Goal: Information Seeking & Learning: Learn about a topic

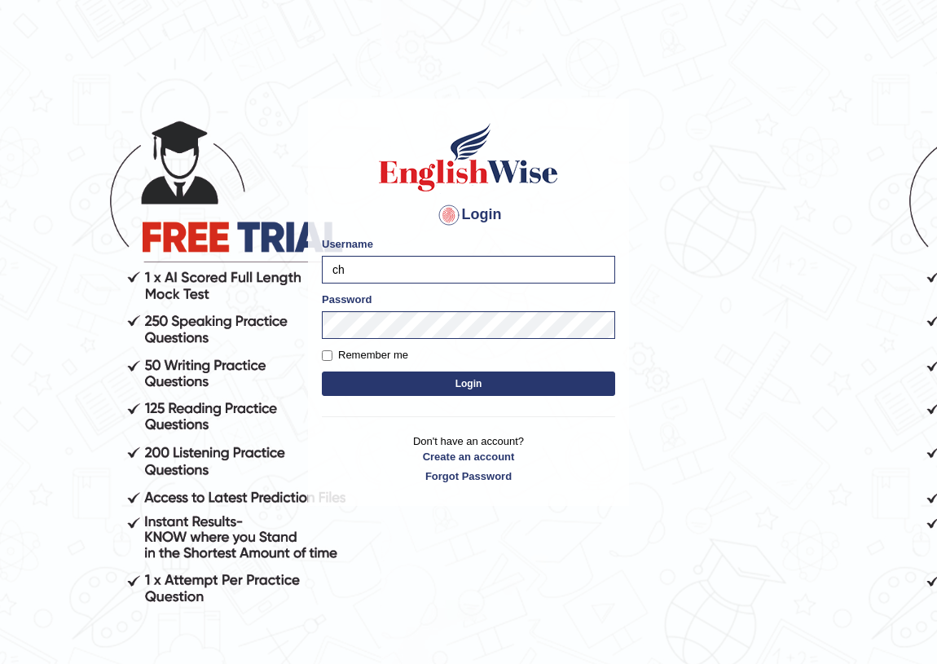
type input "c"
type input "anuj_parramatta"
click at [322, 372] on button "Login" at bounding box center [468, 384] width 293 height 24
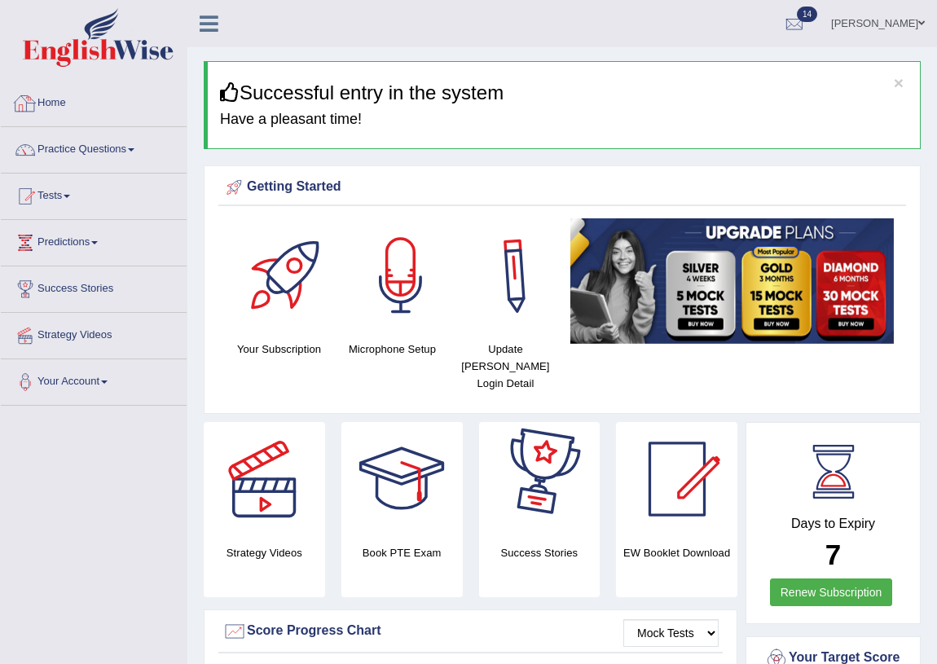
click at [62, 94] on link "Home" at bounding box center [94, 101] width 186 height 41
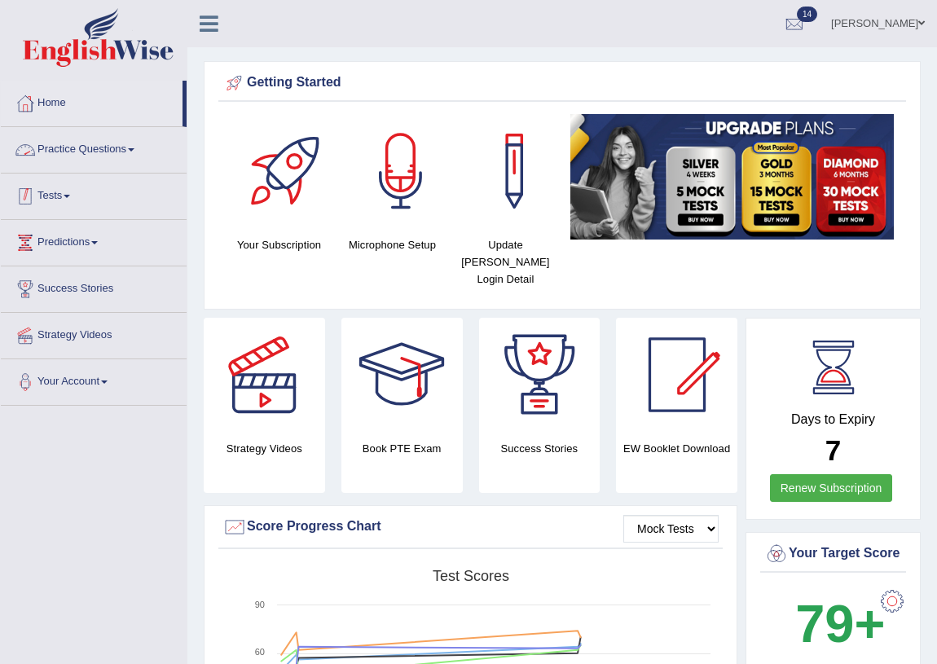
click at [64, 153] on link "Practice Questions" at bounding box center [94, 147] width 186 height 41
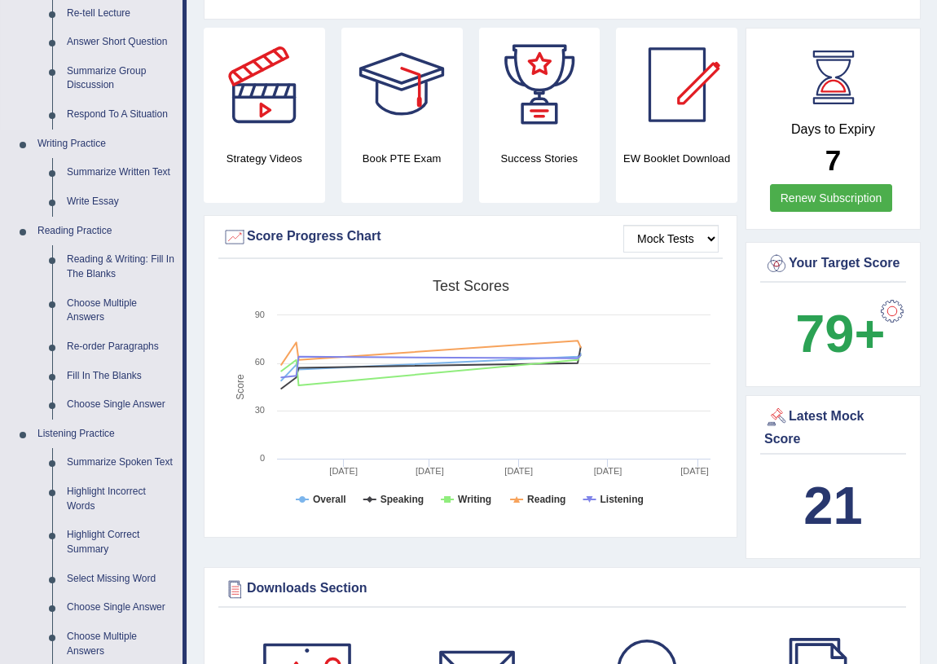
scroll to position [296, 0]
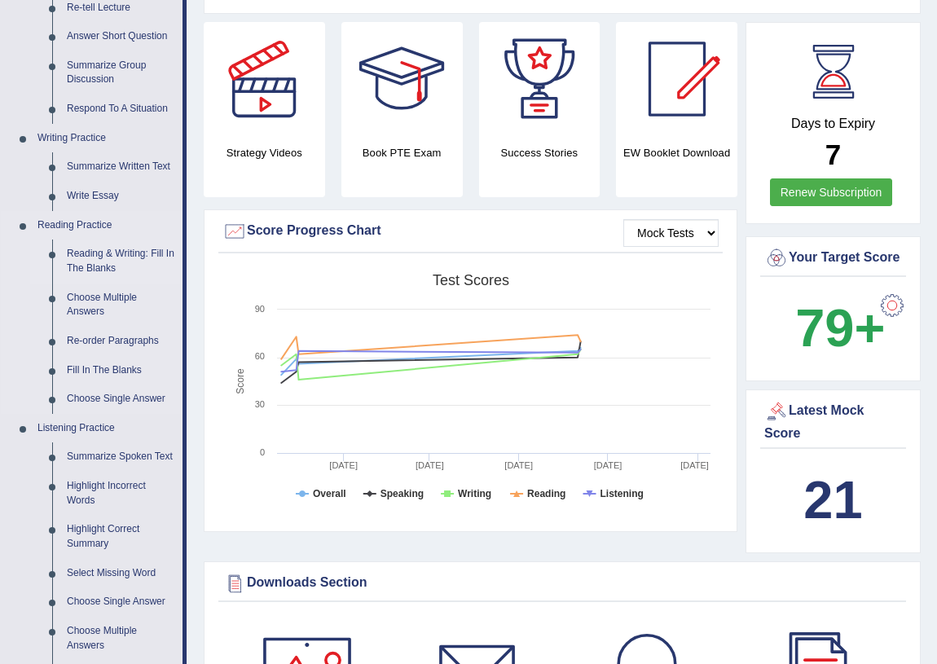
click at [109, 262] on link "Reading & Writing: Fill In The Blanks" at bounding box center [120, 261] width 123 height 43
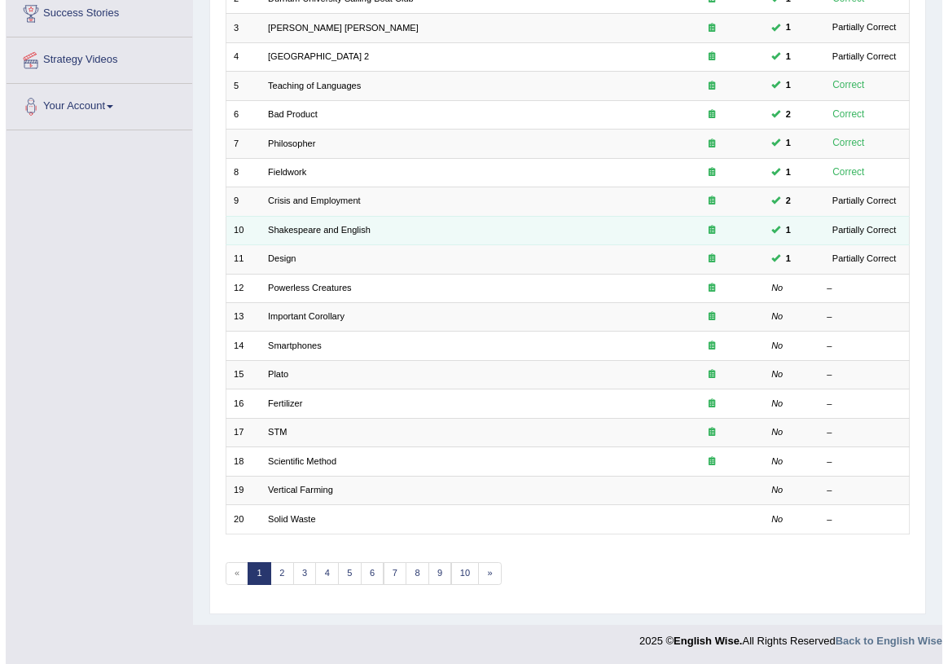
scroll to position [53, 0]
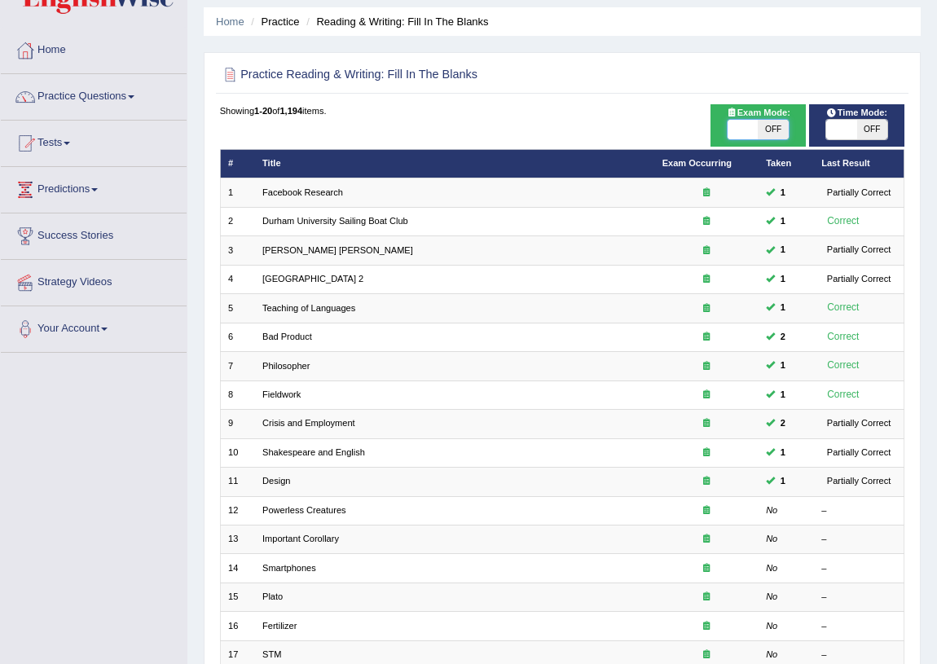
click at [739, 127] on span at bounding box center [743, 130] width 30 height 20
checkbox input "true"
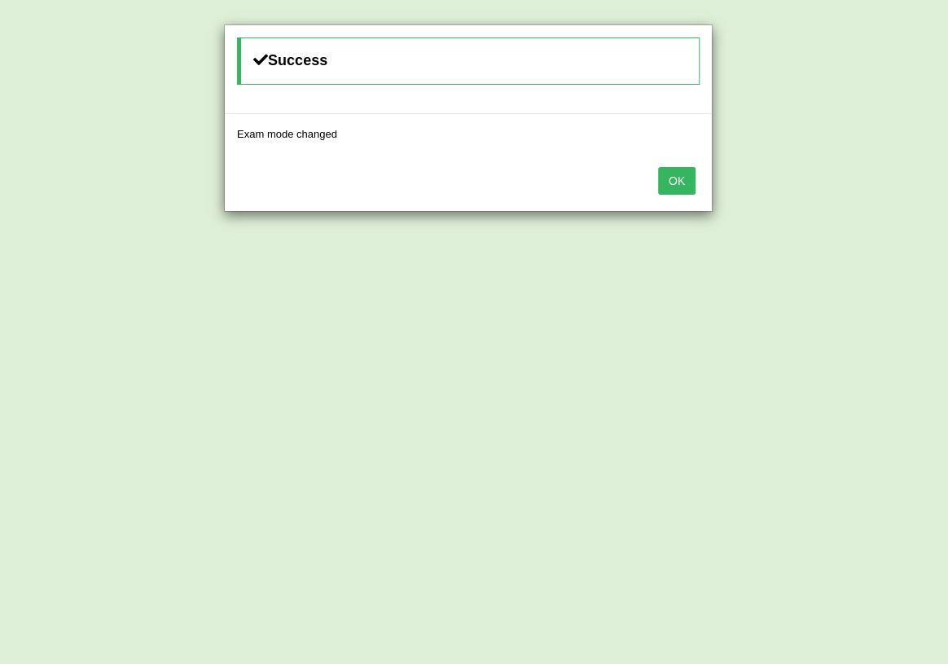
click at [686, 180] on button "OK" at bounding box center [676, 181] width 37 height 28
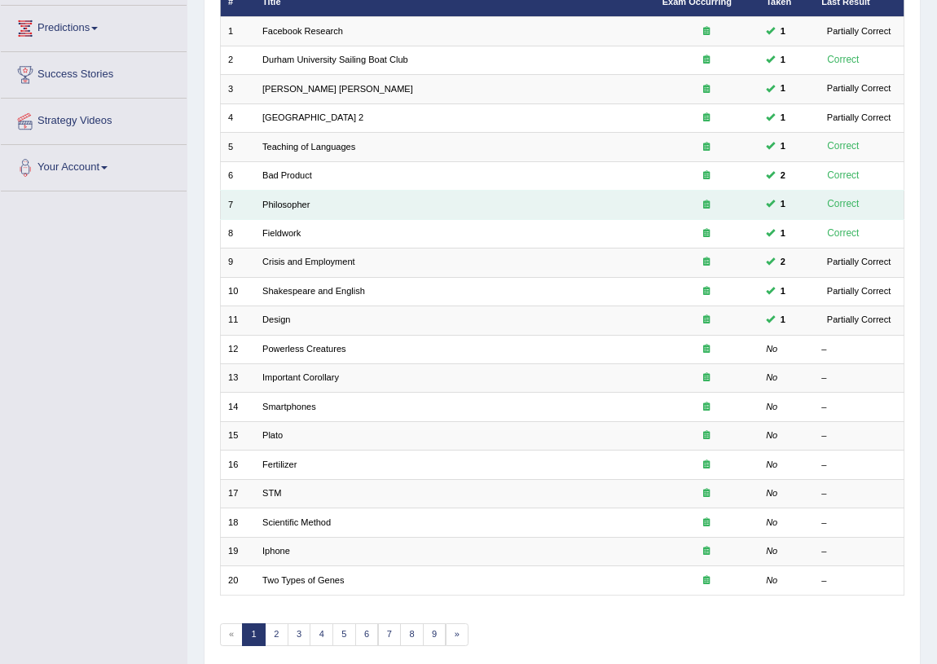
scroll to position [222, 0]
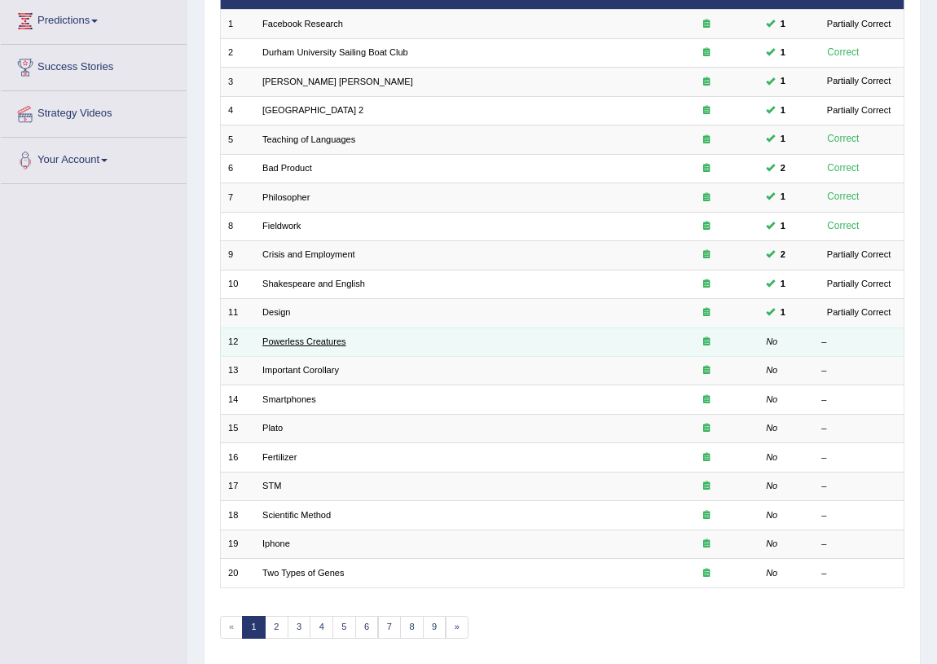
click at [324, 342] on link "Powerless Creatures" at bounding box center [304, 341] width 84 height 10
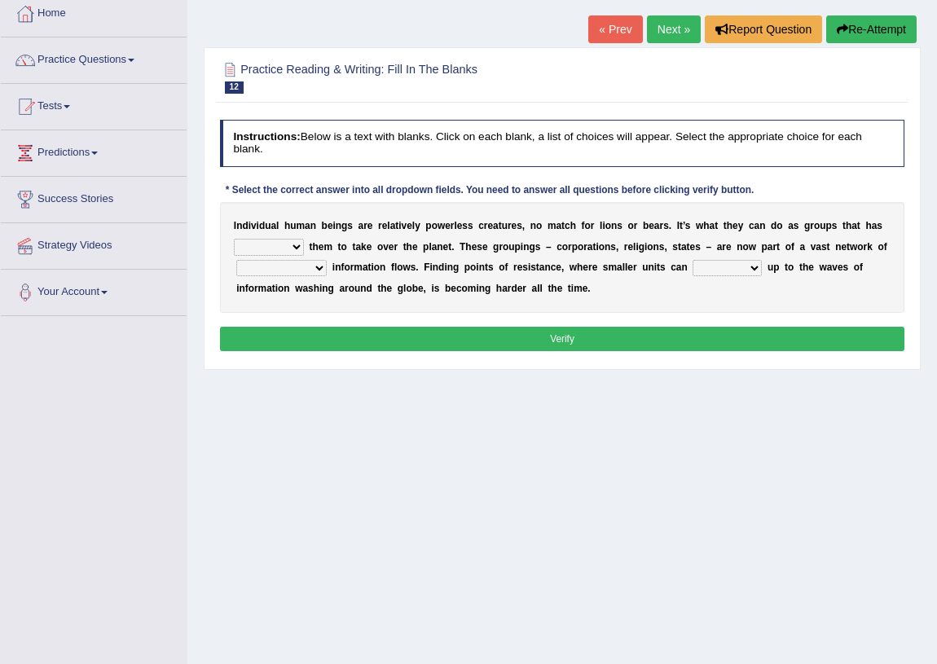
scroll to position [117, 0]
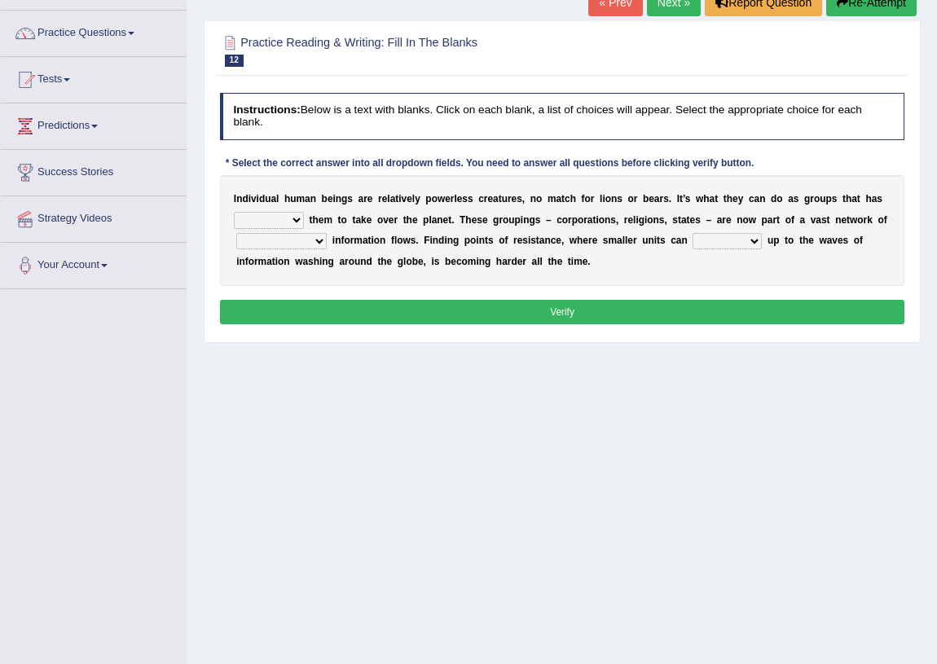
click at [293, 222] on select "enabled contended embodied conjured" at bounding box center [269, 220] width 70 height 16
drag, startPoint x: 485, startPoint y: 187, endPoint x: 432, endPoint y: 195, distance: 53.6
click at [483, 187] on div "I n d i v i d u a l h u m a n b e i n g s a r e r e l a t i v e l y p o w e r l…" at bounding box center [562, 230] width 685 height 111
click at [292, 220] on select "enabled contended embodied conjured" at bounding box center [269, 220] width 70 height 16
select select "conjured"
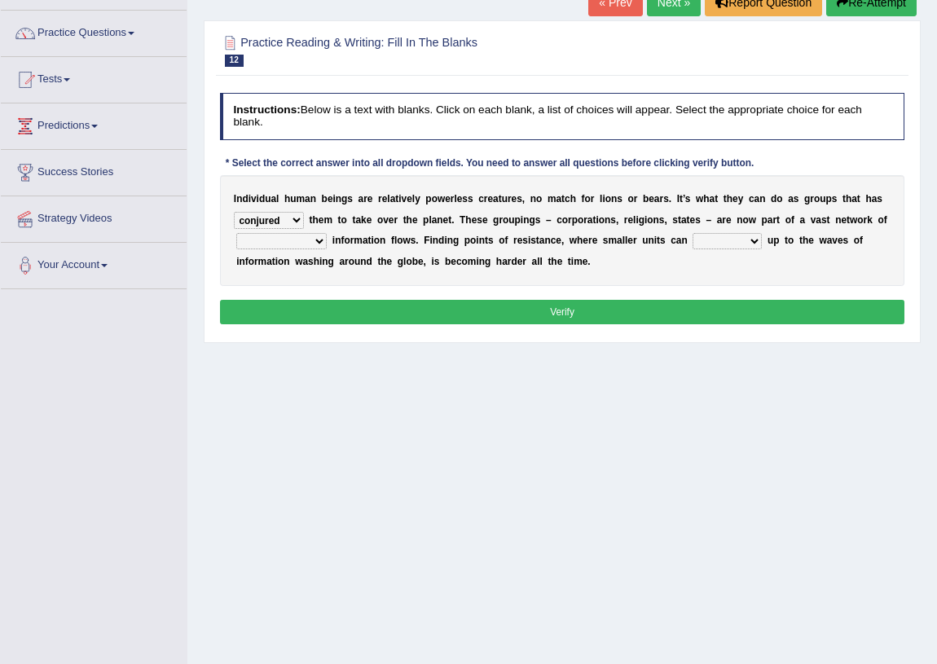
click at [234, 212] on select "enabled contended embodied conjured" at bounding box center [269, 220] width 70 height 16
click at [306, 243] on select "interconnected overlapping fastened exploited" at bounding box center [281, 241] width 90 height 16
select select "interconnected"
click at [236, 233] on select "interconnected overlapping fastened exploited" at bounding box center [281, 241] width 90 height 16
click at [321, 240] on select "interconnected overlapping fastened exploited" at bounding box center [281, 241] width 90 height 16
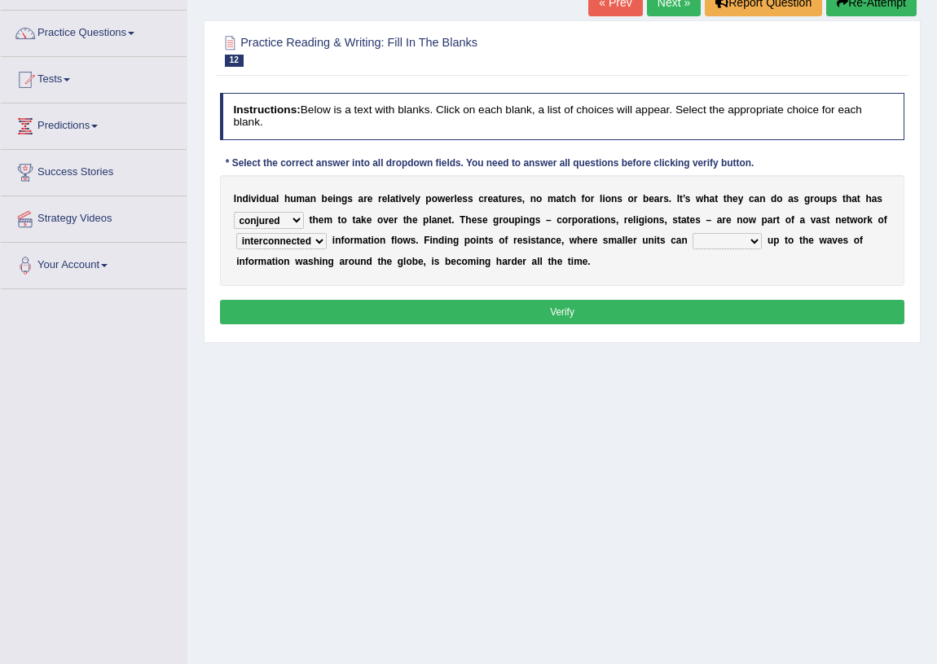
click at [385, 239] on b at bounding box center [388, 240] width 6 height 11
click at [728, 240] on select "stand raise hail pump" at bounding box center [726, 241] width 69 height 16
select select "stand"
click at [692, 233] on select "stand raise hail pump" at bounding box center [726, 241] width 69 height 16
click at [559, 308] on button "Verify" at bounding box center [562, 312] width 685 height 24
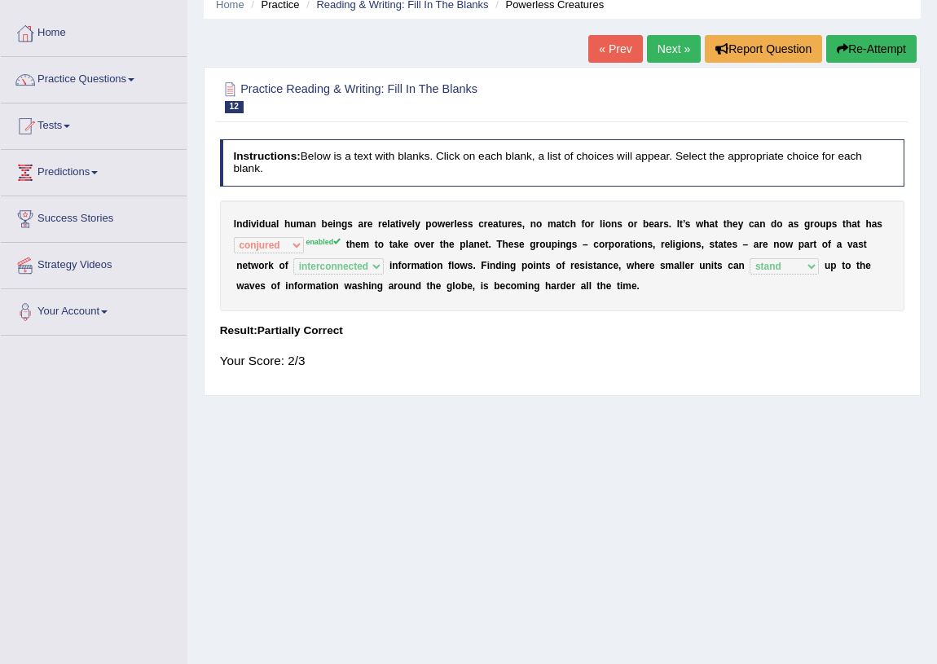
scroll to position [0, 0]
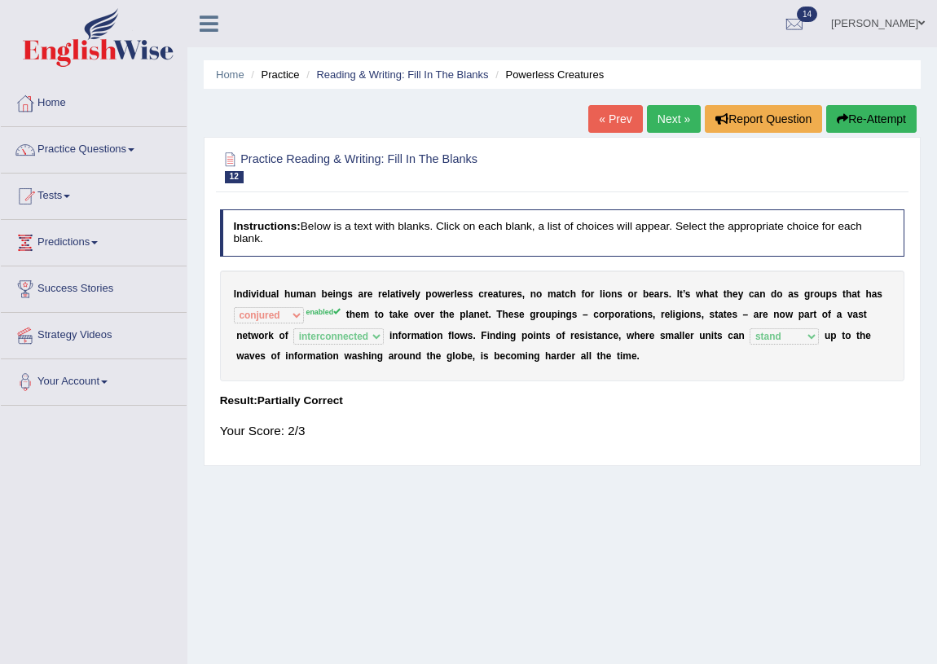
click at [678, 121] on link "Next »" at bounding box center [674, 119] width 54 height 28
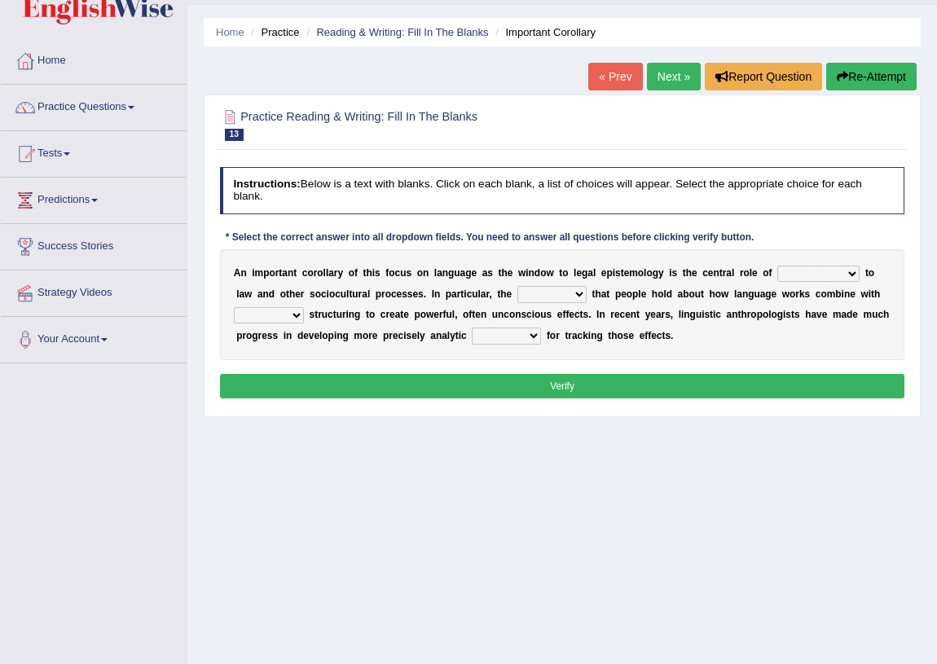
click at [830, 270] on select "discourse epoch dialect acquaintance" at bounding box center [818, 274] width 82 height 16
click at [690, 282] on div "A n i m p o r t a n t c o r o l l a r y o f t h i s f o c u s o n l a n g u a g…" at bounding box center [562, 304] width 685 height 111
click at [820, 275] on select "discourse epoch dialect acquaintance" at bounding box center [818, 274] width 82 height 16
select select "acquaintance"
click at [777, 266] on select "discourse epoch dialect acquaintance" at bounding box center [818, 274] width 82 height 16
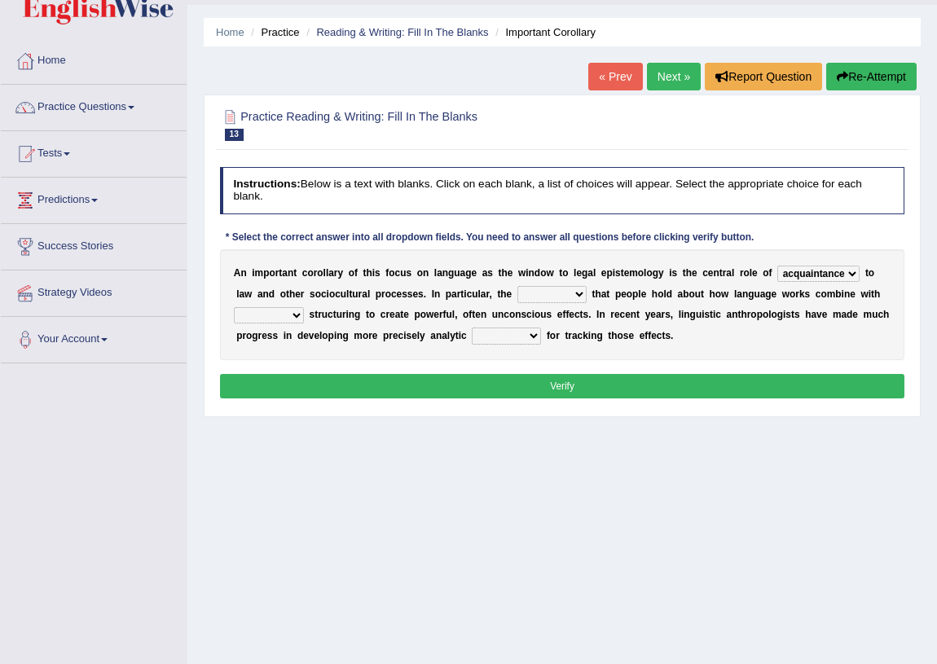
click at [571, 293] on select "deviation besmirch consent ideas" at bounding box center [551, 294] width 69 height 16
select select "ideas"
click at [517, 286] on select "deviation besmirch consent ideas" at bounding box center [551, 294] width 69 height 16
click at [293, 313] on select "mandatory linguistic legitimate customary" at bounding box center [269, 315] width 70 height 16
select select "linguistic"
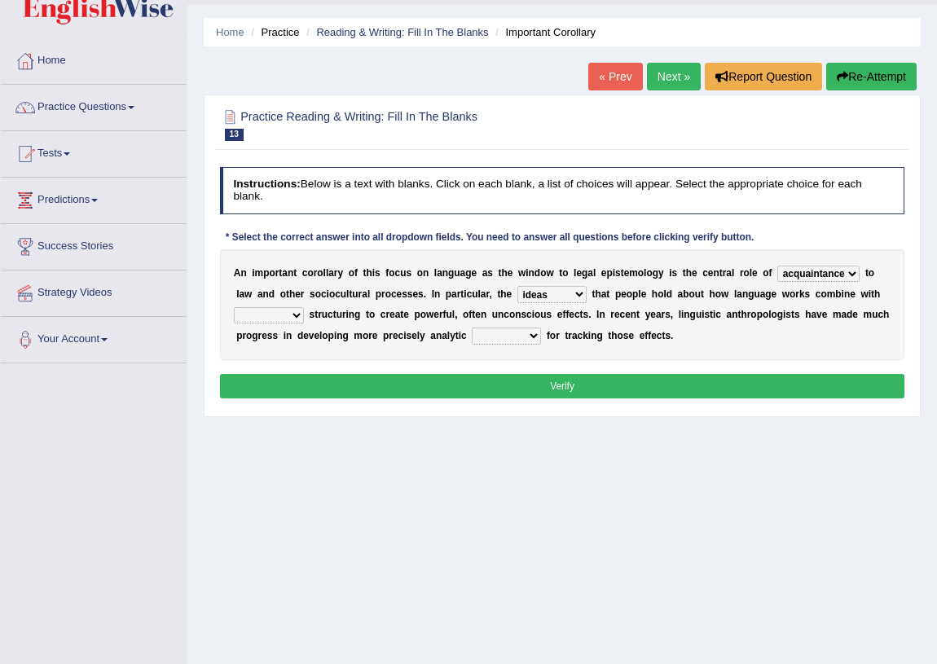
click at [234, 307] on select "mandatory linguistic legitimate customary" at bounding box center [269, 315] width 70 height 16
click at [507, 325] on div "A n i m p o r t a n t c o r o l l a r y o f t h i s f o c u s o n l a n g u a g…" at bounding box center [562, 304] width 685 height 111
click at [510, 334] on select "tools appetite albums stroke" at bounding box center [506, 336] width 69 height 16
select select "tools"
click at [472, 328] on select "tools appetite albums stroke" at bounding box center [506, 336] width 69 height 16
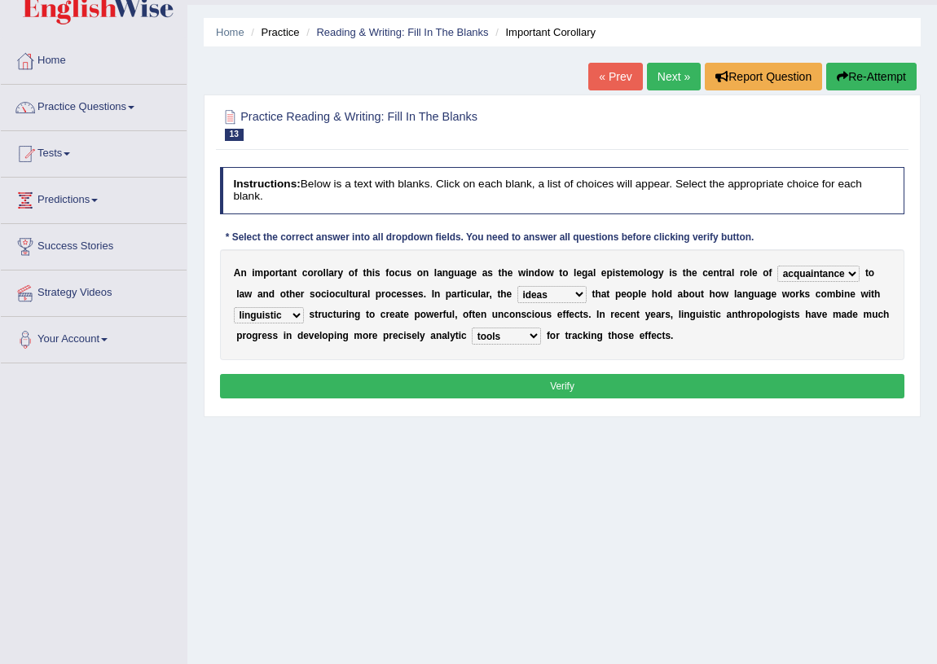
click at [521, 390] on button "Verify" at bounding box center [562, 386] width 685 height 24
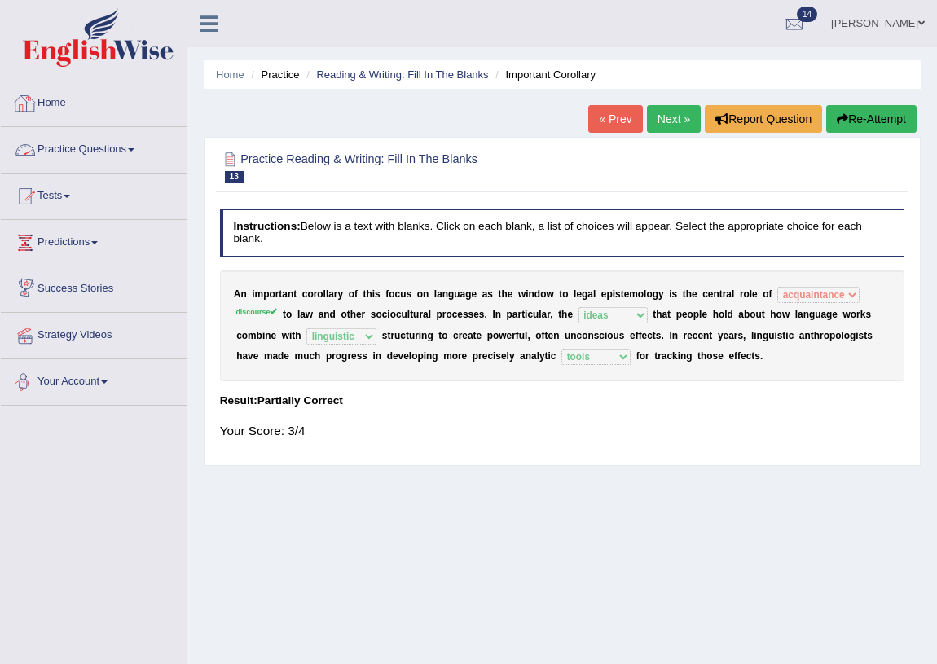
click at [694, 115] on link "Next »" at bounding box center [674, 119] width 54 height 28
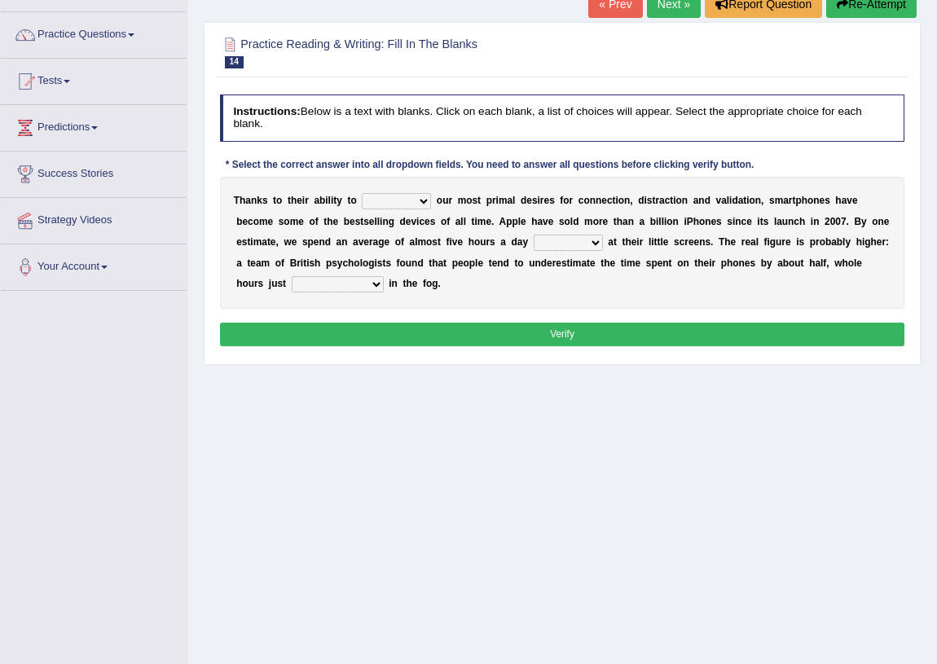
scroll to position [42, 0]
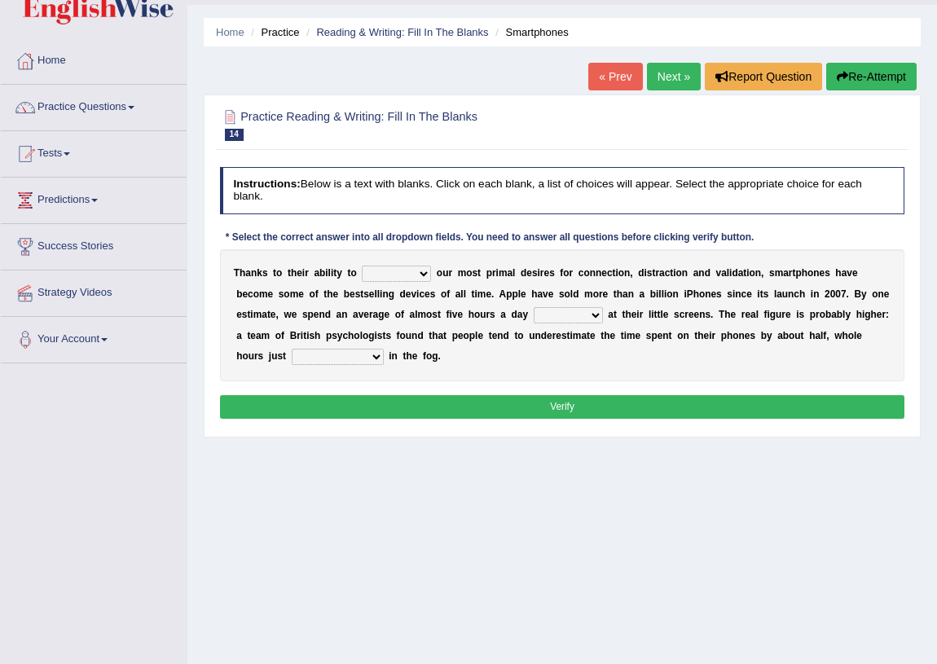
click at [415, 275] on select "hijack describe sharpen conserve" at bounding box center [396, 274] width 69 height 16
click at [310, 296] on b "o" at bounding box center [312, 293] width 6 height 11
click at [415, 274] on select "hijack describe sharpen conserve" at bounding box center [396, 274] width 69 height 16
select select "sharpen"
click at [362, 266] on select "hijack describe sharpen conserve" at bounding box center [396, 274] width 69 height 16
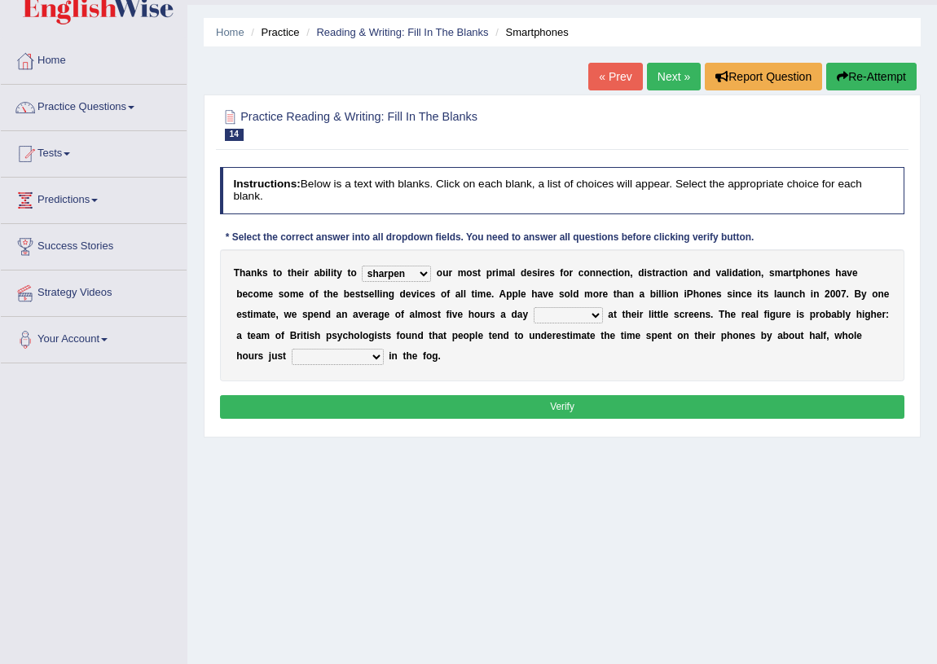
click at [556, 320] on select "watching waggling snoring staring" at bounding box center [568, 315] width 69 height 16
select select "watching"
click at [534, 307] on select "watching waggling snoring staring" at bounding box center [568, 315] width 69 height 16
click at [342, 350] on select "has evaporated evaporating evaporate evaporates" at bounding box center [338, 357] width 92 height 16
select select "has evaporated"
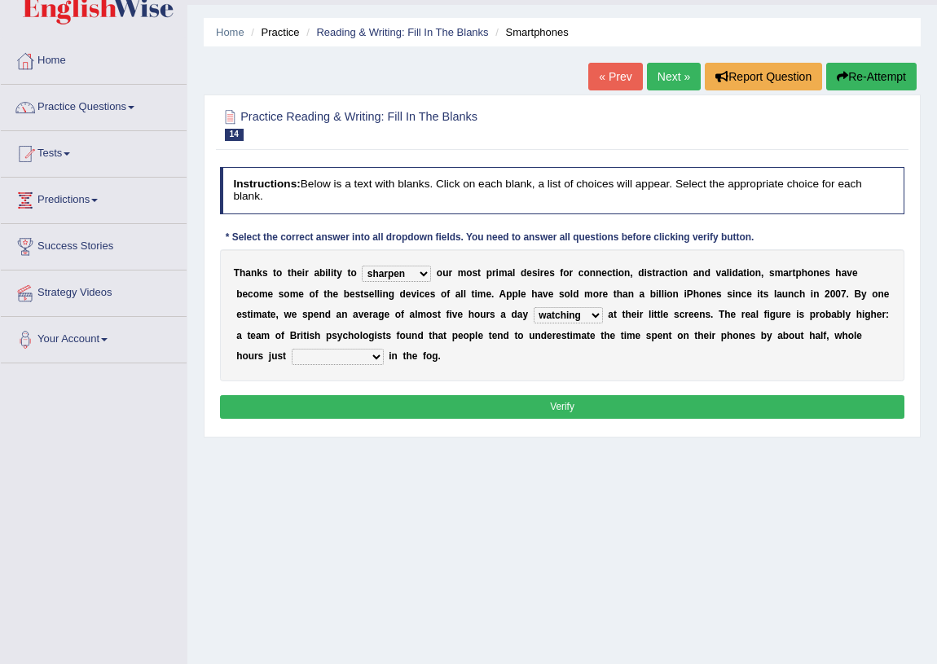
click at [292, 349] on select "has evaporated evaporating evaporate evaporates" at bounding box center [338, 357] width 92 height 16
click at [383, 410] on button "Verify" at bounding box center [562, 407] width 685 height 24
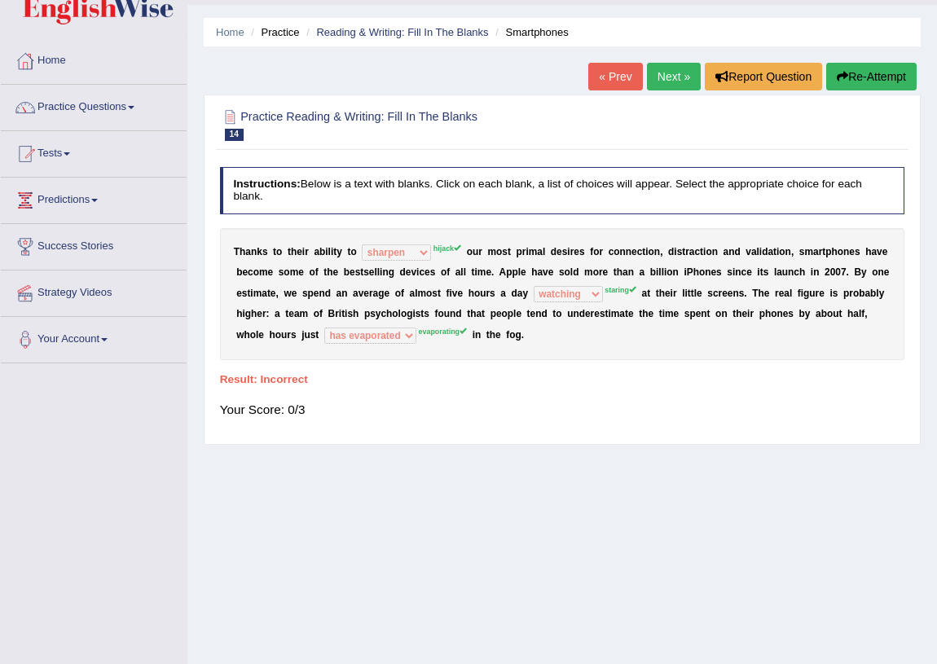
click at [879, 78] on button "Re-Attempt" at bounding box center [871, 77] width 90 height 28
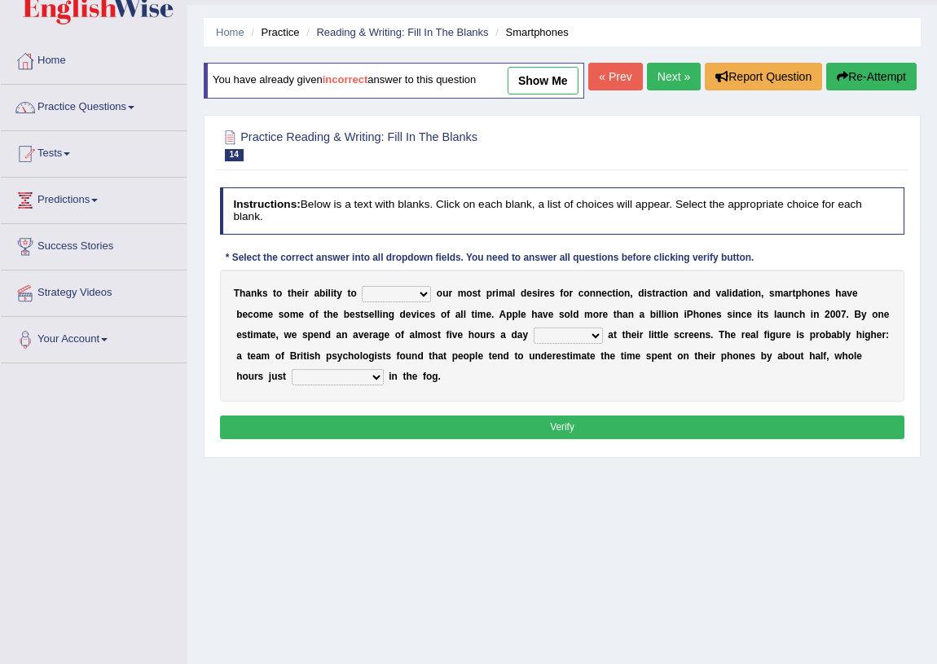
click at [399, 302] on select "hijack describe sharpen conserve" at bounding box center [396, 294] width 69 height 16
select select "hijack"
click at [362, 302] on select "hijack describe sharpen conserve" at bounding box center [396, 294] width 69 height 16
click at [572, 344] on select "watching waggling snoring staring" at bounding box center [568, 336] width 69 height 16
click at [599, 344] on select "watching waggling snoring staring" at bounding box center [568, 336] width 69 height 16
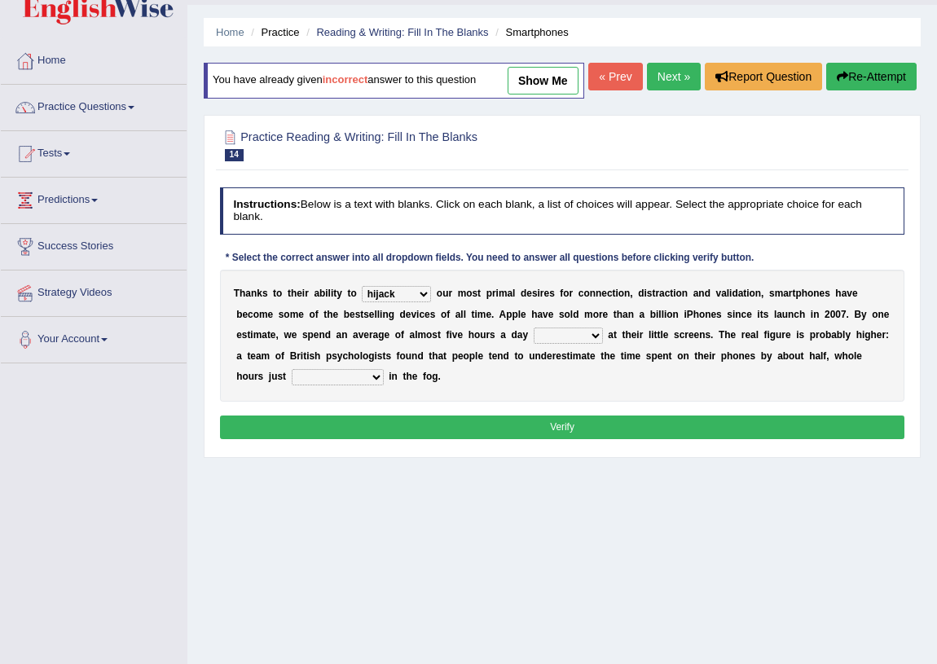
select select "staring"
click at [534, 344] on select "watching waggling snoring staring" at bounding box center [568, 336] width 69 height 16
click at [334, 385] on select "has evaporated evaporating evaporate evaporates" at bounding box center [338, 377] width 92 height 16
select select "evaporating"
click at [292, 385] on select "has evaporated evaporating evaporate evaporates" at bounding box center [338, 377] width 92 height 16
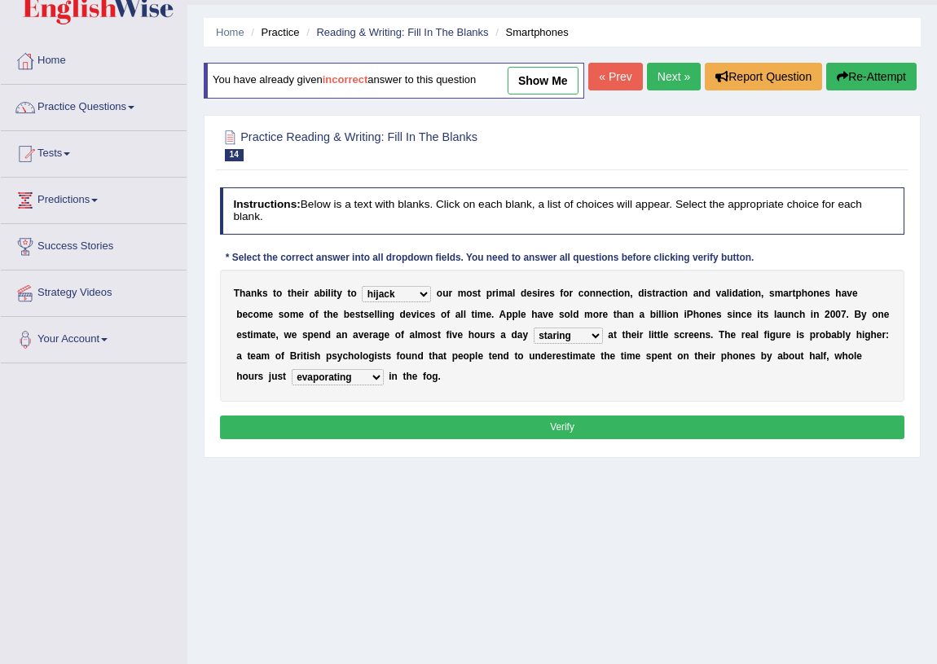
click at [369, 439] on button "Verify" at bounding box center [562, 427] width 685 height 24
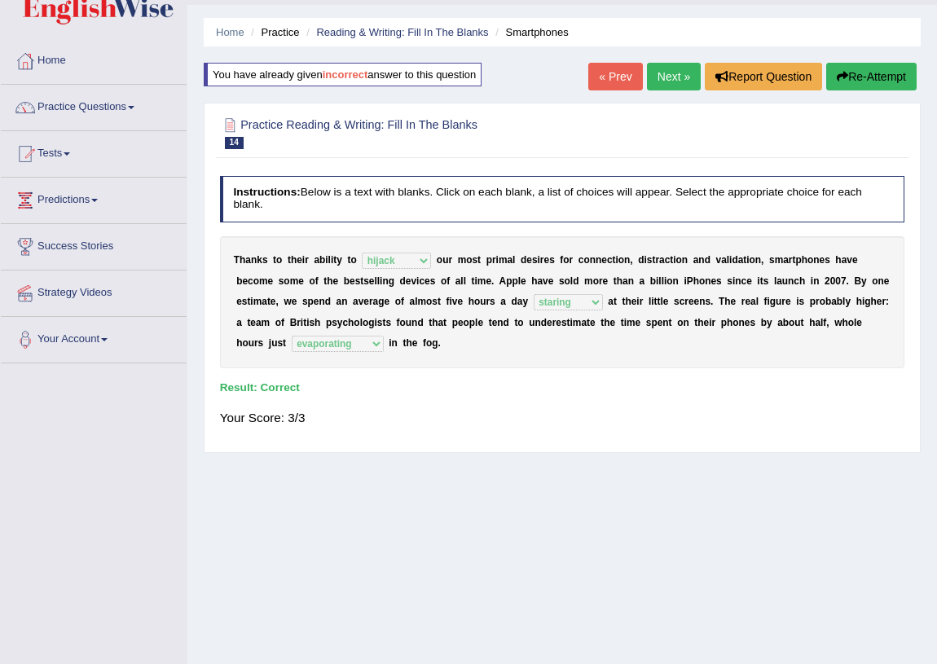
click at [682, 73] on link "Next »" at bounding box center [674, 77] width 54 height 28
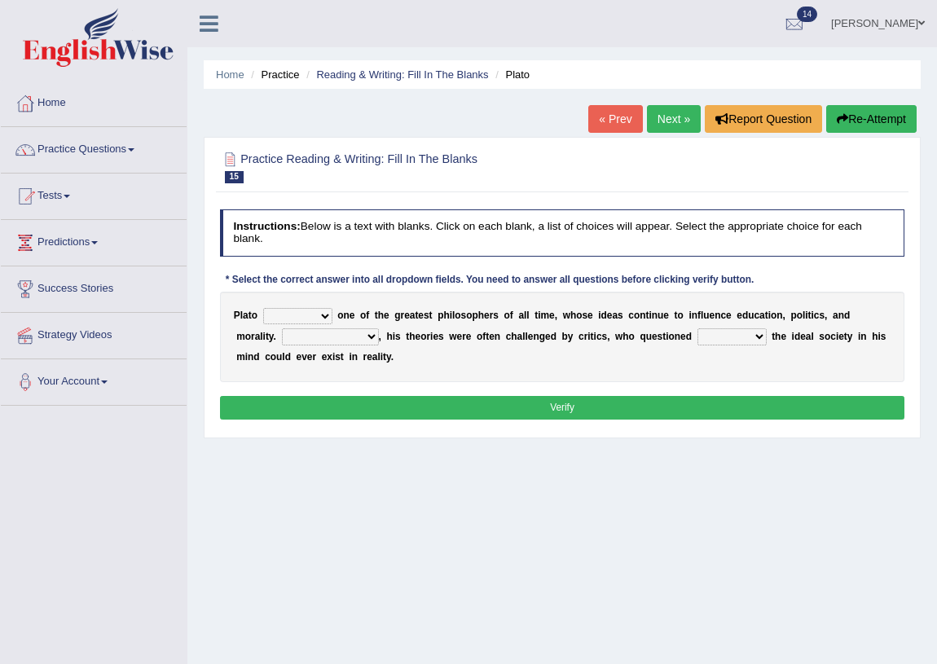
click at [314, 311] on select "keeps comes claims remains" at bounding box center [297, 316] width 69 height 16
select select "remains"
click at [263, 308] on select "keeps comes claims remains" at bounding box center [297, 316] width 69 height 16
click at [379, 335] on b "," at bounding box center [380, 336] width 2 height 11
click at [371, 332] on select "Notwithstanding So However Whatever" at bounding box center [330, 336] width 97 height 16
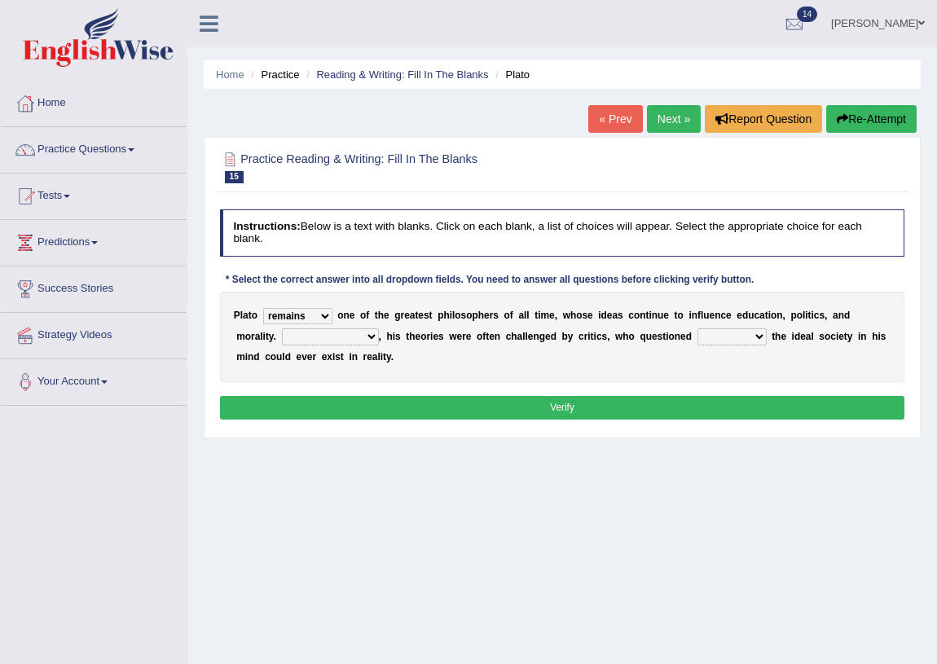
select select "However"
click at [282, 328] on select "Notwithstanding So However Whatever" at bounding box center [330, 336] width 97 height 16
click at [726, 336] on select "which what that whether" at bounding box center [731, 336] width 69 height 16
select select "that"
click at [697, 328] on select "which what that whether" at bounding box center [731, 336] width 69 height 16
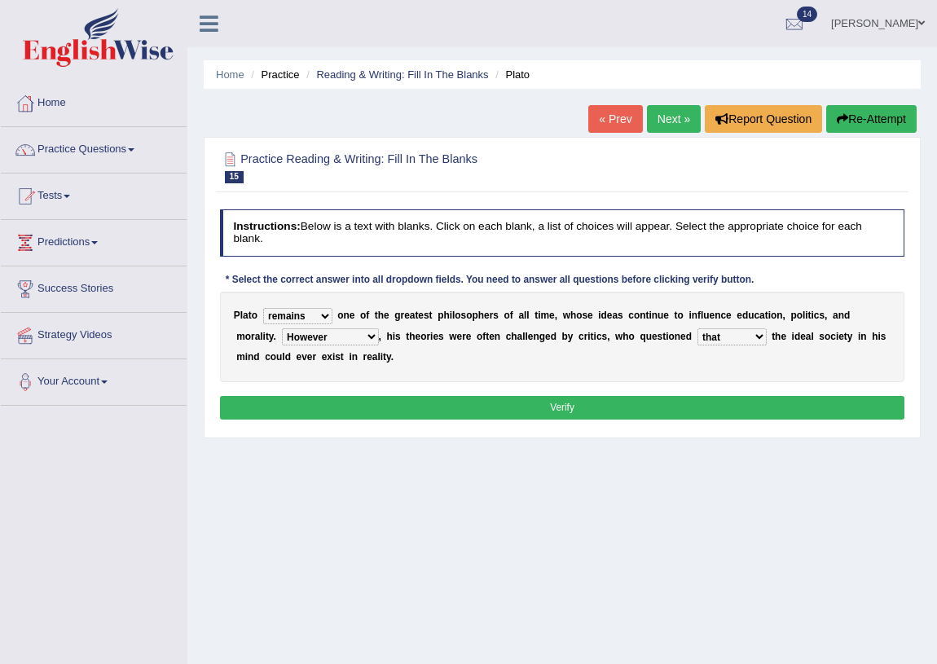
click at [464, 413] on button "Verify" at bounding box center [562, 408] width 685 height 24
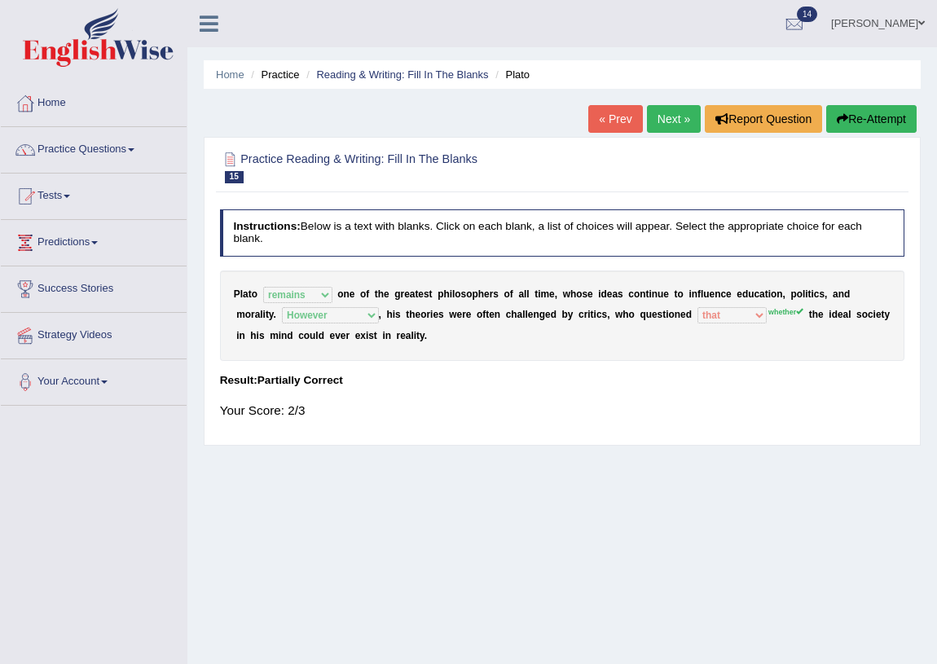
click at [667, 114] on link "Next »" at bounding box center [674, 119] width 54 height 28
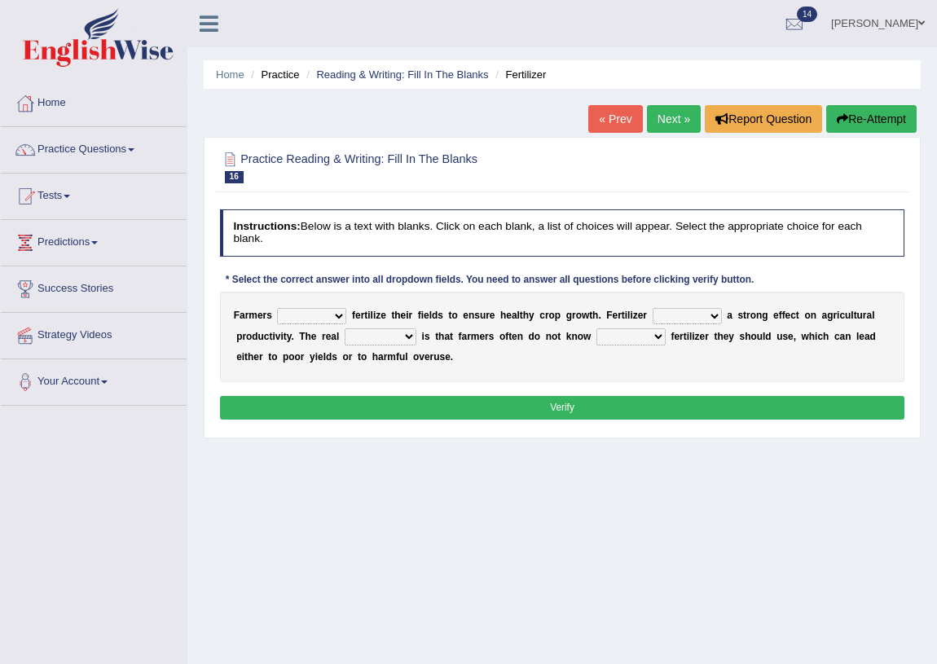
click at [320, 318] on select "must should need can" at bounding box center [311, 316] width 69 height 16
click at [277, 308] on select "must should need can" at bounding box center [311, 316] width 69 height 16
click at [323, 318] on select "must should need can" at bounding box center [311, 316] width 69 height 16
click at [277, 308] on select "must should need can" at bounding box center [311, 316] width 69 height 16
click at [342, 318] on select "must should need can" at bounding box center [311, 316] width 69 height 16
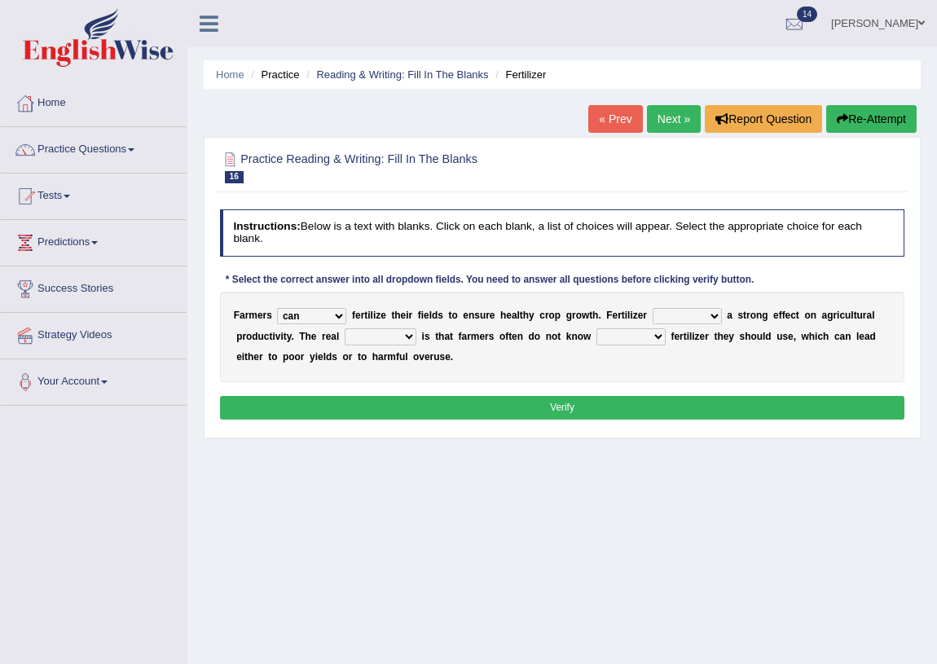
click at [277, 308] on select "must should need can" at bounding box center [311, 316] width 69 height 16
click at [339, 314] on select "must should need can" at bounding box center [311, 316] width 69 height 16
select select "must"
click at [277, 308] on select "must should need can" at bounding box center [311, 316] width 69 height 16
click at [694, 310] on select "has had have having" at bounding box center [687, 316] width 69 height 16
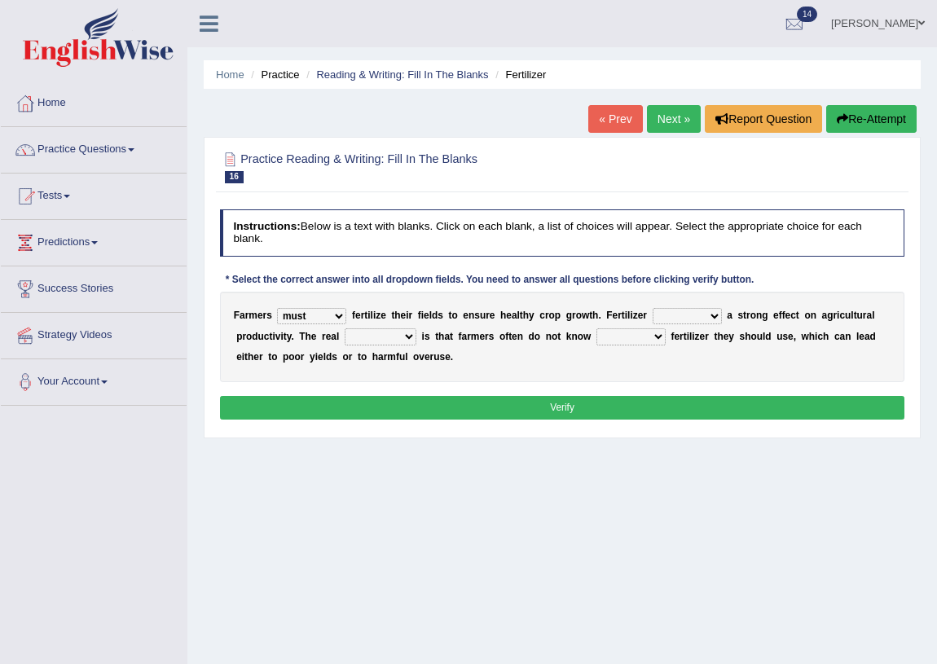
click at [653, 308] on select "has had have having" at bounding box center [687, 316] width 69 height 16
click at [716, 310] on select "has had have having" at bounding box center [687, 316] width 69 height 16
select select "having"
click at [653, 308] on select "has had have having" at bounding box center [687, 316] width 69 height 16
click at [384, 341] on select "problem question conclusion answer" at bounding box center [381, 336] width 72 height 16
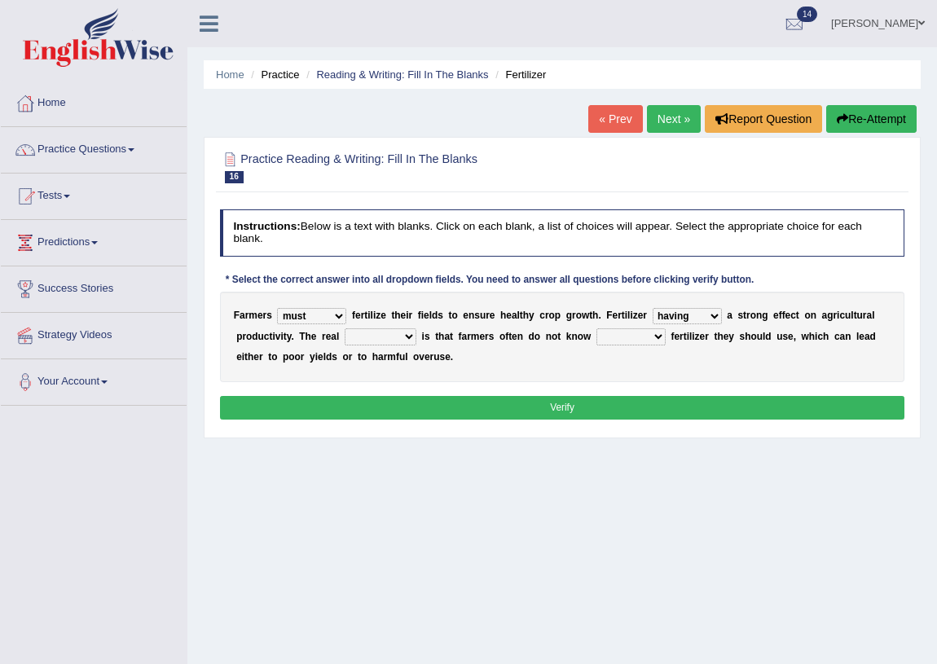
select select "problem"
click at [345, 328] on select "problem question conclusion answer" at bounding box center [381, 336] width 72 height 16
click at [637, 338] on select "how much how many however so much" at bounding box center [630, 336] width 69 height 16
select select "how much"
click at [596, 328] on select "how much how many however so much" at bounding box center [630, 336] width 69 height 16
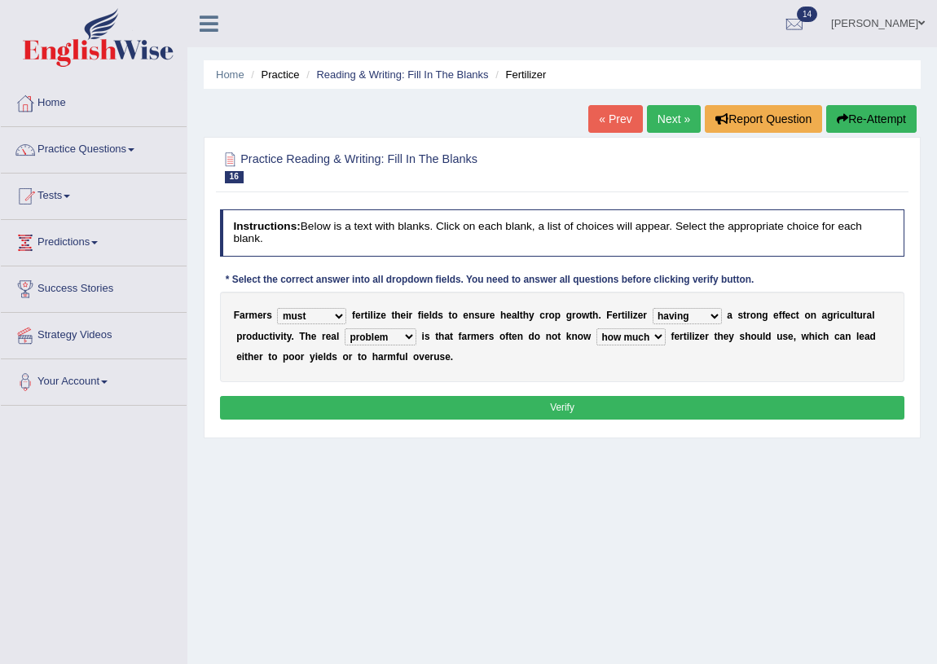
click at [627, 404] on button "Verify" at bounding box center [562, 408] width 685 height 24
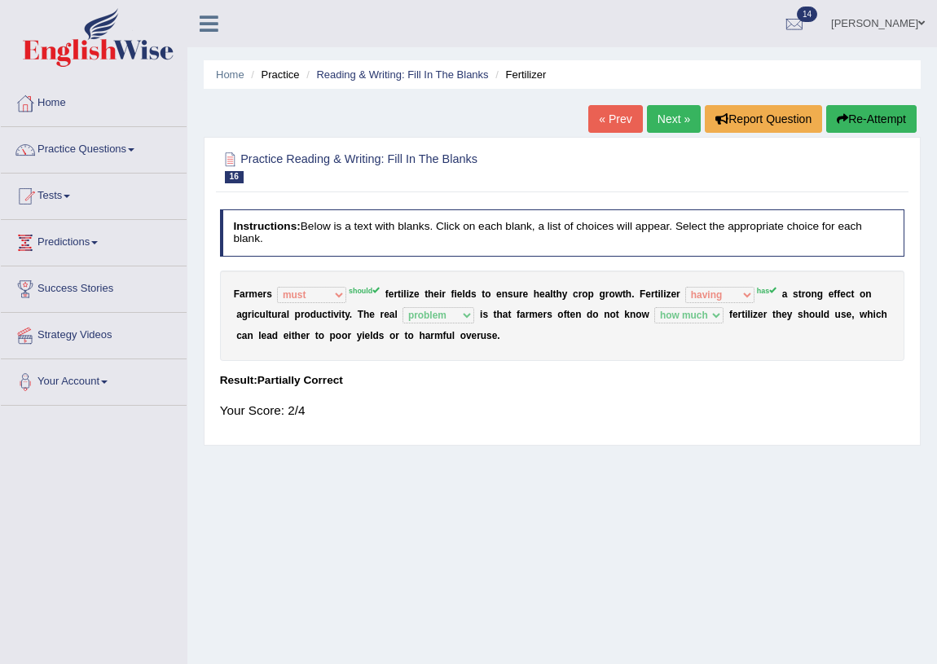
click at [876, 119] on button "Re-Attempt" at bounding box center [871, 119] width 90 height 28
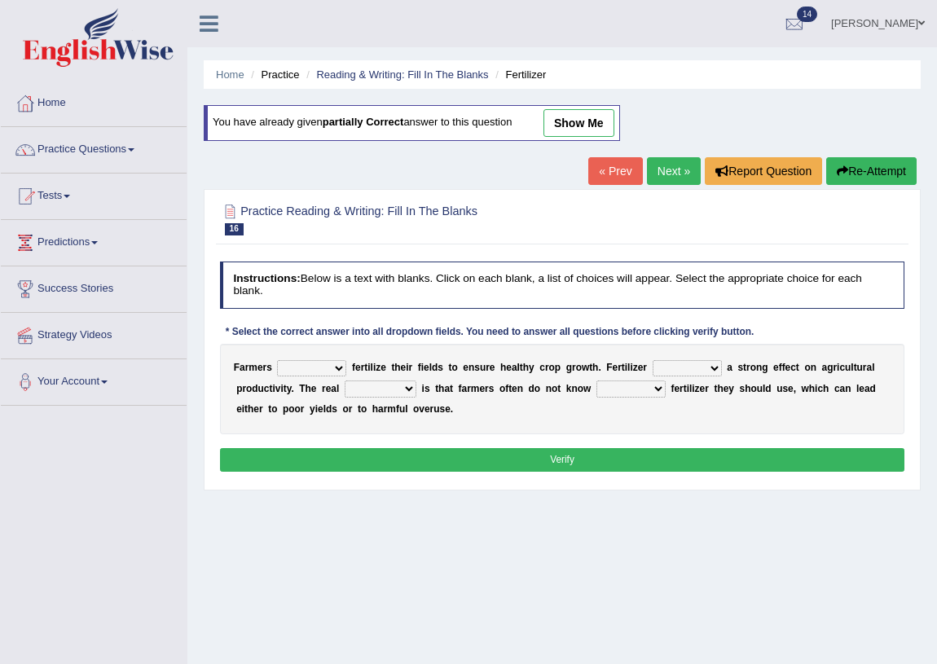
click at [314, 369] on select "must should need can" at bounding box center [311, 368] width 69 height 16
select select "should"
click at [277, 360] on select "must should need can" at bounding box center [311, 368] width 69 height 16
click at [681, 367] on select "has had have having" at bounding box center [687, 368] width 69 height 16
select select "has"
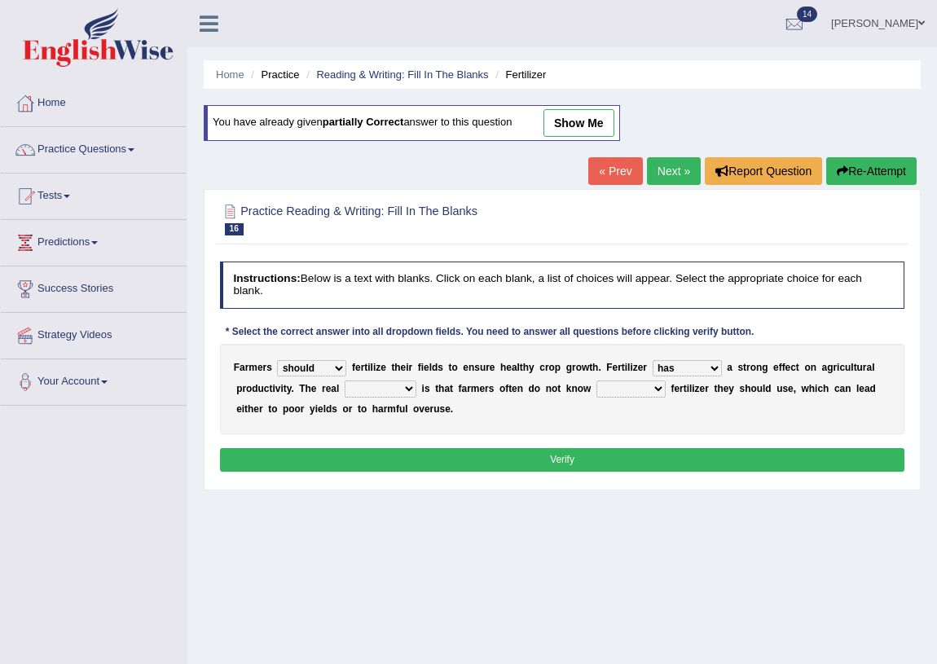
click at [653, 360] on select "has had have having" at bounding box center [687, 368] width 69 height 16
click at [365, 387] on select "problem question conclusion answer" at bounding box center [381, 388] width 72 height 16
select select "problem"
click at [345, 380] on select "problem question conclusion answer" at bounding box center [381, 388] width 72 height 16
click at [625, 390] on select "how much how many however so much" at bounding box center [630, 388] width 69 height 16
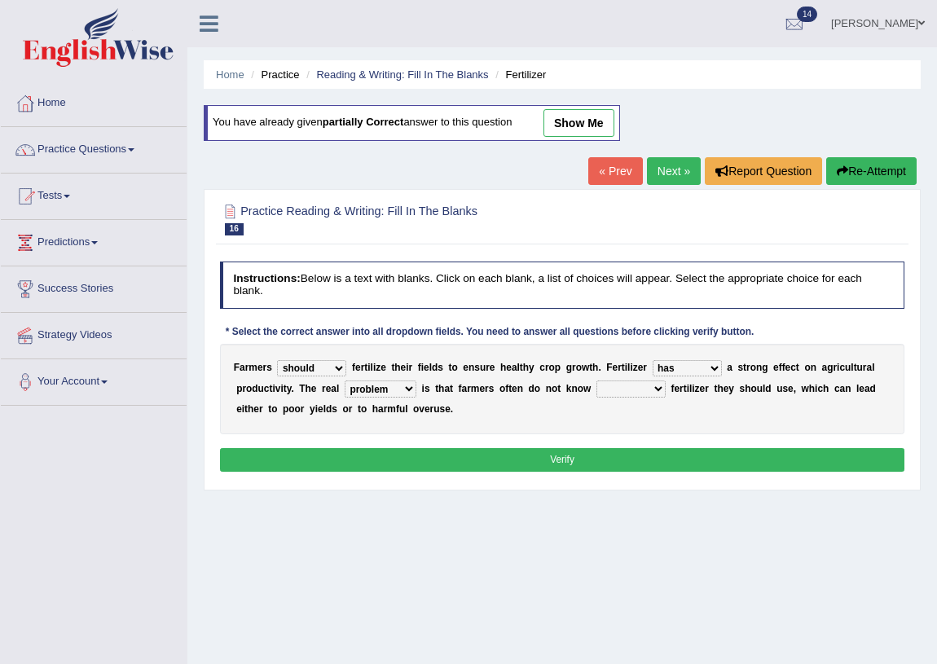
select select "how much"
click at [596, 380] on select "how much how many however so much" at bounding box center [630, 388] width 69 height 16
click at [587, 455] on button "Verify" at bounding box center [562, 460] width 685 height 24
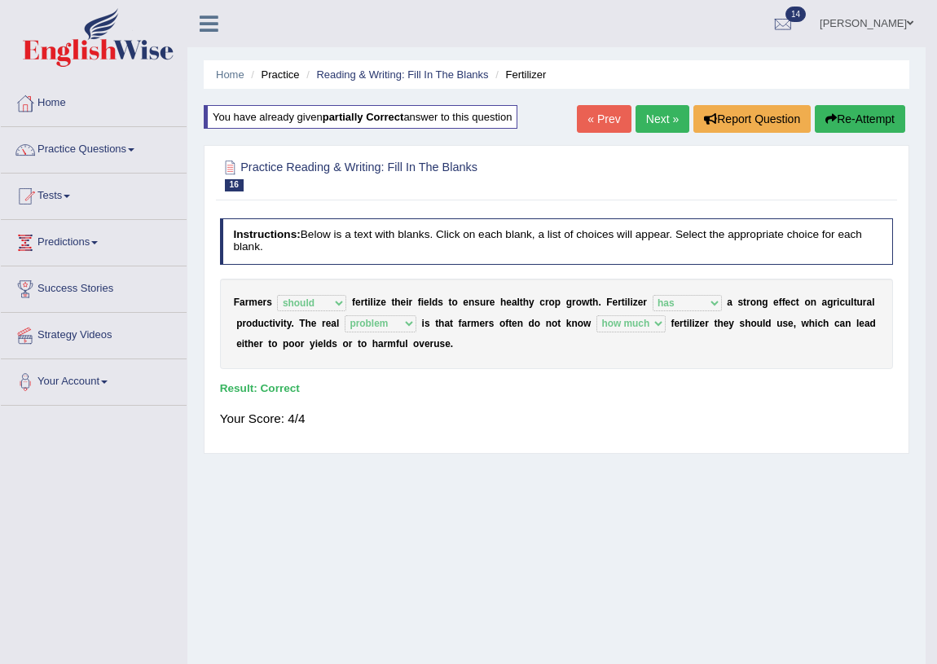
click at [670, 121] on link "Next »" at bounding box center [662, 119] width 54 height 28
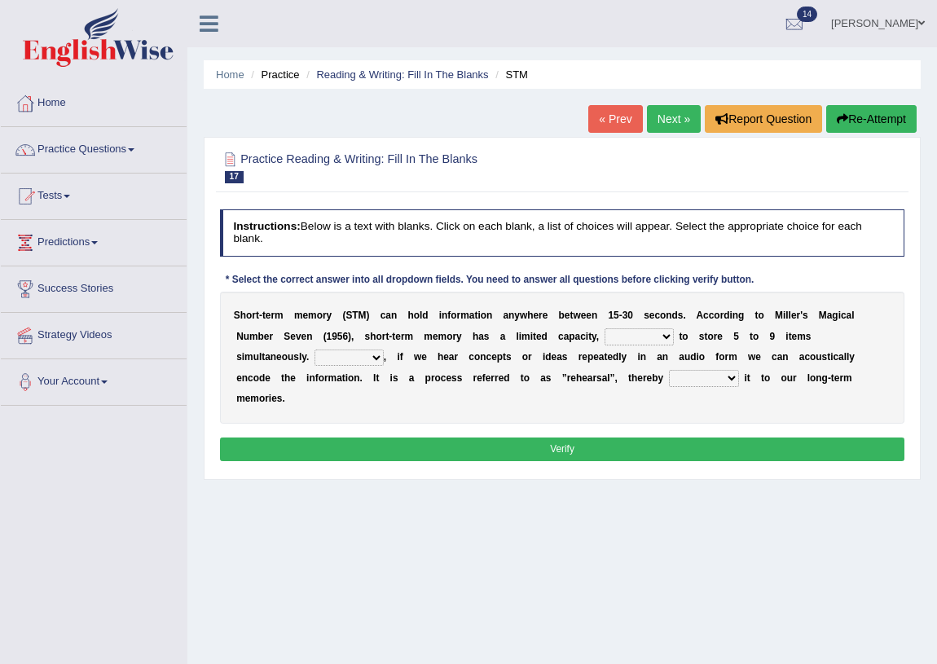
click at [652, 334] on select "being able is able be able unable" at bounding box center [639, 336] width 69 height 16
select select "unable"
click at [605, 328] on select "being able is able be able unable" at bounding box center [639, 336] width 69 height 16
click at [367, 361] on select "However So Moreover Therefore" at bounding box center [348, 358] width 69 height 16
click at [432, 385] on div "S h o r t - t e r m m e m o r y ( S T M ) c a n h o l d i n f o r m a t i o n a…" at bounding box center [562, 358] width 685 height 132
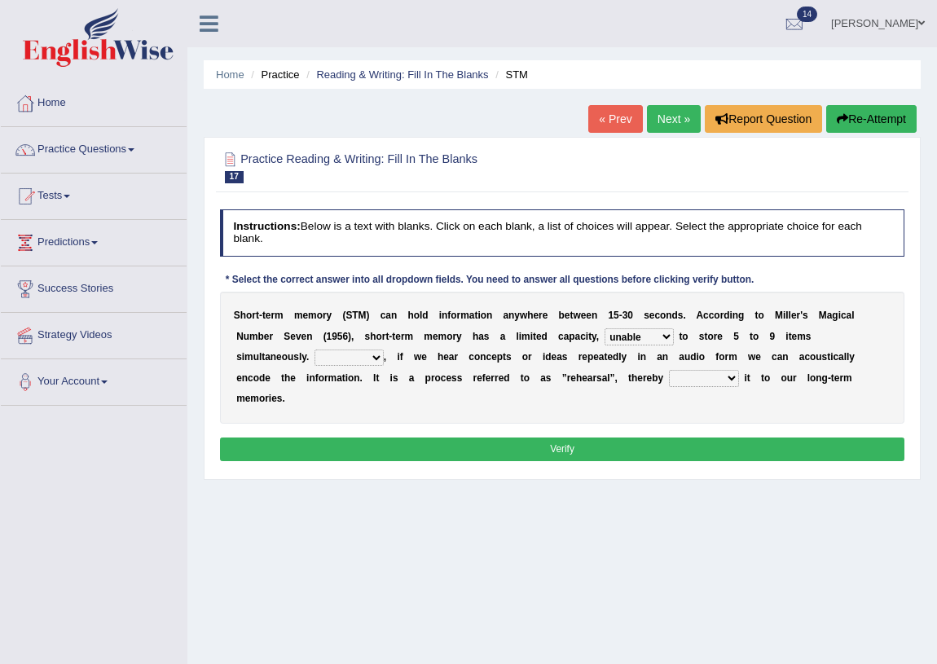
click at [356, 355] on select "However So Moreover Therefore" at bounding box center [348, 358] width 69 height 16
select select "Moreover"
click at [314, 350] on select "However So Moreover Therefore" at bounding box center [348, 358] width 69 height 16
click at [377, 364] on select "However So Moreover Therefore" at bounding box center [348, 358] width 69 height 16
click at [451, 419] on div "S h o r t - t e r m m e m o r y ( S T M ) c a n h o l d i n f o r m a t i o n a…" at bounding box center [562, 358] width 685 height 132
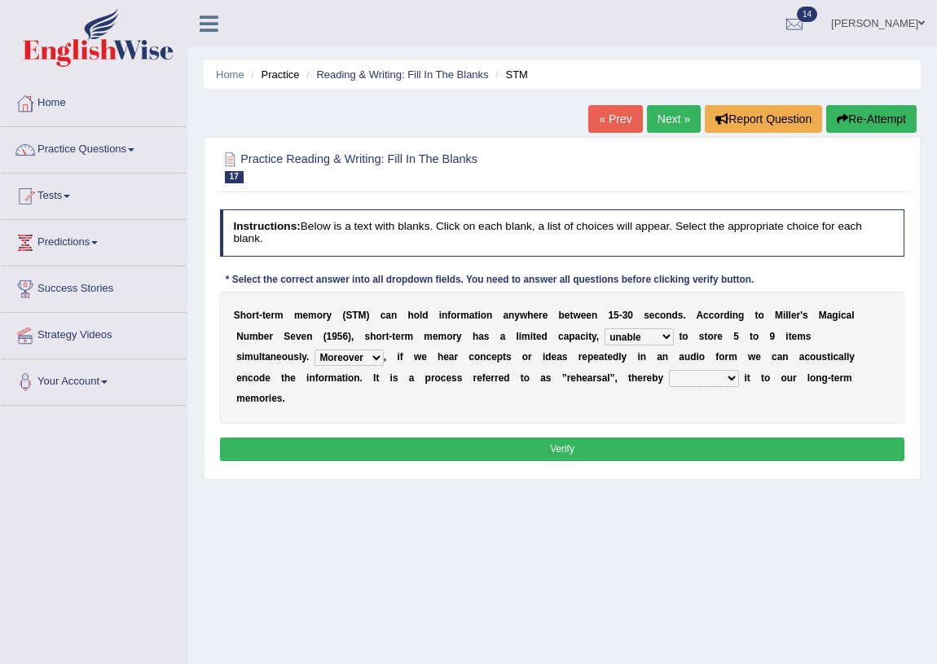
click at [697, 377] on select "commit commits commiting commited" at bounding box center [704, 378] width 70 height 16
select select "commit"
click at [669, 370] on select "commit commits commiting commited" at bounding box center [704, 378] width 70 height 16
click at [593, 448] on button "Verify" at bounding box center [562, 449] width 685 height 24
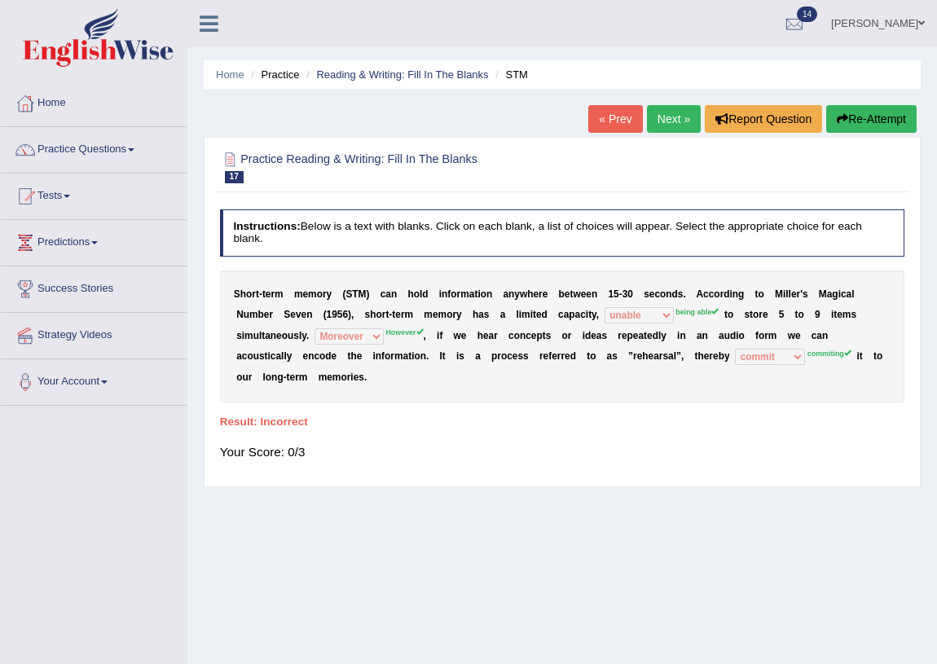
click at [851, 127] on button "Re-Attempt" at bounding box center [871, 119] width 90 height 28
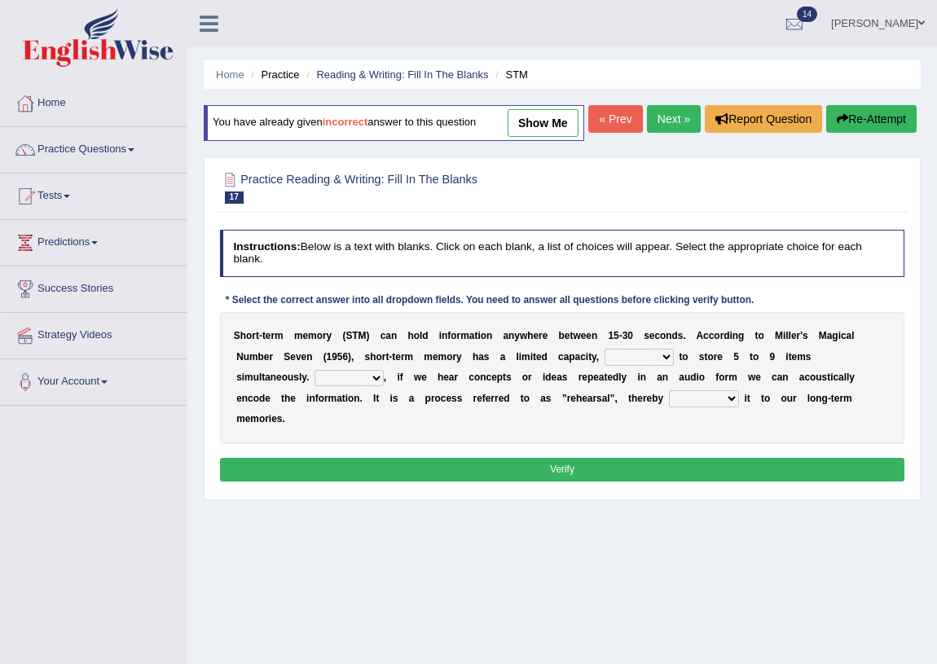
click at [635, 365] on select "being able is able be able unable" at bounding box center [639, 357] width 69 height 16
select select "being able"
click at [605, 365] on select "being able is able be able unable" at bounding box center [639, 357] width 69 height 16
click at [363, 386] on select "However So Moreover Therefore" at bounding box center [348, 378] width 69 height 16
select select "However"
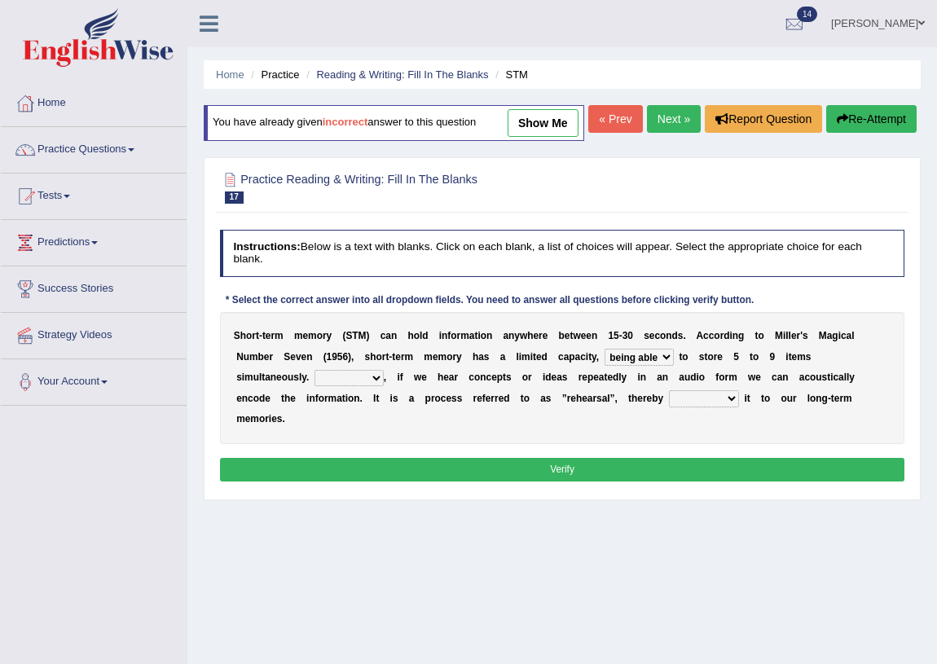
click at [314, 386] on select "However So Moreover Therefore" at bounding box center [348, 378] width 69 height 16
click at [724, 407] on select "commit commits commiting commited" at bounding box center [704, 398] width 70 height 16
select select "commiting"
click at [669, 407] on select "commit commits commiting commited" at bounding box center [704, 398] width 70 height 16
click at [675, 481] on button "Verify" at bounding box center [562, 470] width 685 height 24
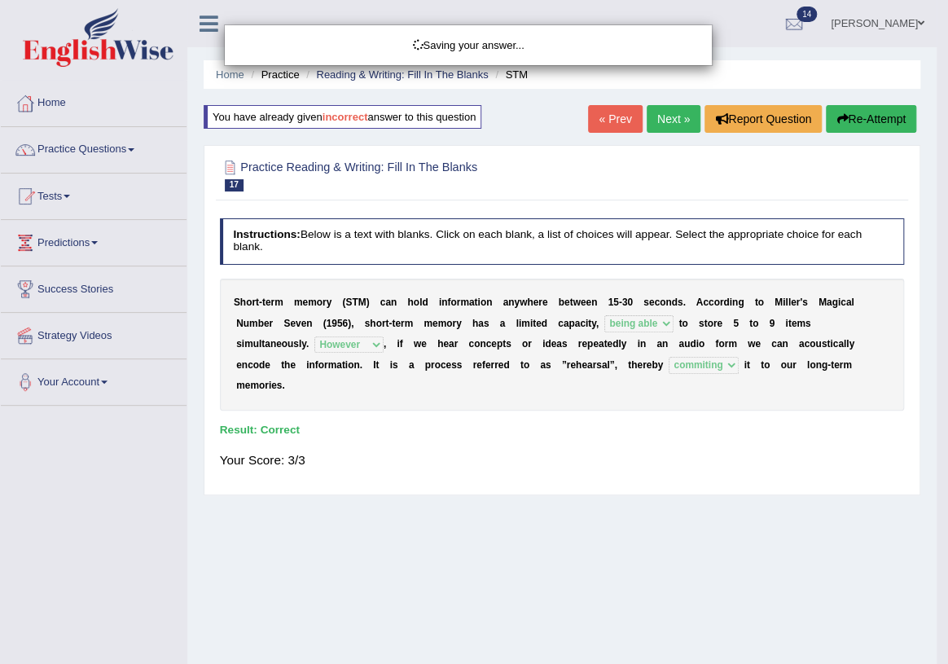
click at [681, 127] on body "Toggle navigation Home Practice Questions Speaking Practice Read Aloud Repeat S…" at bounding box center [474, 332] width 948 height 664
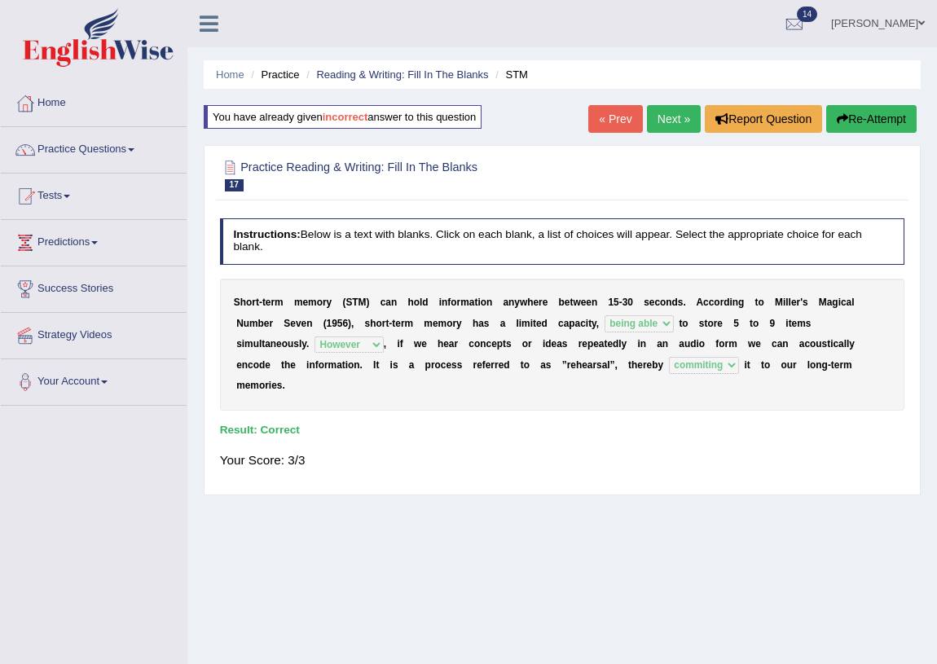
click at [681, 126] on link "Next »" at bounding box center [674, 119] width 54 height 28
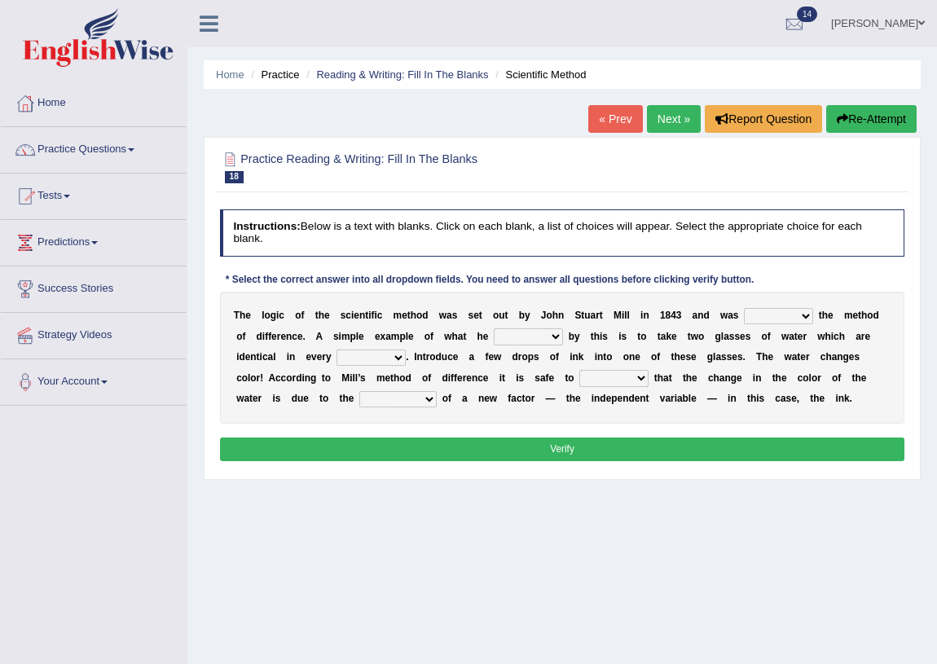
click at [789, 314] on select "pointed claimed demanded named" at bounding box center [778, 316] width 69 height 16
click at [814, 269] on div "Instructions: Below is a text with blanks. Click on each blank, a list of choic…" at bounding box center [562, 338] width 692 height 270
click at [788, 318] on select "pointed claimed demanded named" at bounding box center [778, 316] width 69 height 16
select select "named"
click at [744, 308] on select "pointed claimed demanded named" at bounding box center [778, 316] width 69 height 16
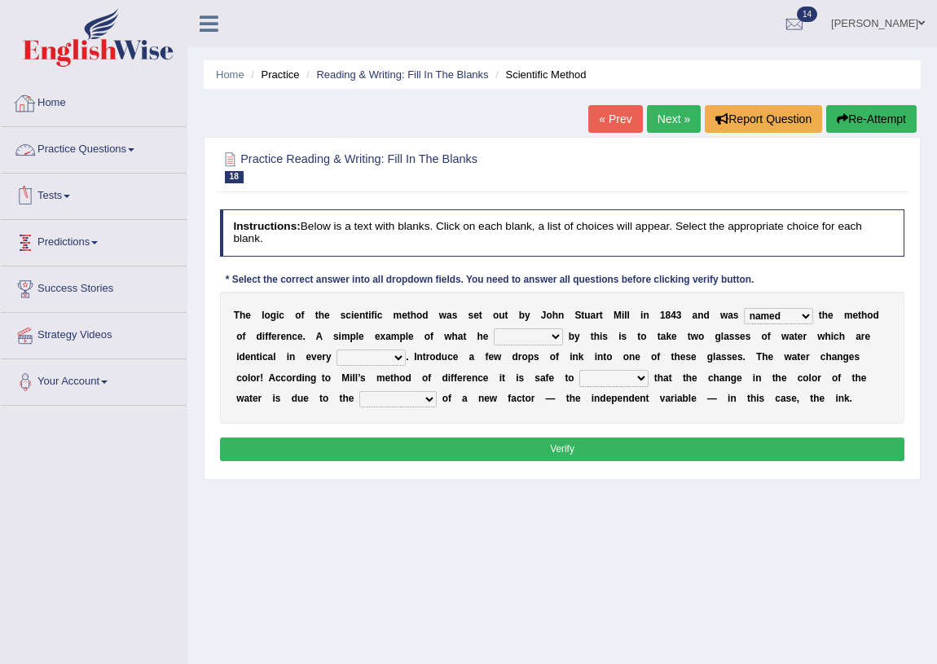
click at [772, 314] on select "pointed claimed demanded named" at bounding box center [778, 316] width 69 height 16
click at [744, 308] on select "pointed claimed demanded named" at bounding box center [778, 316] width 69 height 16
click at [791, 311] on select "pointed claimed demanded named" at bounding box center [778, 316] width 69 height 16
click at [744, 308] on select "pointed claimed demanded named" at bounding box center [778, 316] width 69 height 16
click at [541, 338] on select "capped charged found meant" at bounding box center [528, 336] width 69 height 16
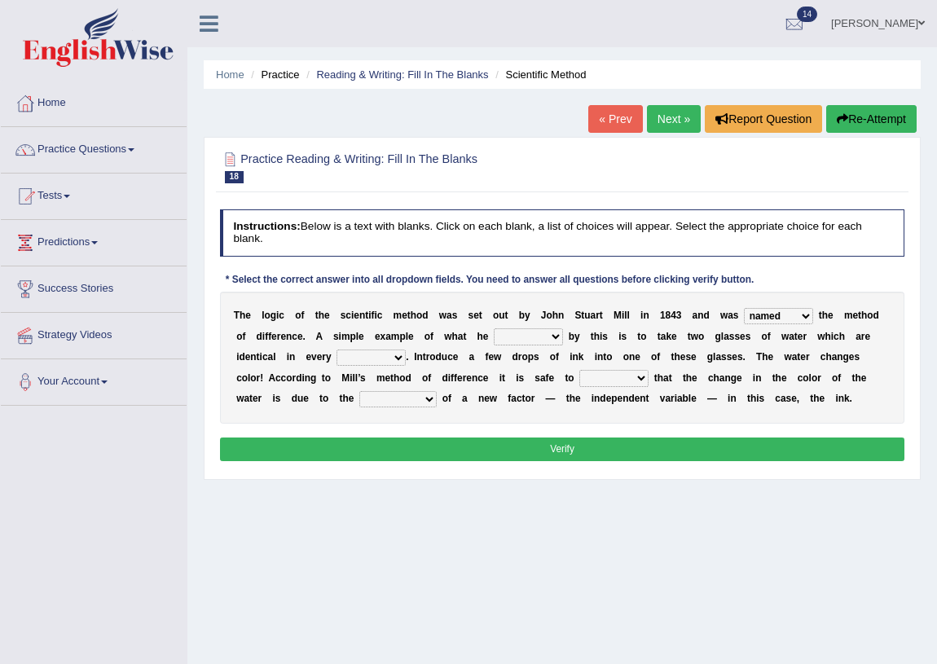
select select "meant"
click at [494, 328] on select "capped charged found meant" at bounding box center [528, 336] width 69 height 16
click at [373, 361] on select "thought identity measure respect" at bounding box center [370, 358] width 69 height 16
select select "respect"
click at [336, 350] on select "thought identity measure respect" at bounding box center [370, 358] width 69 height 16
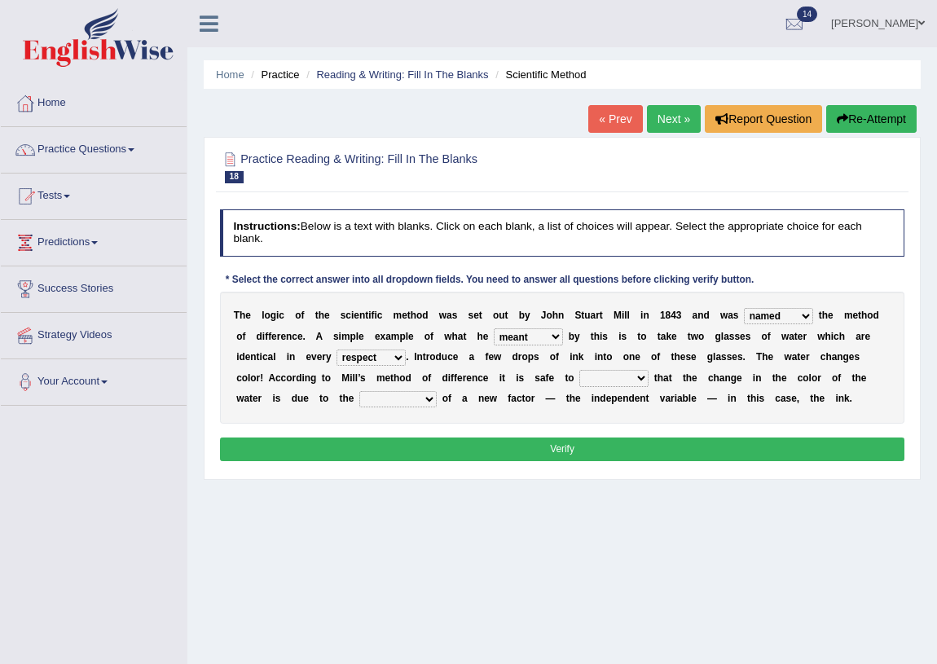
click at [625, 375] on select "assume discuss prefer acclaim" at bounding box center [613, 378] width 69 height 16
select select "assume"
click at [579, 370] on select "assume discuss prefer acclaim" at bounding box center [613, 378] width 69 height 16
click at [419, 392] on select "introduction magnitude preparation purification" at bounding box center [397, 399] width 77 height 16
select select "introduction"
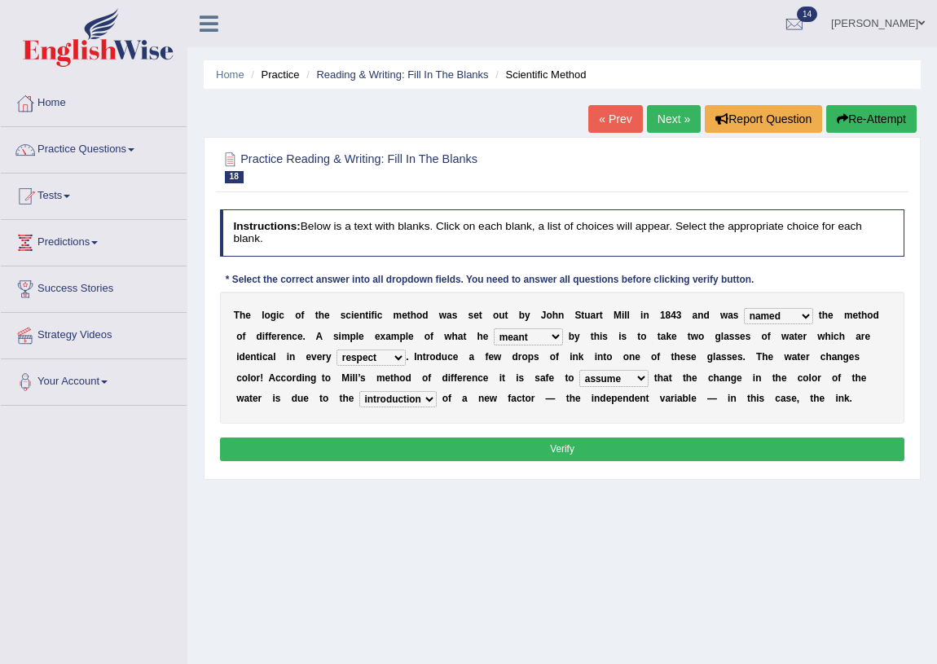
click at [359, 391] on select "introduction magnitude preparation purification" at bounding box center [397, 399] width 77 height 16
click at [574, 457] on button "Verify" at bounding box center [562, 449] width 685 height 24
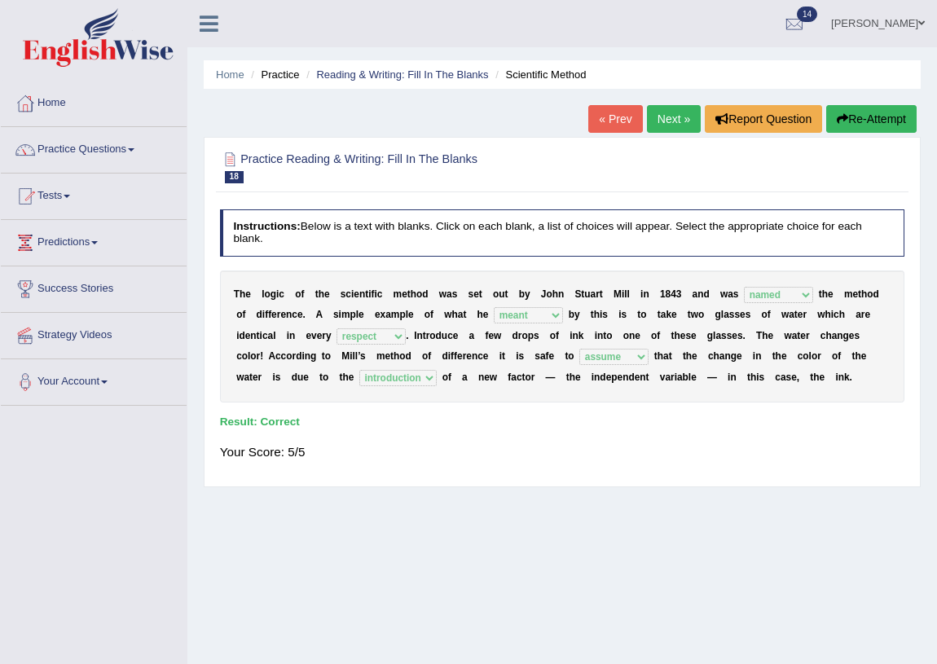
click at [683, 115] on link "Next »" at bounding box center [674, 119] width 54 height 28
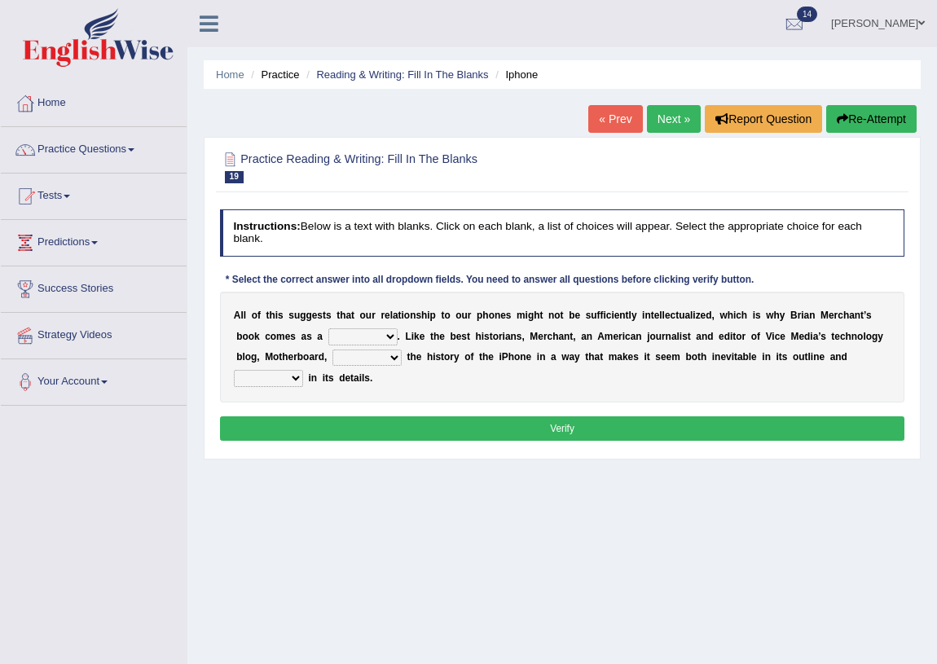
click at [382, 337] on select "privilege relief demotion flash" at bounding box center [362, 336] width 69 height 16
select select "privilege"
click at [328, 328] on select "privilege relief demotion flash" at bounding box center [362, 336] width 69 height 16
click at [372, 359] on select "enriches unpacks detours contorts" at bounding box center [366, 358] width 69 height 16
click at [631, 367] on div "A l l o f t h i s s u g g e s t s t h a t o u r r e l a t i o n s h i p t o o u…" at bounding box center [562, 347] width 685 height 111
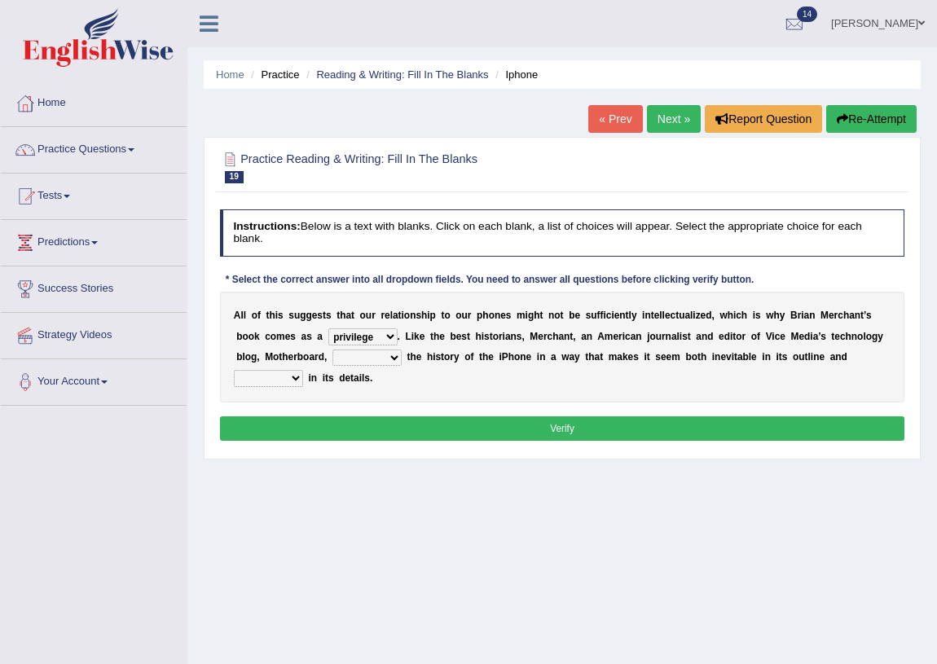
click at [376, 360] on select "enriches unpacks detours contorts" at bounding box center [366, 358] width 69 height 16
select select "unpacks"
click at [332, 350] on select "enriches unpacks detours contorts" at bounding box center [366, 358] width 69 height 16
click at [295, 382] on select "surprises surprised surprising surprise" at bounding box center [268, 378] width 69 height 16
select select "surprise"
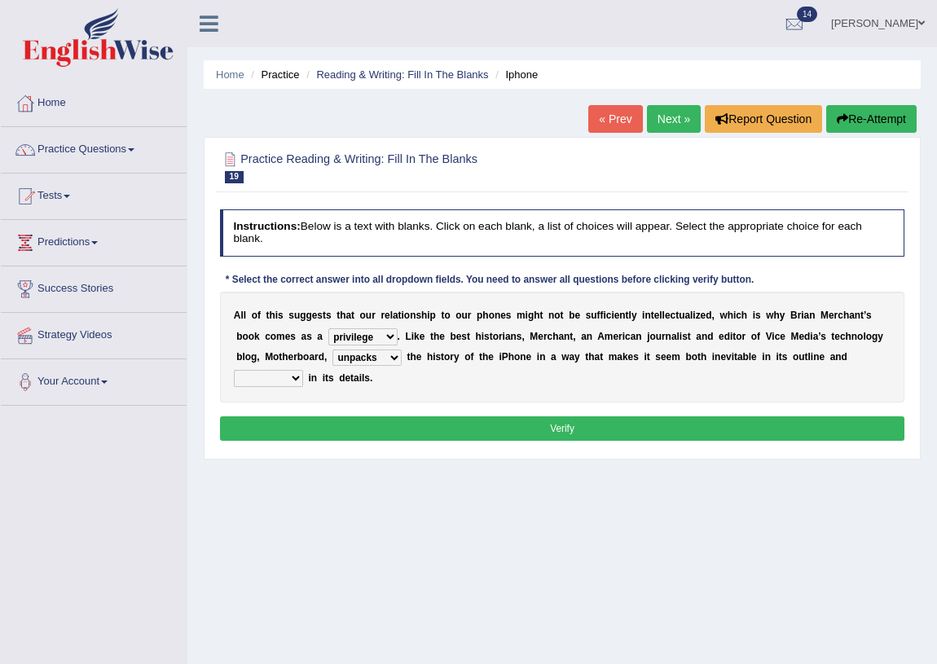
click at [234, 370] on select "surprises surprised surprising surprise" at bounding box center [268, 378] width 69 height 16
click at [308, 420] on button "Verify" at bounding box center [562, 428] width 685 height 24
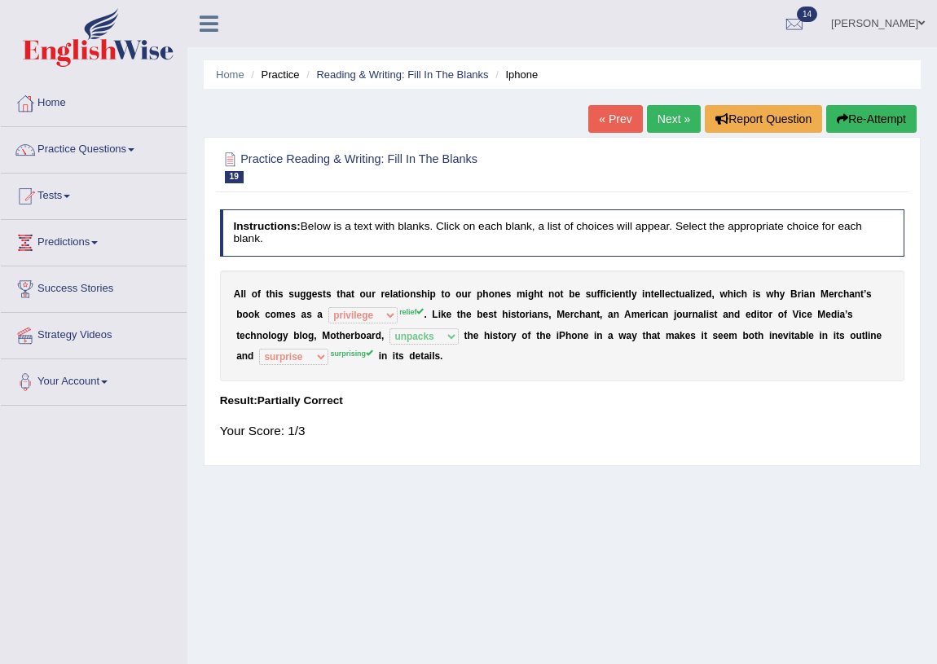
click at [668, 125] on link "Next »" at bounding box center [674, 119] width 54 height 28
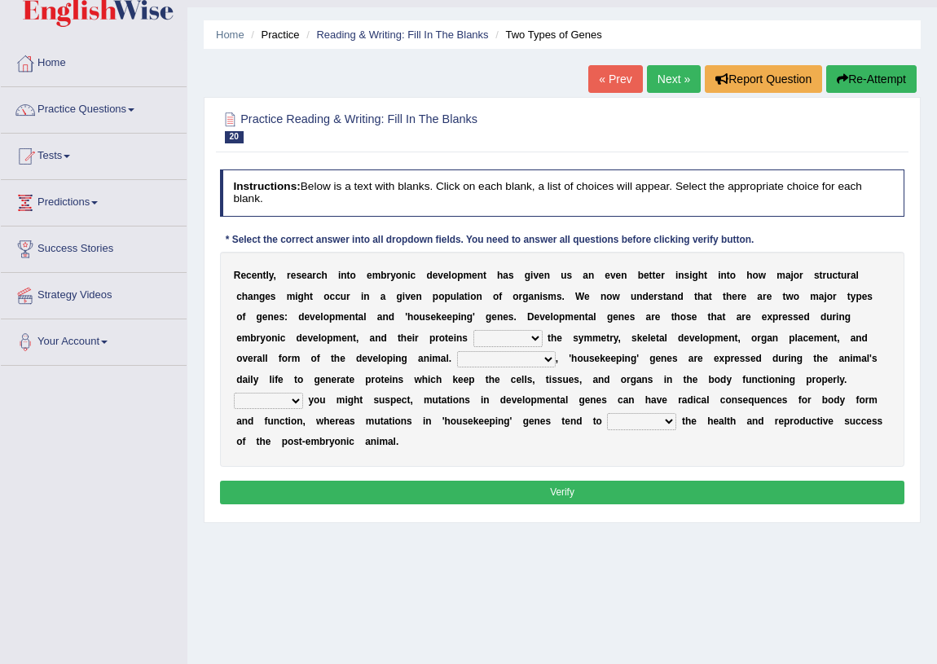
scroll to position [73, 0]
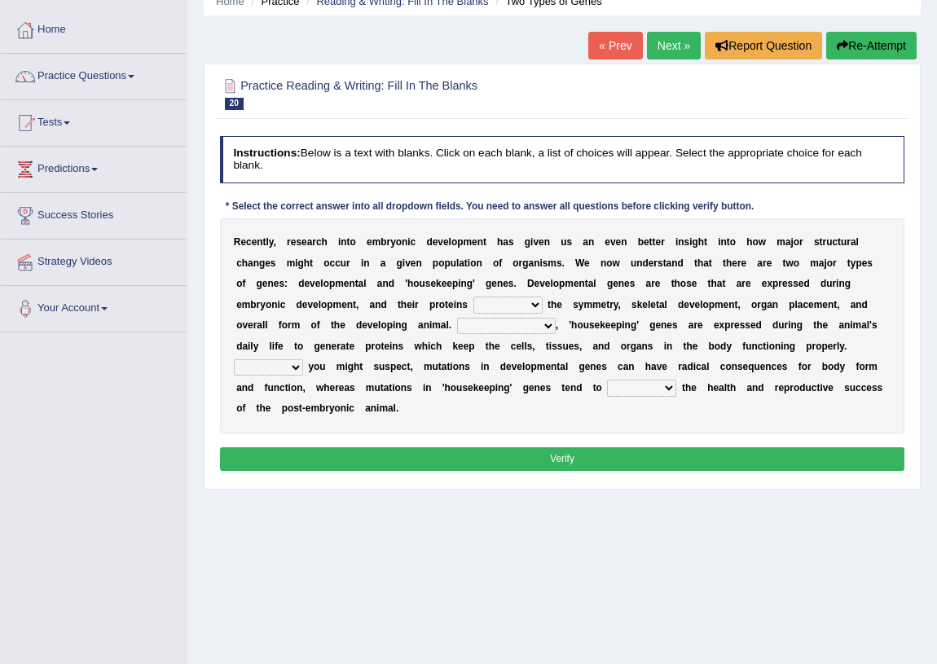
click at [510, 297] on select "push control hold elevate" at bounding box center [507, 305] width 69 height 16
select select "control"
click at [473, 297] on select "push control hold elevate" at bounding box center [507, 305] width 69 height 16
click at [512, 323] on select "Correspondingly Inclusively Conversely In contrast" at bounding box center [506, 326] width 99 height 16
select select "Correspondingly"
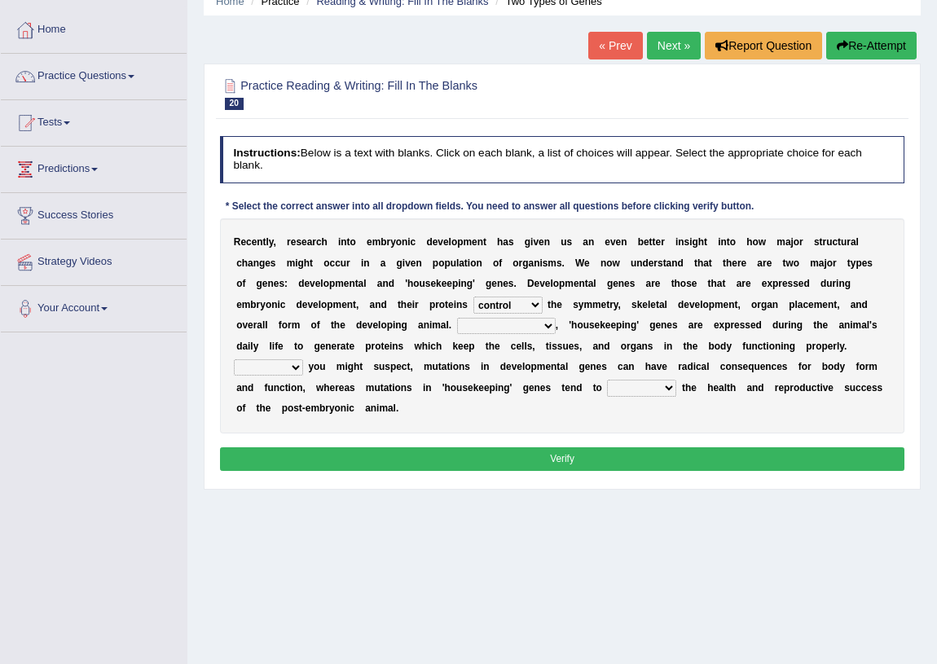
click at [457, 318] on select "Correspondingly Inclusively Conversely In contrast" at bounding box center [506, 326] width 99 height 16
click at [298, 366] on select "For As With Within" at bounding box center [268, 367] width 69 height 16
select select "As"
click at [234, 359] on select "For As With Within" at bounding box center [268, 367] width 69 height 16
click at [655, 383] on select "affect effect interrupt defect" at bounding box center [641, 388] width 69 height 16
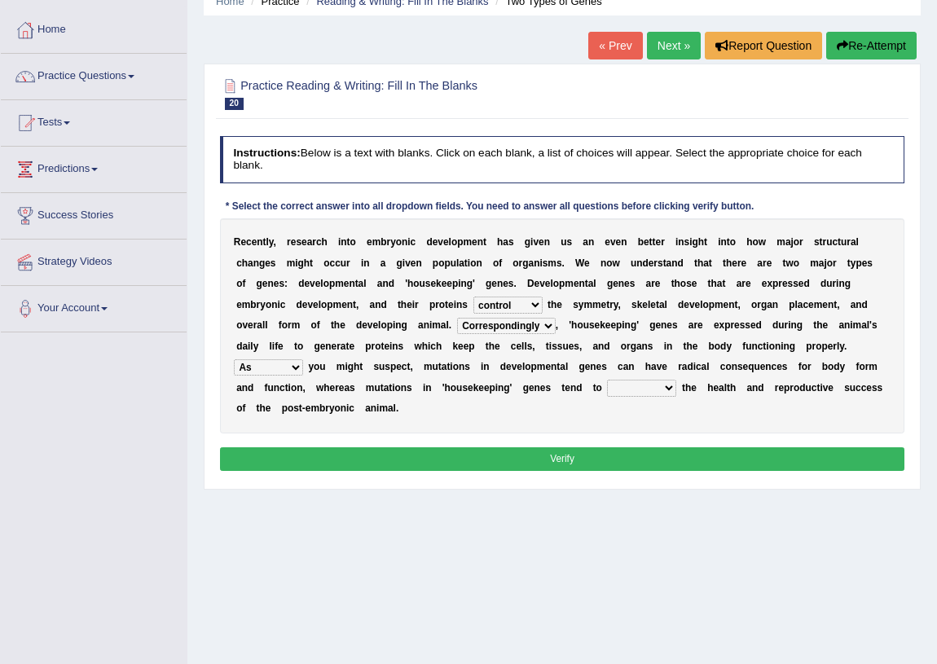
select select "affect"
click at [607, 380] on select "affect effect interrupt defect" at bounding box center [641, 388] width 69 height 16
click at [578, 451] on button "Verify" at bounding box center [562, 459] width 685 height 24
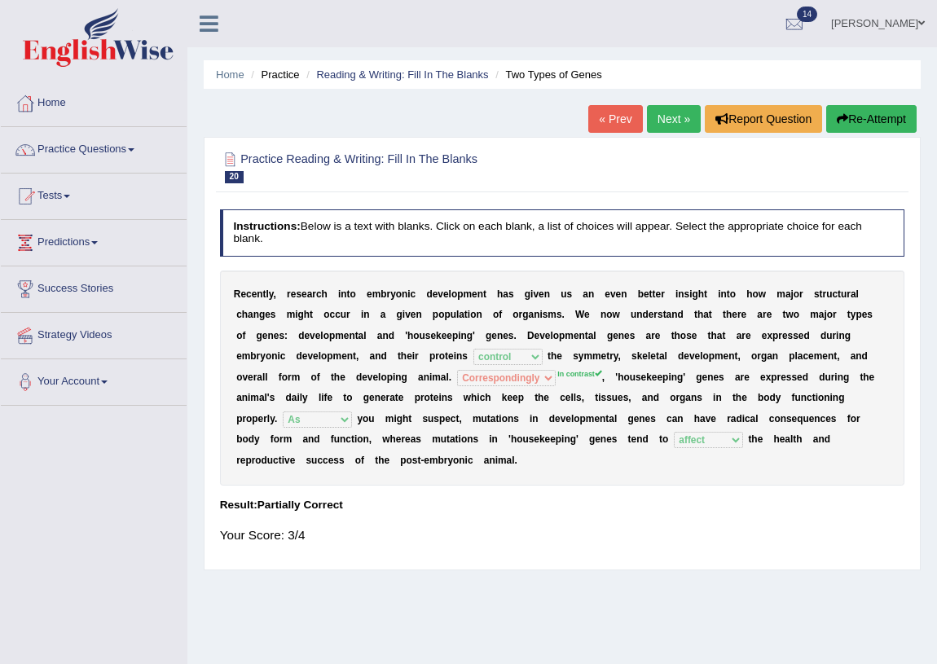
scroll to position [0, 0]
click at [654, 116] on link "Next »" at bounding box center [674, 119] width 54 height 28
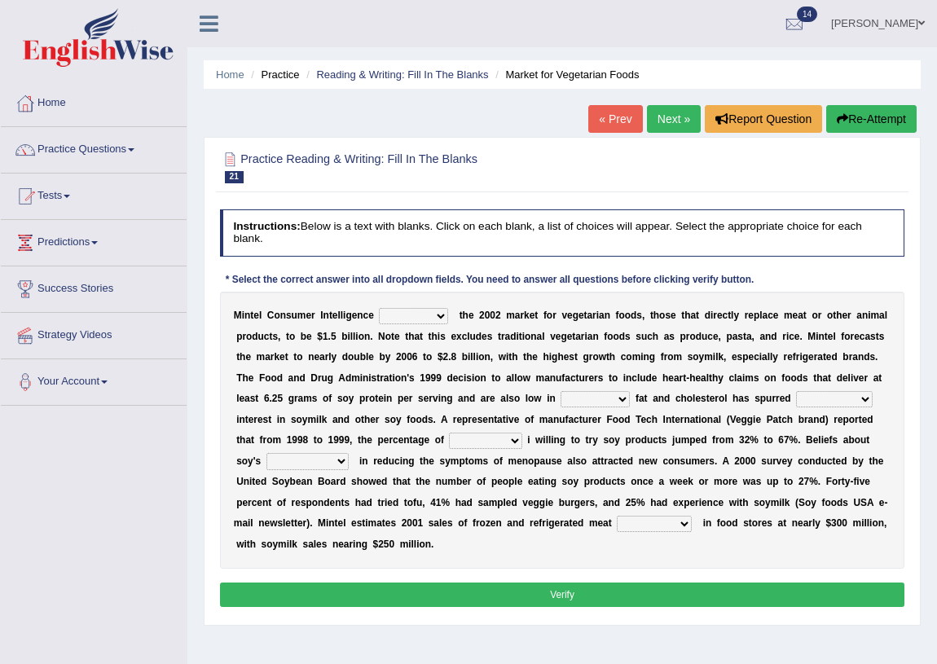
click at [424, 313] on select "deals fulfills creates estimates" at bounding box center [413, 316] width 69 height 16
click at [467, 312] on b "h" at bounding box center [466, 315] width 6 height 11
click at [429, 319] on select "deals fulfills creates estimates" at bounding box center [413, 316] width 69 height 16
select select "deals"
click at [379, 308] on select "deals fulfills creates estimates" at bounding box center [413, 316] width 69 height 16
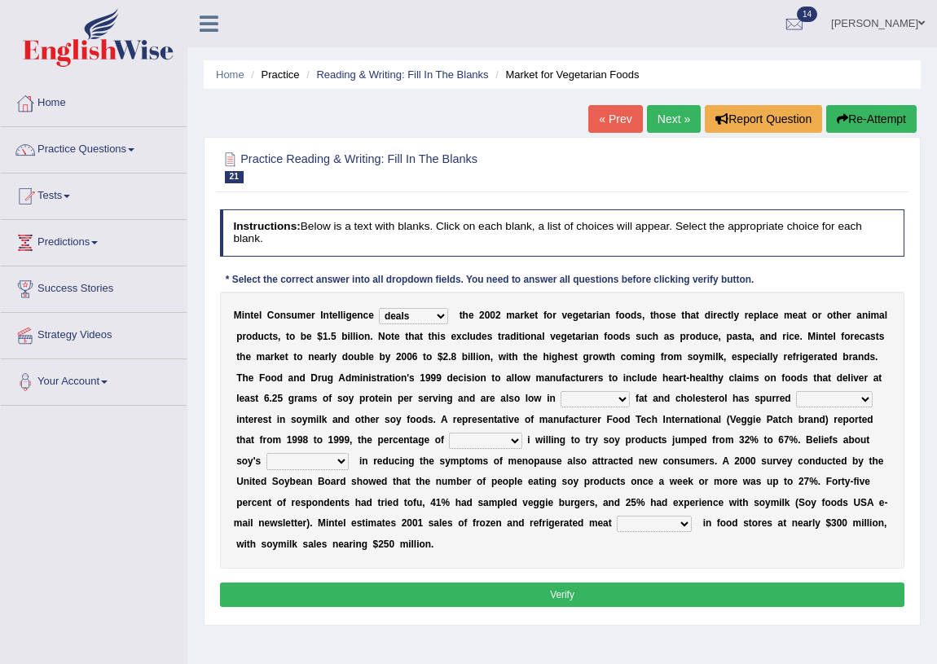
click at [613, 397] on select "saturated solid acid liquid" at bounding box center [595, 399] width 69 height 16
select select "saturated"
click at [561, 391] on select "saturated solid acid liquid" at bounding box center [595, 399] width 69 height 16
click at [829, 398] on select "good big tremendous extreme" at bounding box center [834, 399] width 77 height 16
select select "extreme"
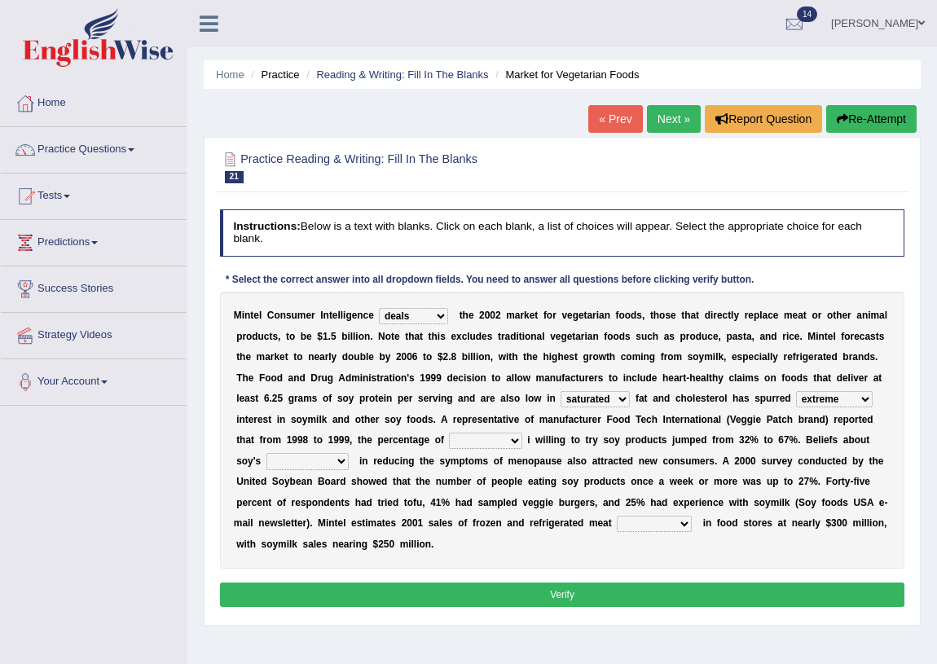
click at [796, 391] on select "good big tremendous extreme" at bounding box center [834, 399] width 77 height 16
click at [507, 446] on select "guests consumers customers clients" at bounding box center [485, 441] width 73 height 16
select select "consumers"
click at [449, 433] on select "guests consumers customers clients" at bounding box center [485, 441] width 73 height 16
click at [316, 455] on select "effectiveness timeliness efficiency goodness" at bounding box center [307, 461] width 82 height 16
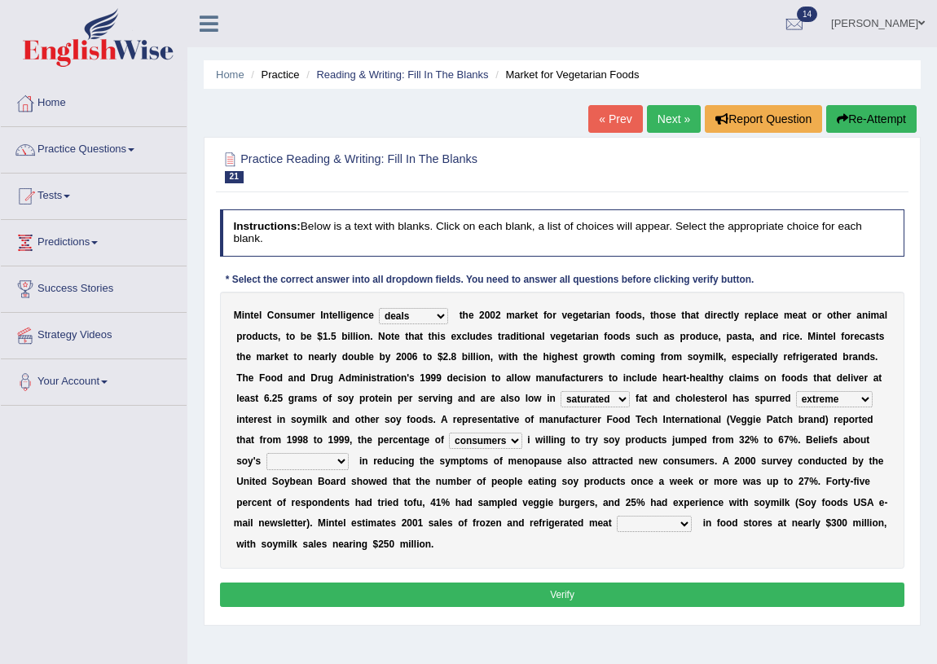
select select "goodness"
click at [266, 453] on select "effectiveness timeliness efficiency goodness" at bounding box center [307, 461] width 82 height 16
click at [682, 528] on select "foods choices staffs alternatives" at bounding box center [654, 524] width 75 height 16
select select "choices"
click at [617, 516] on select "foods choices staffs alternatives" at bounding box center [654, 524] width 75 height 16
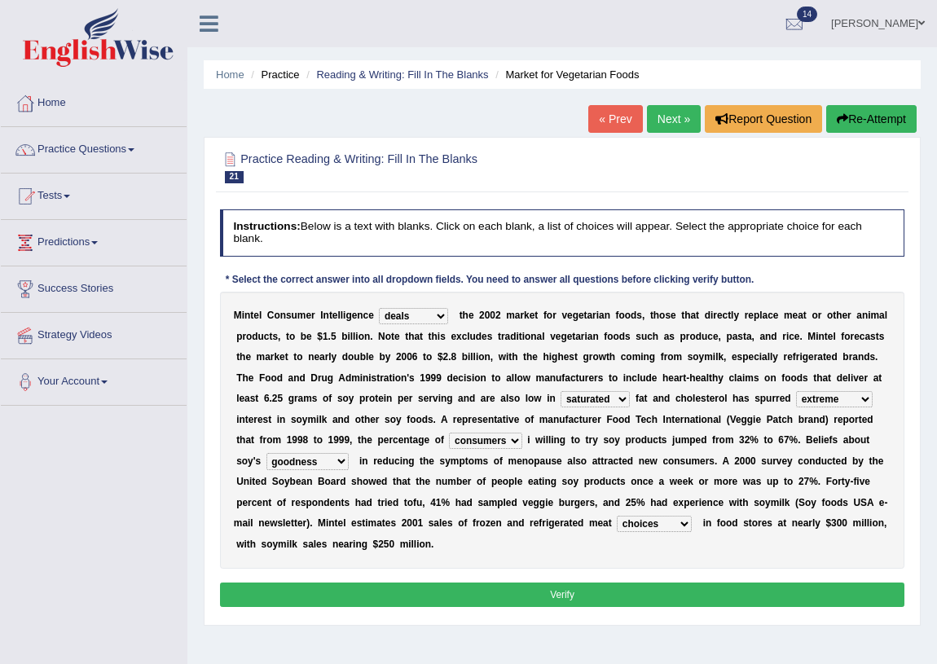
click at [518, 588] on button "Verify" at bounding box center [562, 595] width 685 height 24
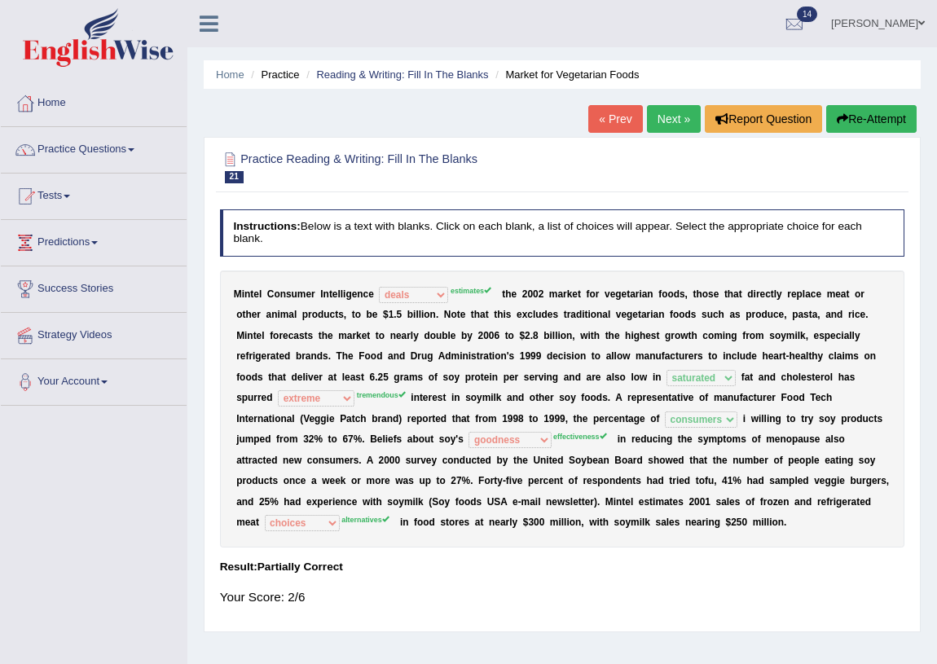
click at [867, 122] on button "Re-Attempt" at bounding box center [871, 119] width 90 height 28
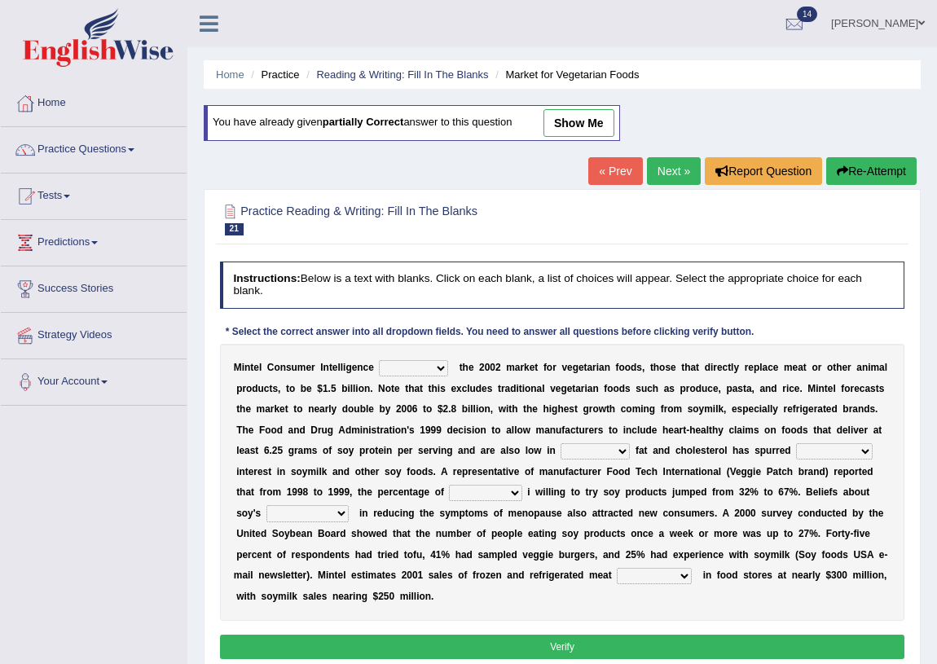
click at [417, 369] on select "deals fulfills creates estimates" at bounding box center [413, 368] width 69 height 16
click at [543, 328] on div "* Select the correct answer into all dropdown fields. You need to answer all qu…" at bounding box center [490, 333] width 540 height 15
click at [427, 372] on select "deals fulfills creates estimates" at bounding box center [413, 368] width 69 height 16
select select "estimates"
click at [379, 360] on select "deals fulfills creates estimates" at bounding box center [413, 368] width 69 height 16
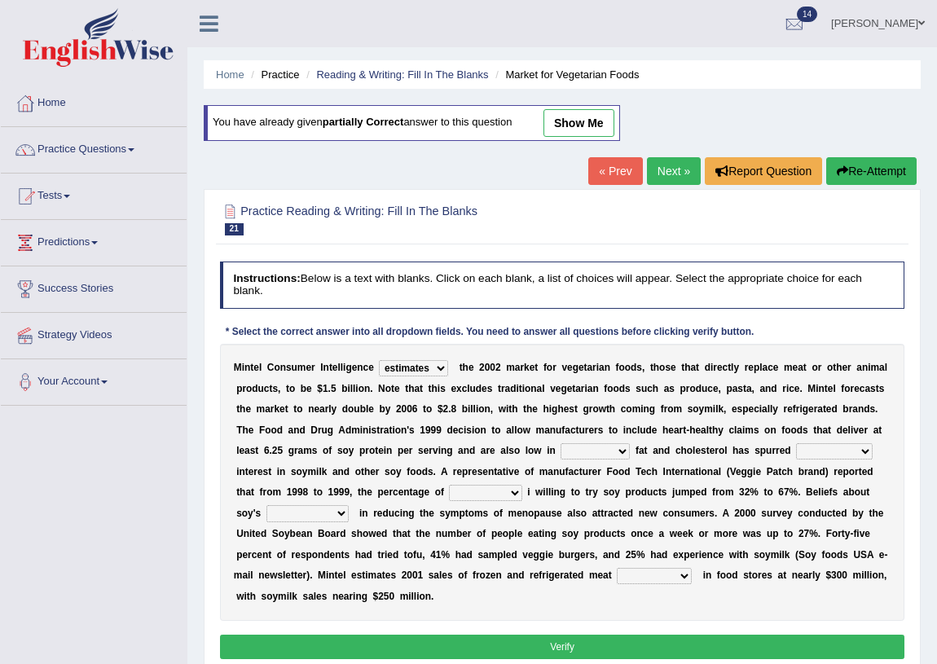
click at [588, 446] on select "saturated solid acid liquid" at bounding box center [595, 451] width 69 height 16
select select "saturated"
click at [561, 443] on select "saturated solid acid liquid" at bounding box center [595, 451] width 69 height 16
click at [828, 453] on select "good big tremendous extreme" at bounding box center [834, 451] width 77 height 16
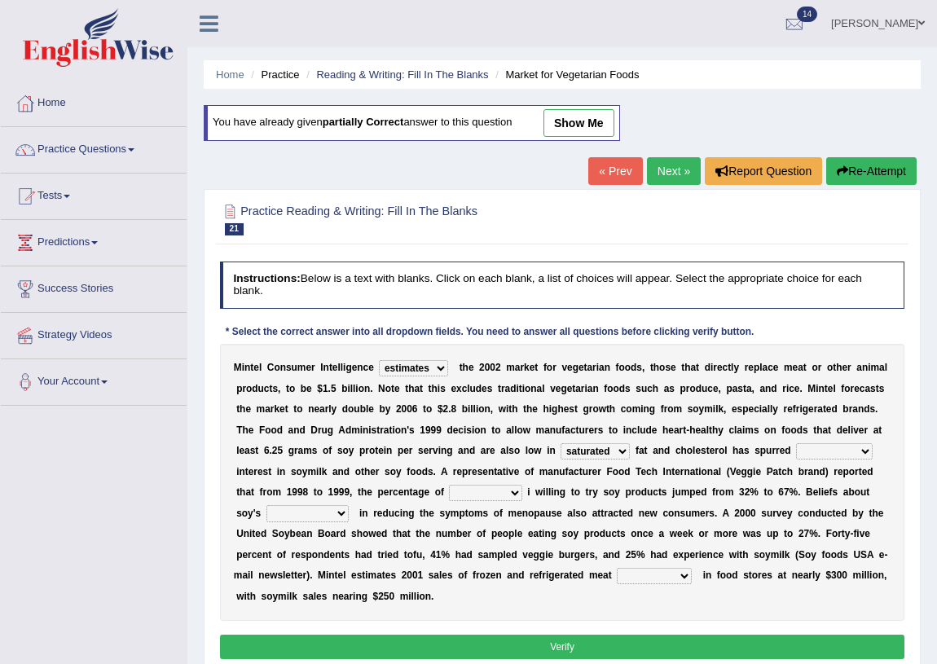
click at [828, 453] on select "good big tremendous extreme" at bounding box center [834, 451] width 77 height 16
select select "tremendous"
click at [796, 443] on select "good big tremendous extreme" at bounding box center [834, 451] width 77 height 16
click at [468, 501] on div "M i n t e l C o n s u m e r I n t e l l i g e n c e deals fulfills creates esti…" at bounding box center [562, 482] width 685 height 277
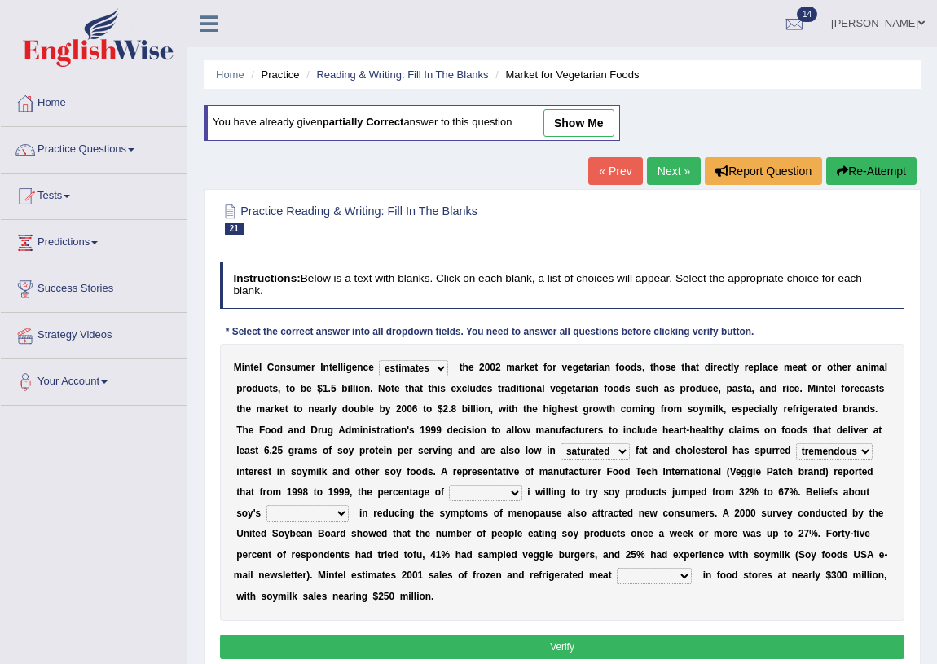
click at [477, 490] on select "guests consumers customers clients" at bounding box center [485, 493] width 73 height 16
select select "consumers"
click at [449, 485] on select "guests consumers customers clients" at bounding box center [485, 493] width 73 height 16
click at [335, 507] on select "effectiveness timeliness efficiency goodness" at bounding box center [307, 513] width 82 height 16
select select "effectiveness"
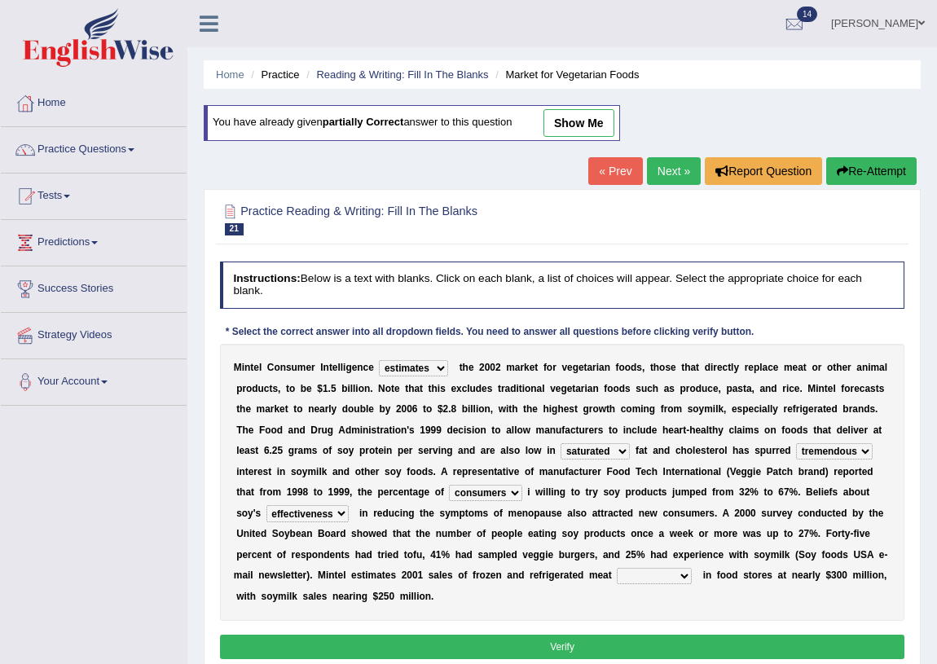
click at [266, 505] on select "effectiveness timeliness efficiency goodness" at bounding box center [307, 513] width 82 height 16
click at [668, 574] on select "foods choices staffs alternatives" at bounding box center [654, 576] width 75 height 16
select select "alternatives"
click at [617, 568] on select "foods choices staffs alternatives" at bounding box center [654, 576] width 75 height 16
click at [558, 638] on button "Verify" at bounding box center [562, 647] width 685 height 24
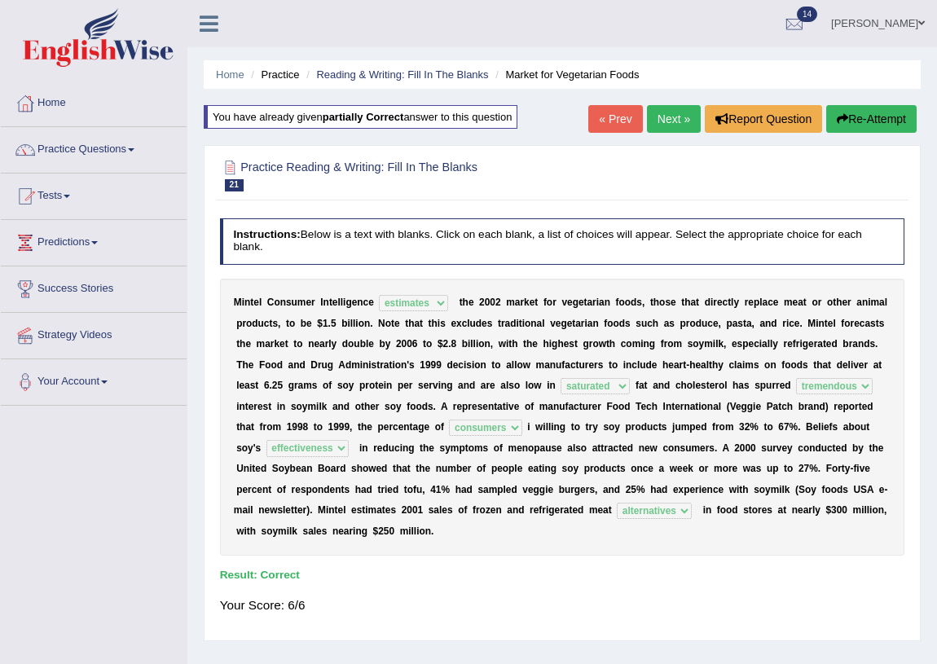
click at [647, 123] on link "Next »" at bounding box center [674, 119] width 54 height 28
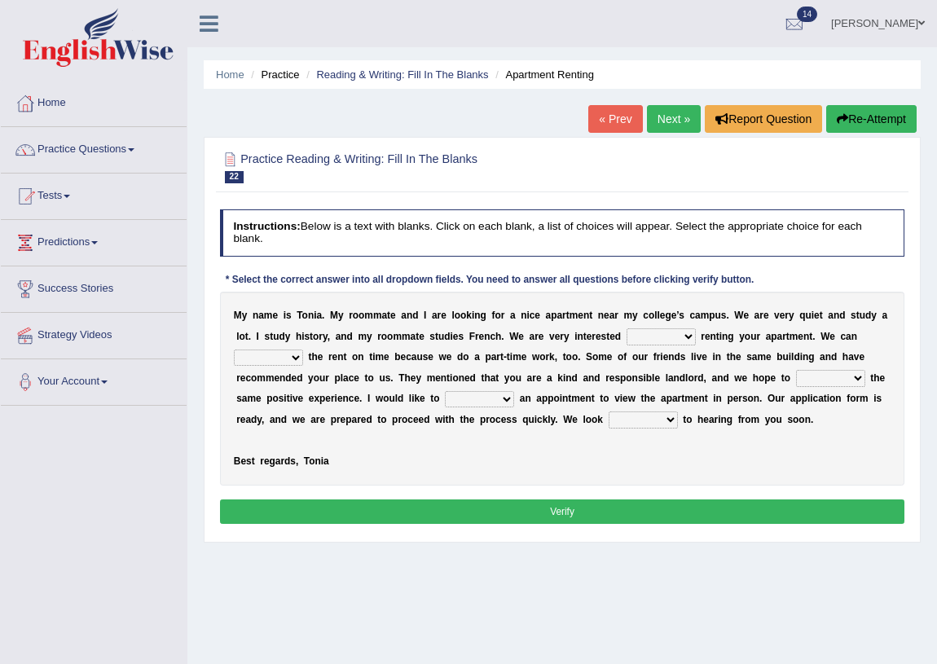
click at [662, 332] on select "for about at in" at bounding box center [661, 336] width 69 height 16
select select "in"
click at [627, 328] on select "for about at in" at bounding box center [661, 336] width 69 height 16
click at [285, 358] on select "afford get pay bring" at bounding box center [268, 358] width 69 height 16
select select "pay"
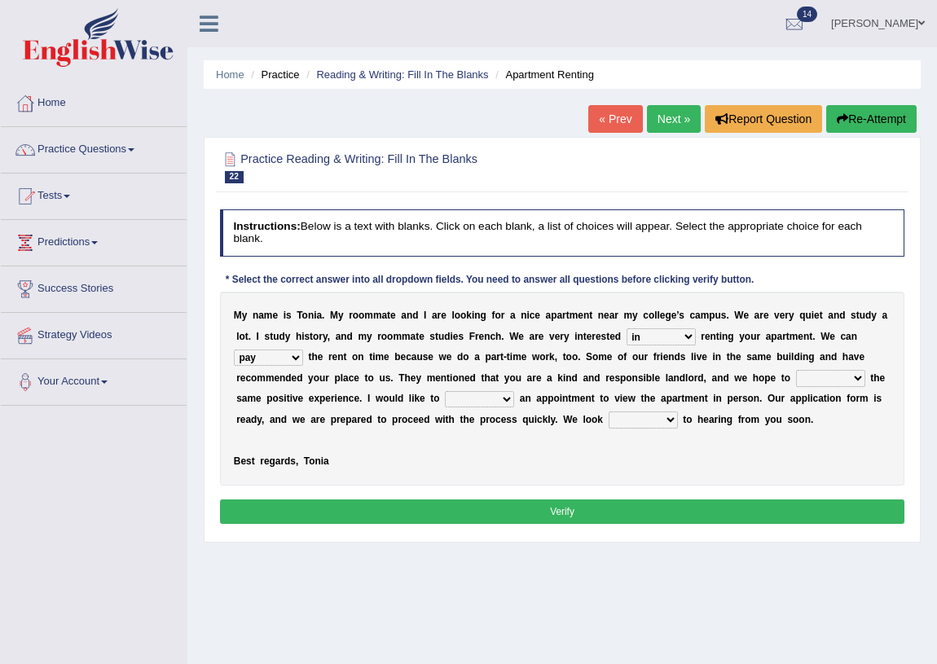
click at [234, 350] on select "afford get pay bring" at bounding box center [268, 358] width 69 height 16
click at [836, 380] on select "form meet have decide" at bounding box center [830, 378] width 69 height 16
select select "have"
click at [796, 370] on select "form meet have decide" at bounding box center [830, 378] width 69 height 16
click at [489, 392] on select "own recall revise make" at bounding box center [479, 399] width 69 height 16
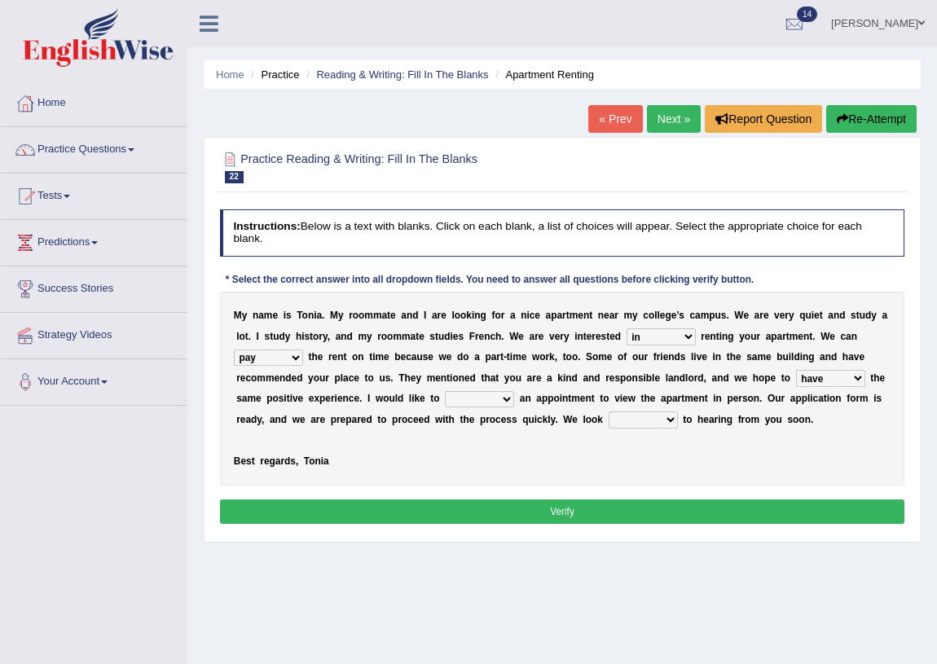
select select "make"
click at [445, 391] on select "own recall revise make" at bounding box center [479, 399] width 69 height 16
click at [667, 420] on select "around out in forward" at bounding box center [643, 419] width 69 height 16
select select "forward"
click at [609, 411] on select "around out in forward" at bounding box center [643, 419] width 69 height 16
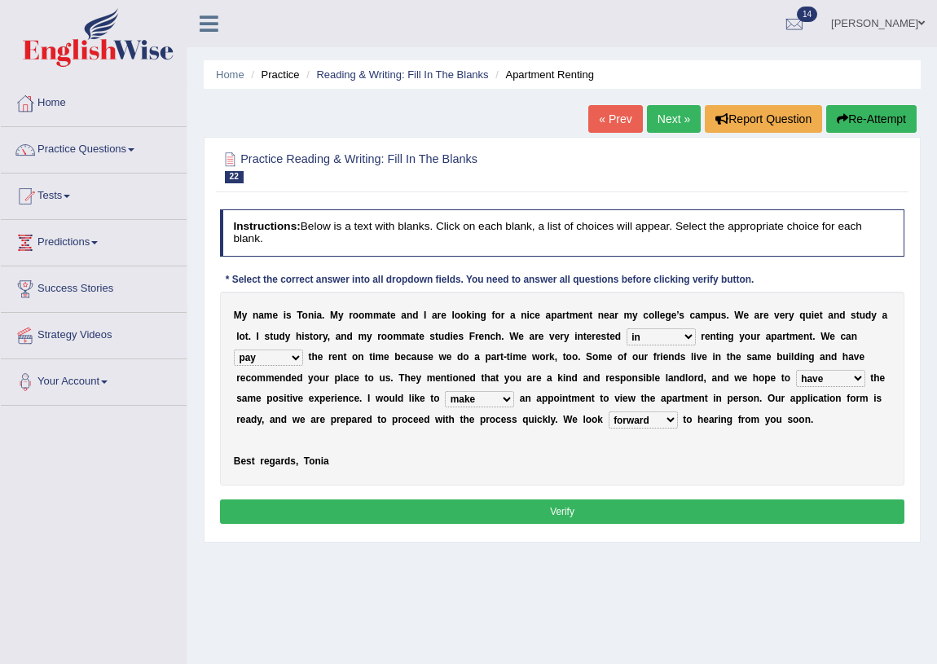
click at [580, 521] on button "Verify" at bounding box center [562, 511] width 685 height 24
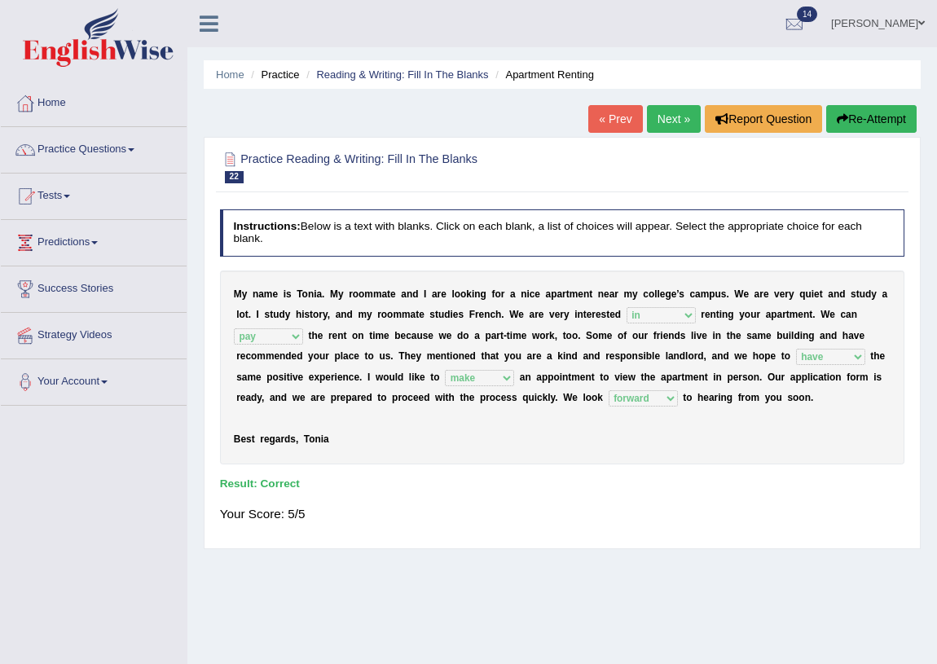
click at [681, 124] on link "Next »" at bounding box center [674, 119] width 54 height 28
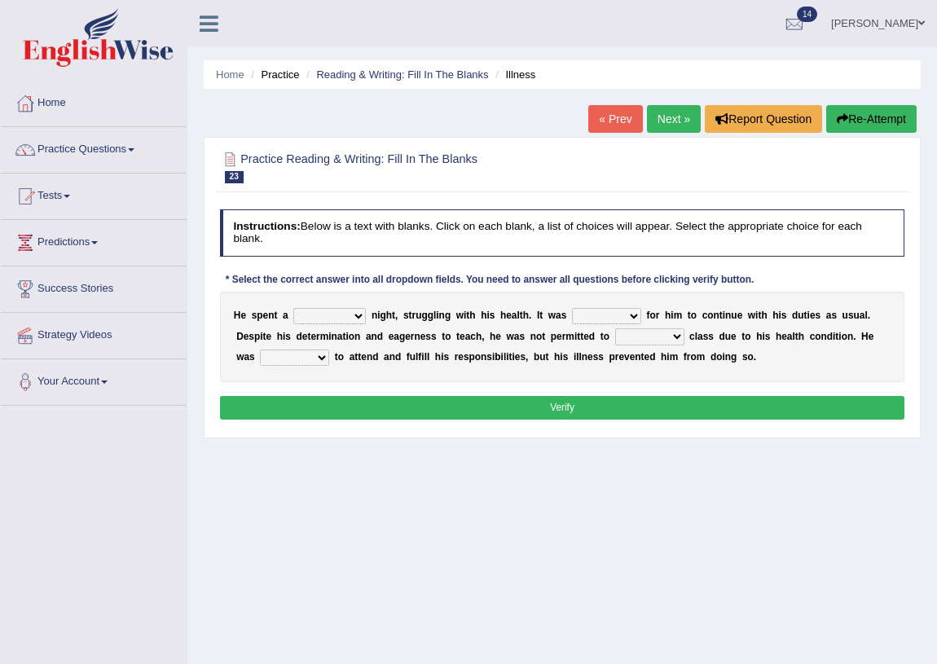
click at [333, 313] on select "cheerful restful meaningful painful" at bounding box center [329, 316] width 73 height 16
click at [293, 308] on select "cheerful restful meaningful painful" at bounding box center [329, 316] width 73 height 16
click at [356, 318] on select "cheerful restful meaningful painful" at bounding box center [329, 316] width 73 height 16
select select "restful"
click at [293, 308] on select "cheerful restful meaningful painful" at bounding box center [329, 316] width 73 height 16
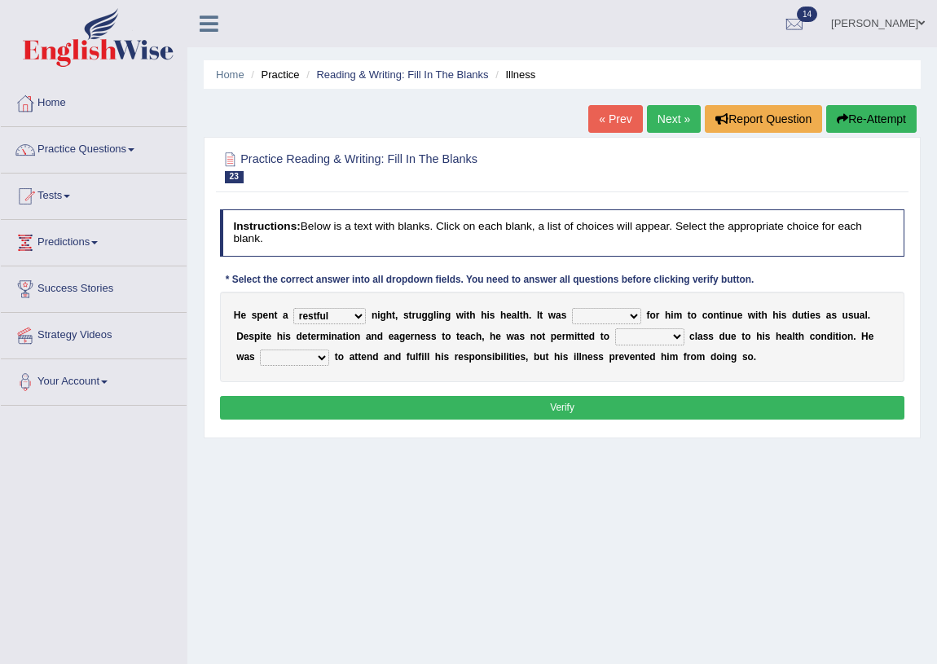
click at [627, 314] on select "enjoyable simple difficult natural" at bounding box center [606, 316] width 69 height 16
select select "difficult"
click at [572, 308] on select "enjoyable simple difficult natural" at bounding box center [606, 316] width 69 height 16
click at [660, 341] on select "teach leave cancel attend" at bounding box center [649, 336] width 69 height 16
click at [615, 328] on select "teach leave cancel attend" at bounding box center [649, 336] width 69 height 16
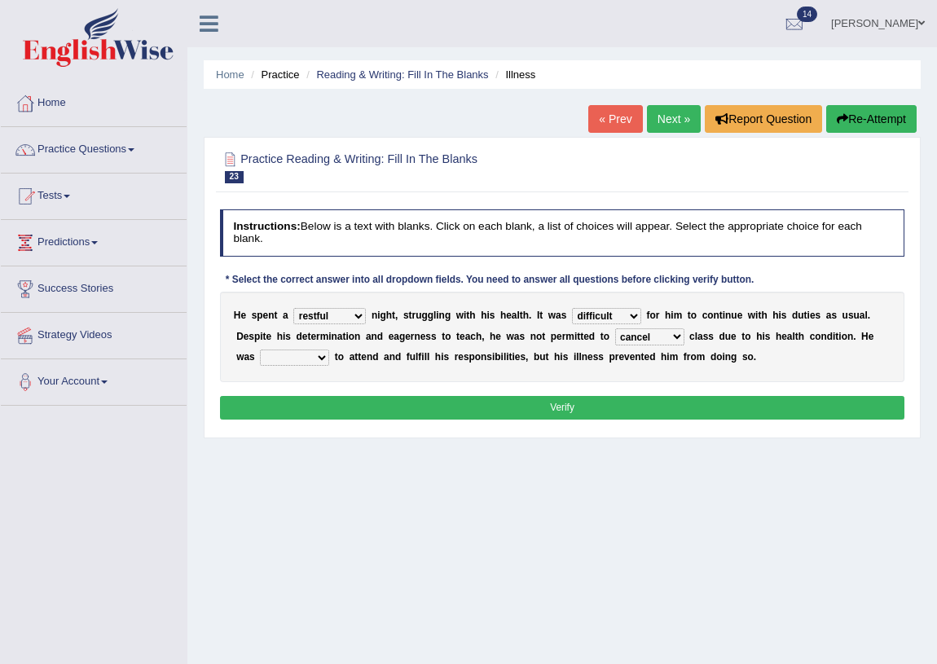
click at [662, 332] on select "teach leave cancel attend" at bounding box center [649, 336] width 69 height 16
select select "teach"
click at [615, 328] on select "teach leave cancel attend" at bounding box center [649, 336] width 69 height 16
click at [324, 354] on select "anxious forced lazy happy" at bounding box center [294, 358] width 69 height 16
select select "anxious"
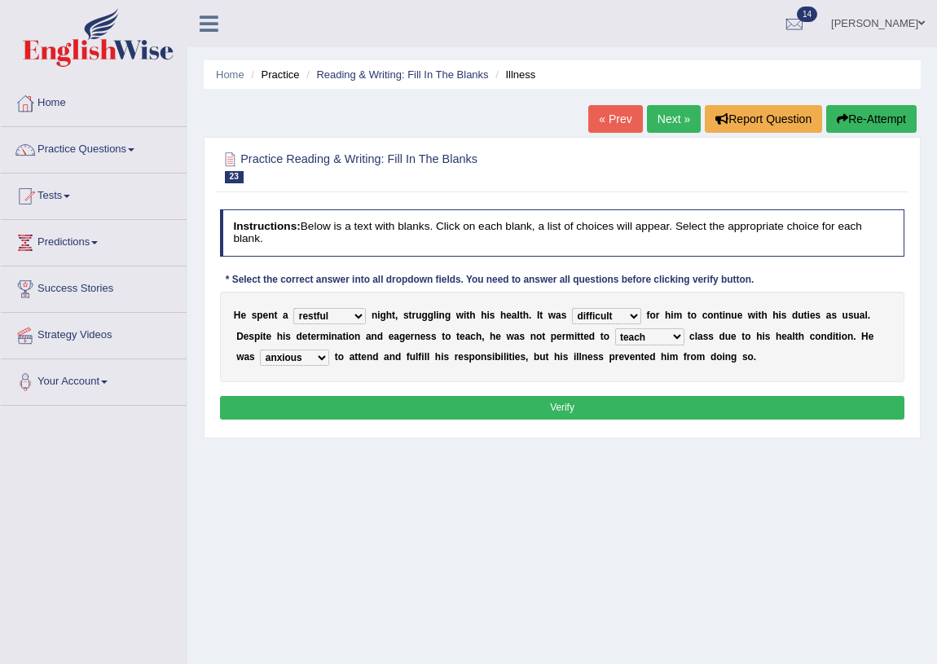
click at [260, 350] on select "anxious forced lazy happy" at bounding box center [294, 358] width 69 height 16
click at [508, 400] on button "Verify" at bounding box center [562, 408] width 685 height 24
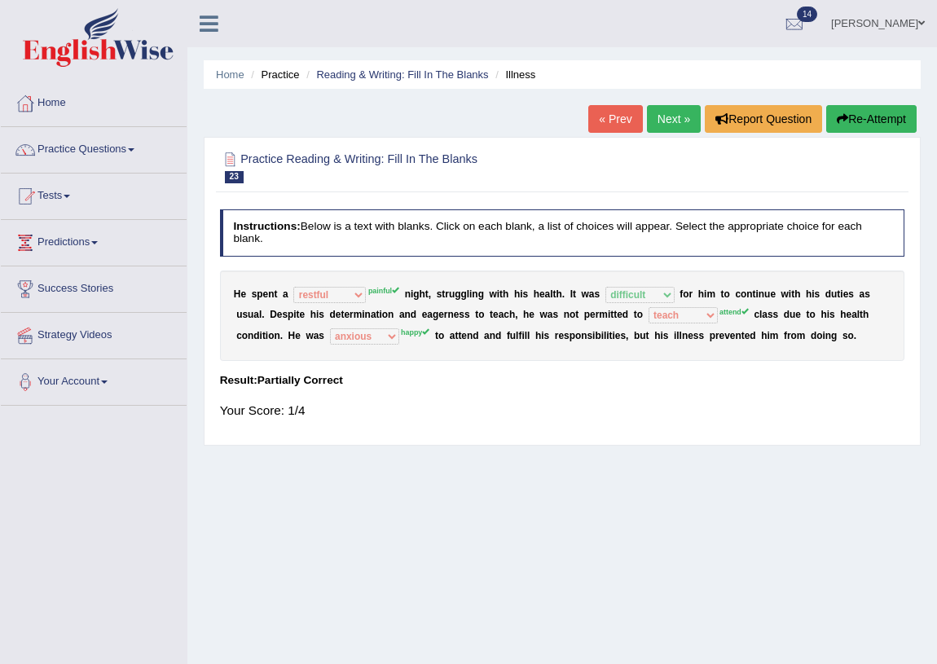
click at [847, 122] on button "Re-Attempt" at bounding box center [871, 119] width 90 height 28
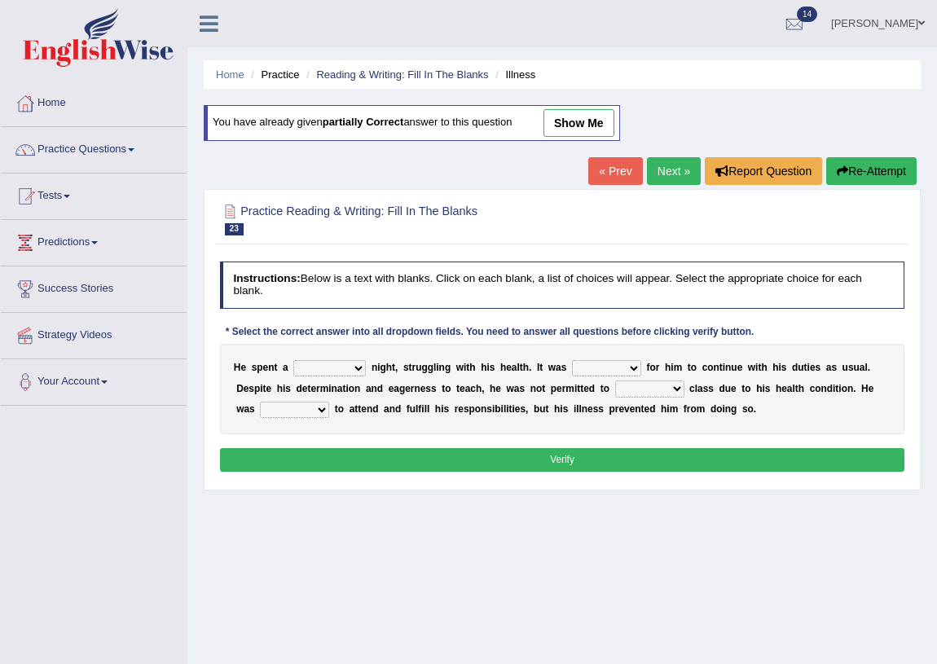
click at [336, 374] on select "cheerful restful meaningful painful" at bounding box center [329, 368] width 73 height 16
select select "painful"
click at [293, 360] on select "cheerful restful meaningful painful" at bounding box center [329, 368] width 73 height 16
click at [609, 366] on select "enjoyable simple difficult natural" at bounding box center [606, 368] width 69 height 16
select select "difficult"
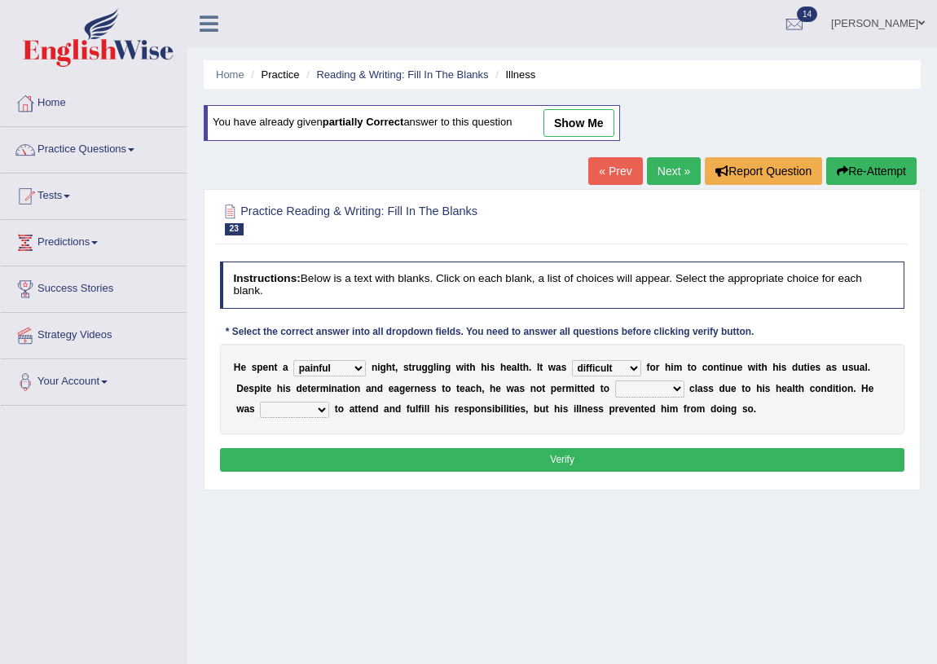
click at [572, 360] on select "enjoyable simple difficult natural" at bounding box center [606, 368] width 69 height 16
click at [652, 388] on select "teach leave cancel attend" at bounding box center [649, 388] width 69 height 16
select select "attend"
click at [615, 380] on select "teach leave cancel attend" at bounding box center [649, 388] width 69 height 16
click at [316, 413] on select "anxious forced lazy happy" at bounding box center [294, 410] width 69 height 16
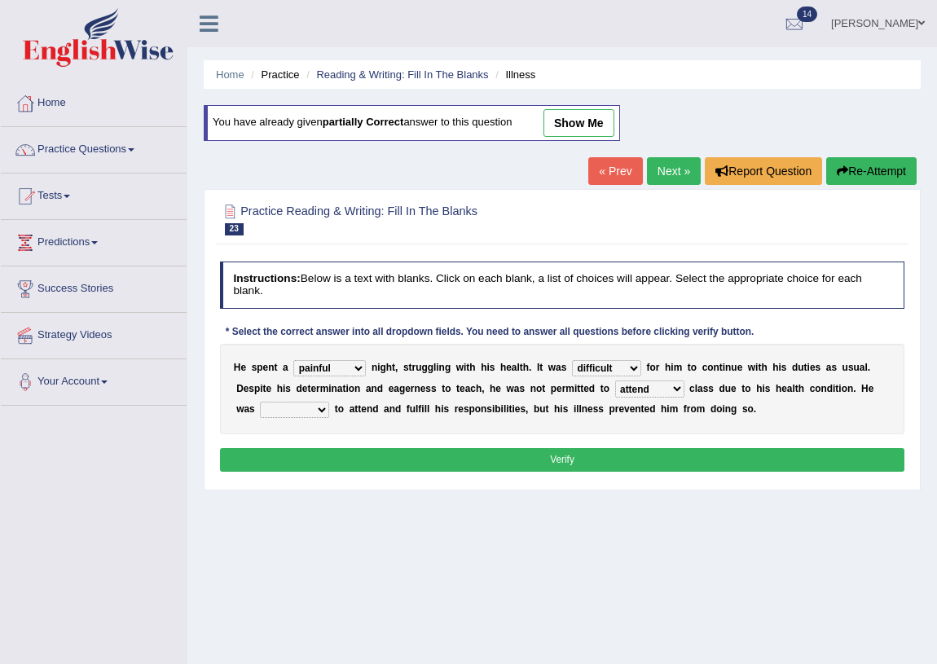
select select "anxious"
click at [260, 402] on select "anxious forced lazy happy" at bounding box center [294, 410] width 69 height 16
click at [550, 458] on button "Verify" at bounding box center [562, 460] width 685 height 24
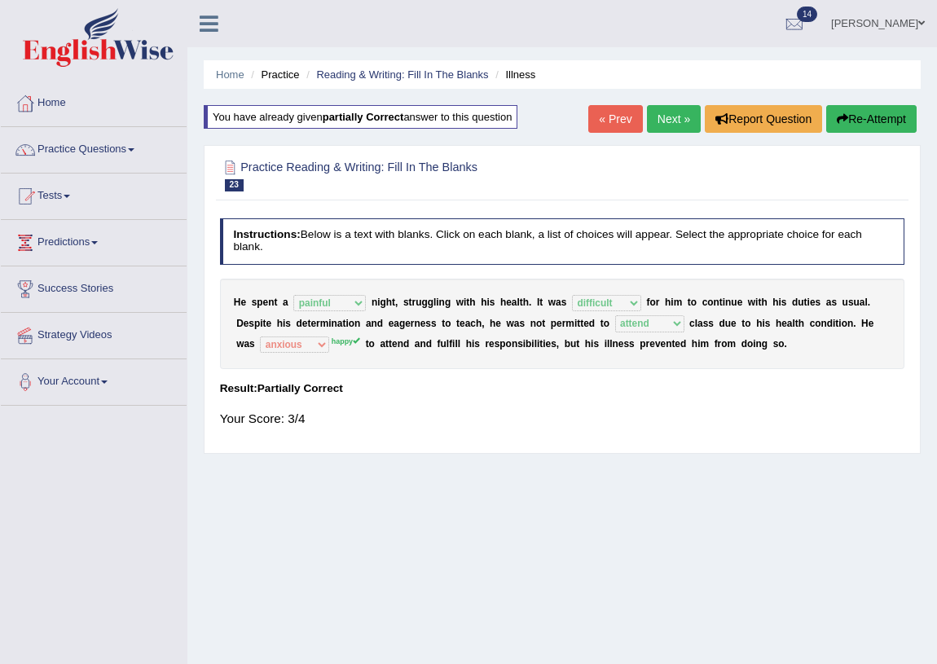
click at [669, 122] on link "Next »" at bounding box center [674, 119] width 54 height 28
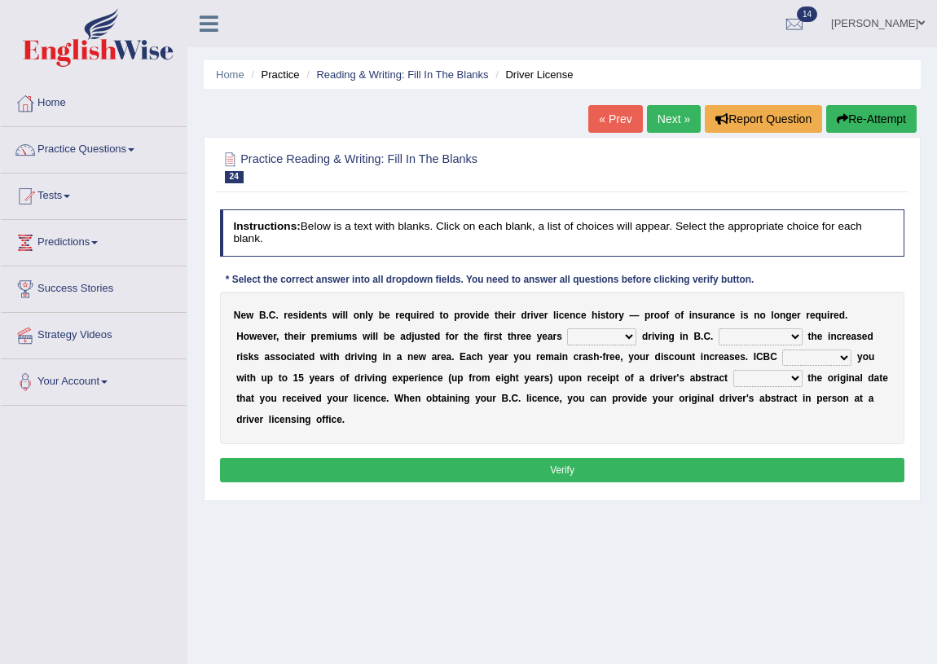
click at [594, 335] on select "within among against of" at bounding box center [601, 336] width 69 height 16
select select "of"
click at [567, 328] on select "within among against of" at bounding box center [601, 336] width 69 height 16
click at [755, 336] on select "depending on as for due to thanks to" at bounding box center [761, 336] width 84 height 16
select select "due to"
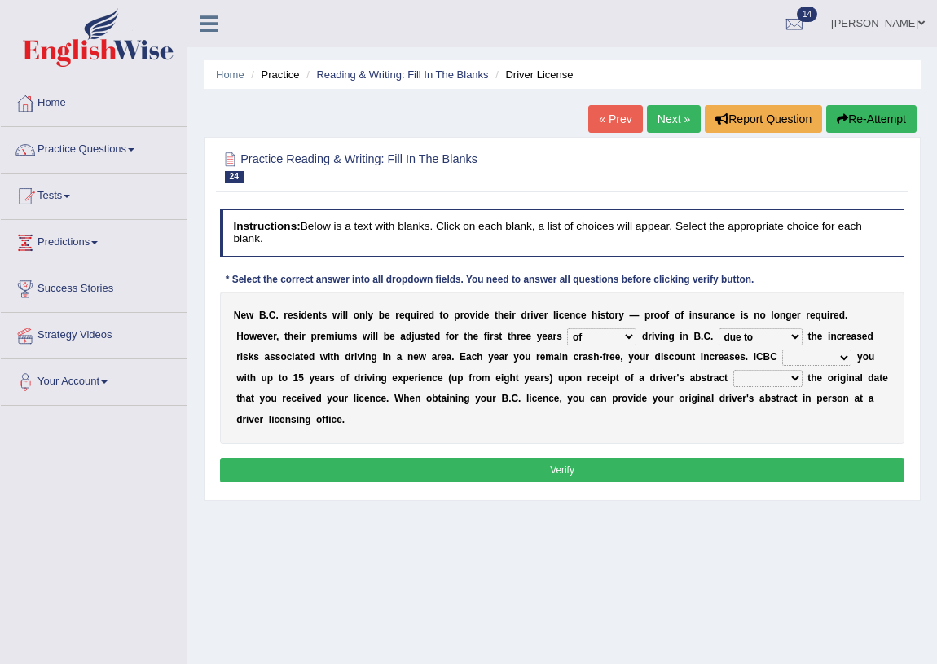
click at [719, 328] on select "depending on as for due to thanks to" at bounding box center [761, 336] width 84 height 16
click at [833, 362] on select "credited crediting credit will credit" at bounding box center [816, 358] width 69 height 16
select select "will credit"
click at [782, 350] on select "credited crediting credit will credit" at bounding box center [816, 358] width 69 height 16
click at [763, 384] on select "showing show shows shown" at bounding box center [767, 378] width 69 height 16
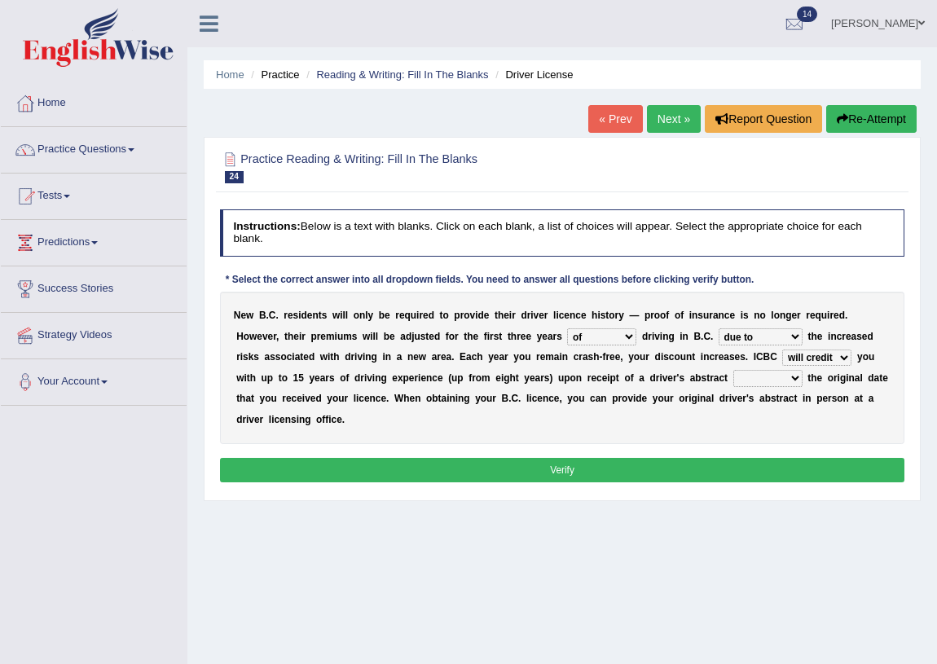
select select "shown"
click at [733, 370] on select "showing show shows shown" at bounding box center [767, 378] width 69 height 16
click at [657, 458] on button "Verify" at bounding box center [562, 470] width 685 height 24
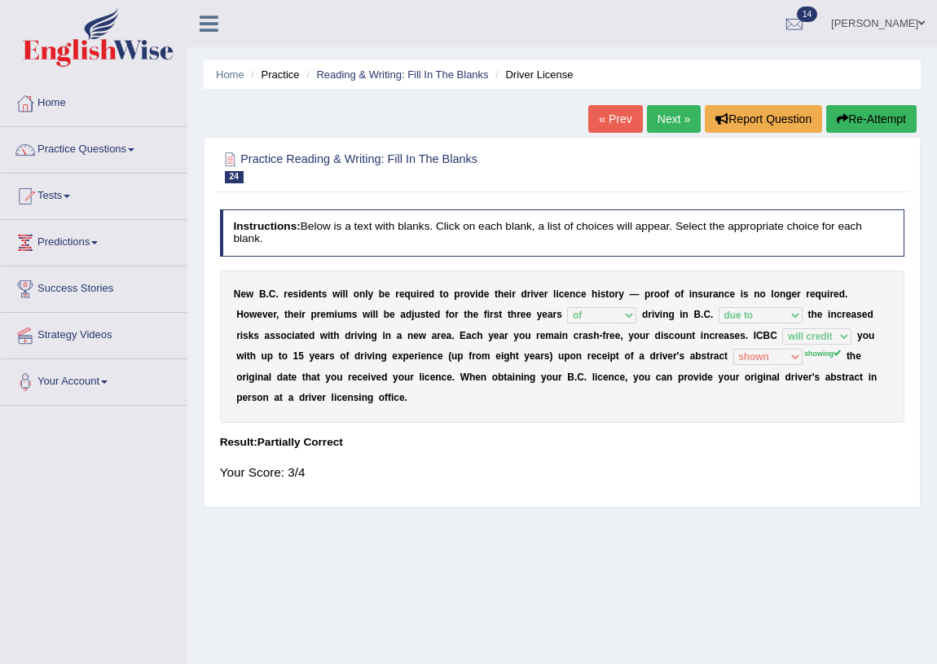
click at [672, 106] on link "Next »" at bounding box center [674, 119] width 54 height 28
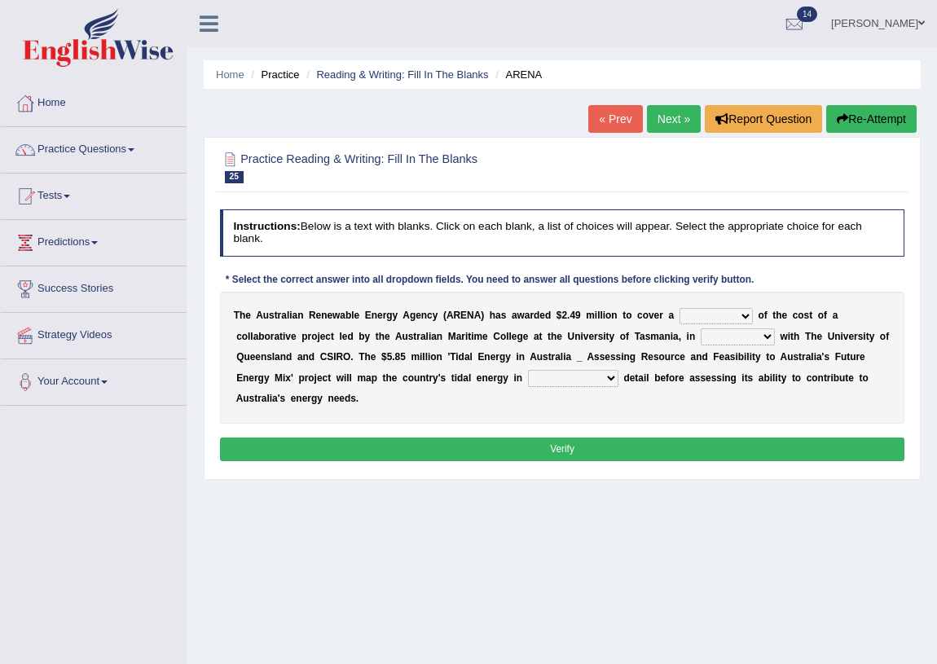
click at [729, 314] on select "wholesome total portion worth" at bounding box center [715, 316] width 73 height 16
click at [679, 308] on select "wholesome total portion worth" at bounding box center [715, 316] width 73 height 16
click at [726, 319] on select "wholesome total portion worth" at bounding box center [715, 316] width 73 height 16
select select "portion"
click at [679, 308] on select "wholesome total portion worth" at bounding box center [715, 316] width 73 height 16
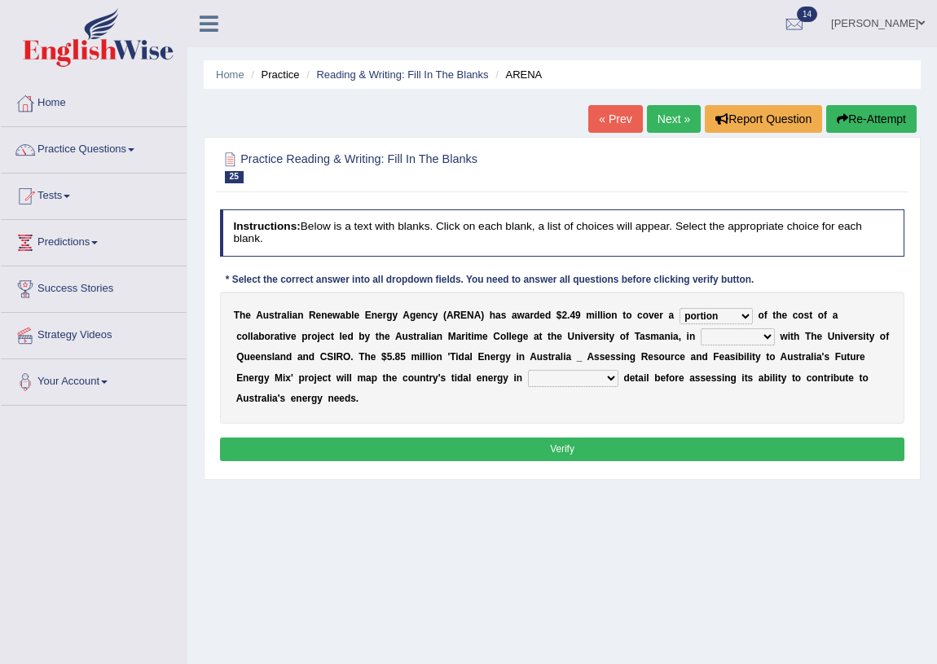
click at [745, 337] on select "disguise contrast partnership revenge" at bounding box center [738, 336] width 74 height 16
select select "partnership"
click at [701, 328] on select "disguise contrast partnership revenge" at bounding box center [738, 336] width 74 height 16
click at [559, 380] on select "unexpected unforgiven universal unprecedented" at bounding box center [573, 378] width 90 height 16
drag, startPoint x: 419, startPoint y: 356, endPoint x: 469, endPoint y: 375, distance: 53.9
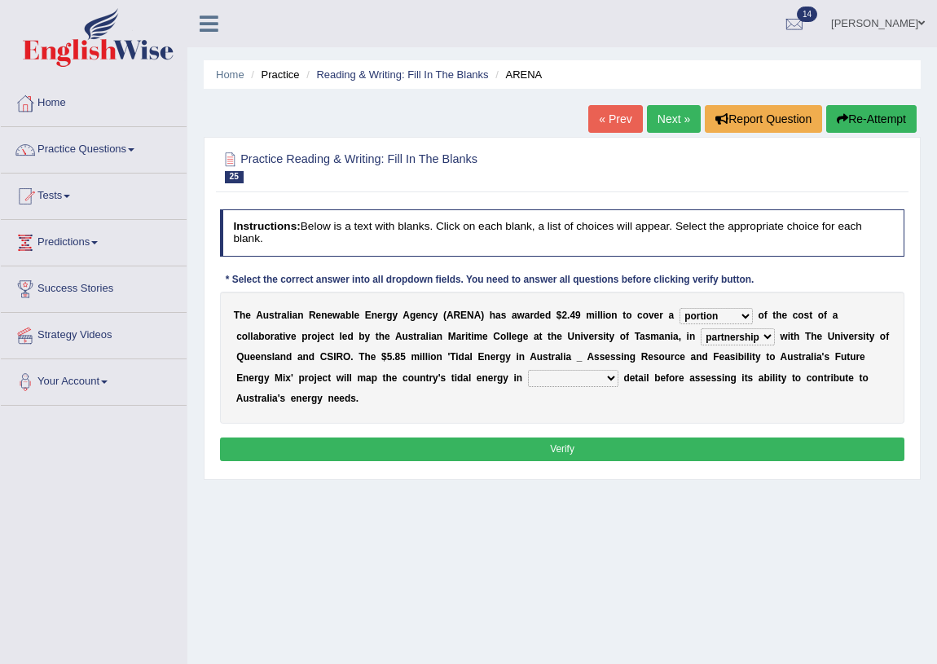
click at [418, 356] on div "T h e A u s t r a l i a n R e n e w a b l e E n e r g y A g e n c y ( A R E N A…" at bounding box center [562, 358] width 685 height 132
click at [580, 374] on select "unexpected unforgiven universal unprecedented" at bounding box center [573, 378] width 90 height 16
select select "unexpected"
click at [528, 370] on select "unexpected unforgiven universal unprecedented" at bounding box center [573, 378] width 90 height 16
click at [588, 444] on button "Verify" at bounding box center [562, 449] width 685 height 24
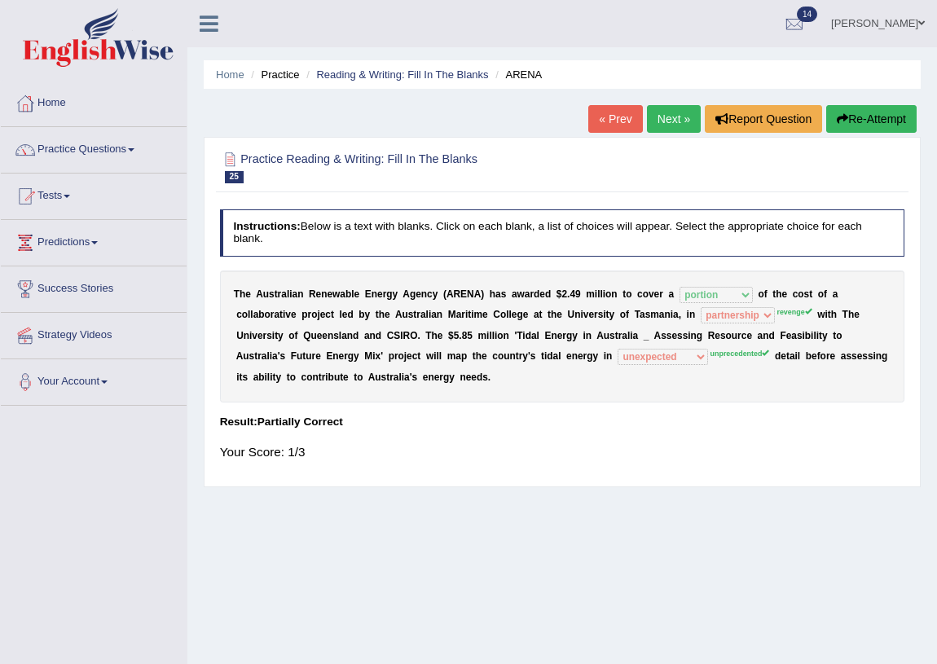
click at [671, 115] on link "Next »" at bounding box center [674, 119] width 54 height 28
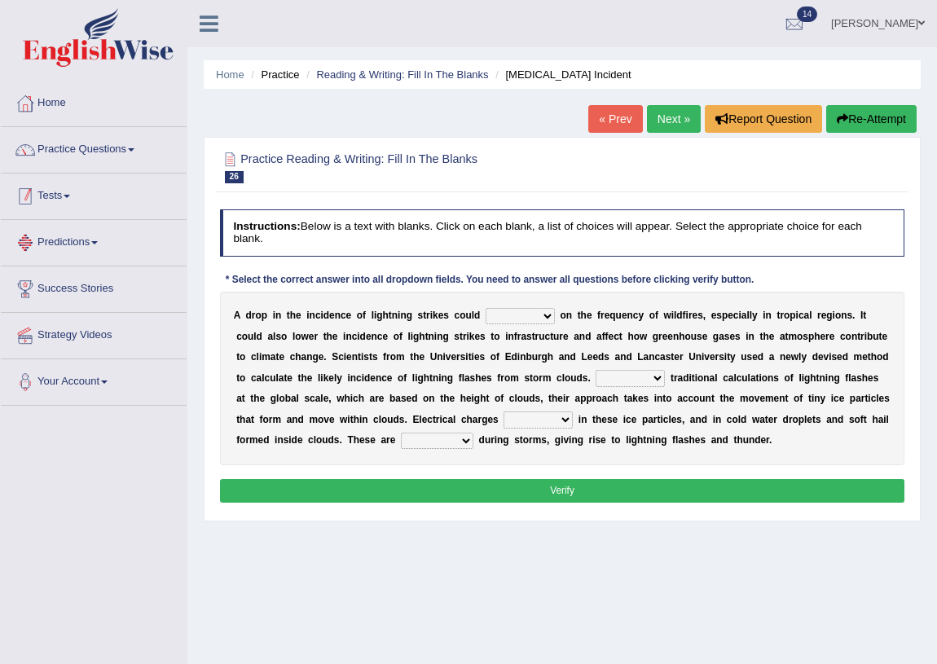
click at [78, 196] on link "Tests" at bounding box center [94, 194] width 186 height 41
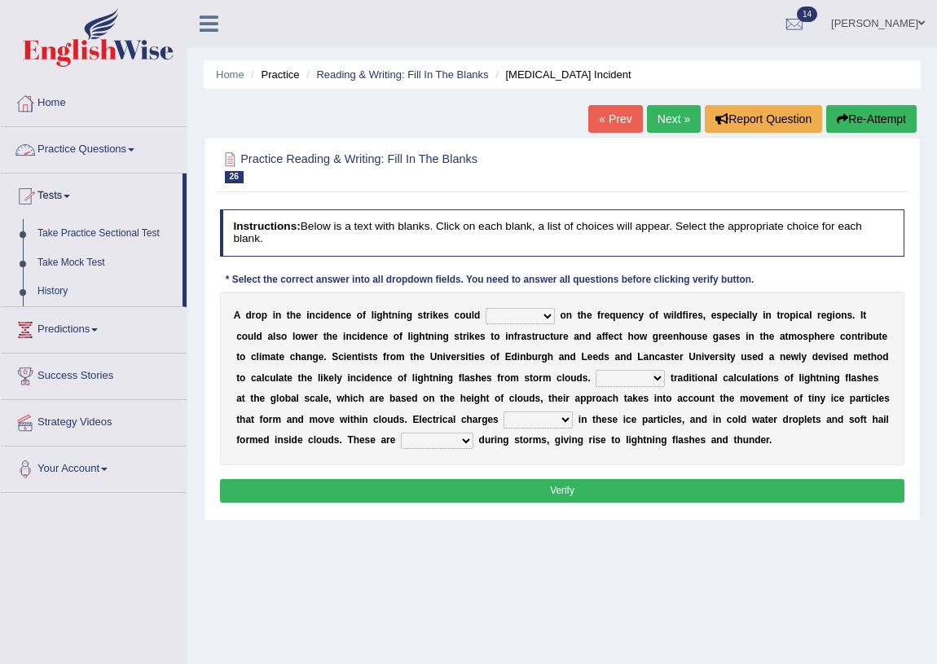
click at [88, 148] on link "Practice Questions" at bounding box center [94, 147] width 186 height 41
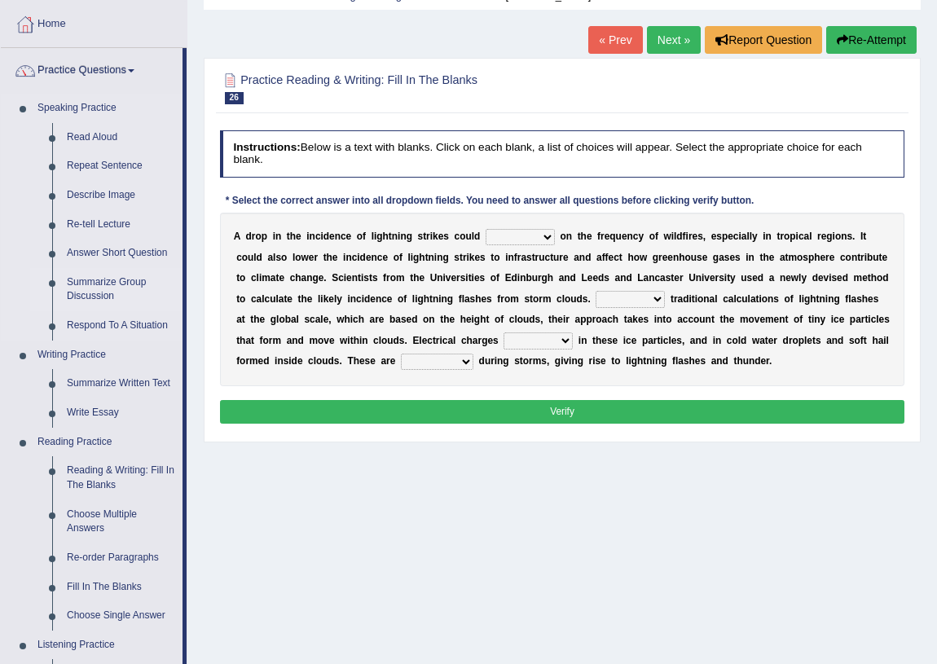
scroll to position [222, 0]
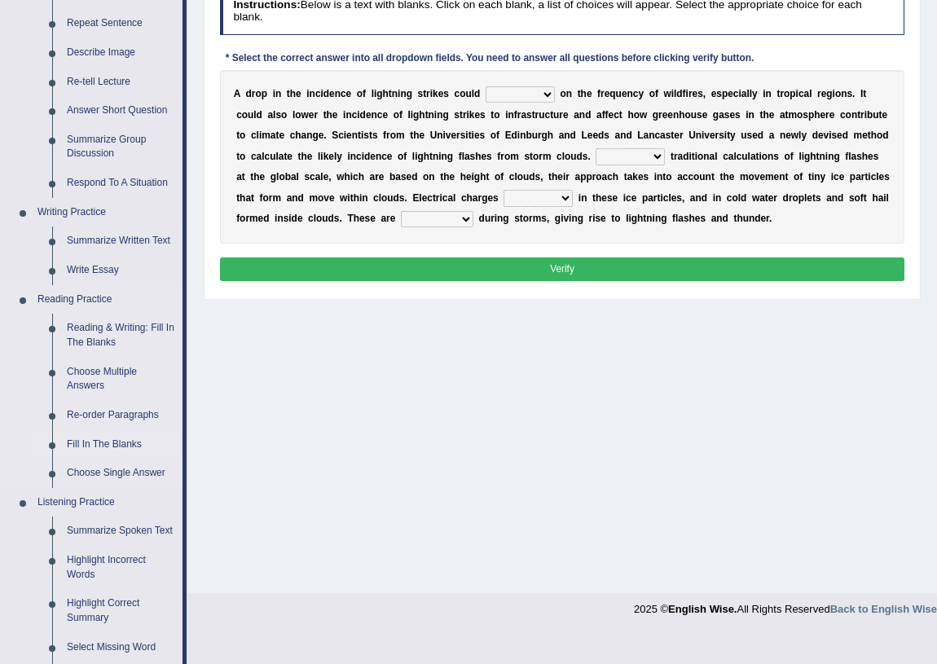
click at [122, 441] on link "Fill In The Blanks" at bounding box center [120, 444] width 123 height 29
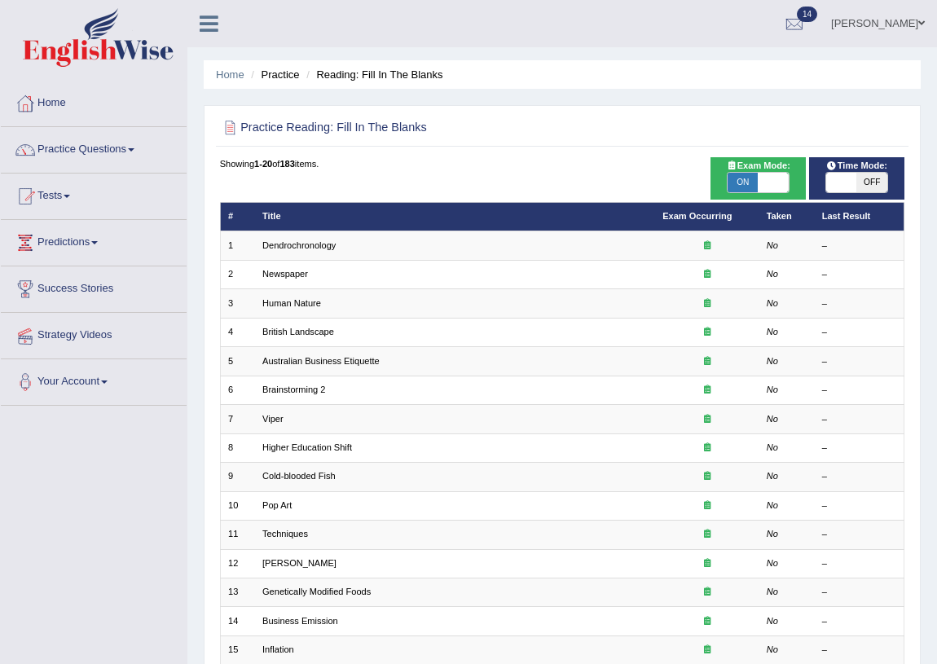
click at [8, 33] on div at bounding box center [93, 40] width 187 height 80
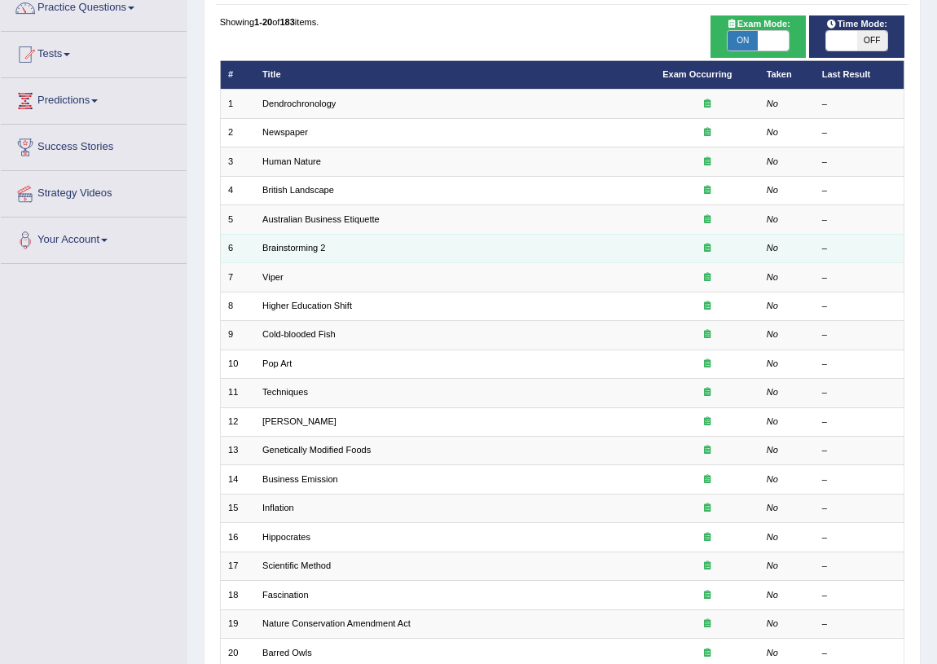
scroll to position [275, 0]
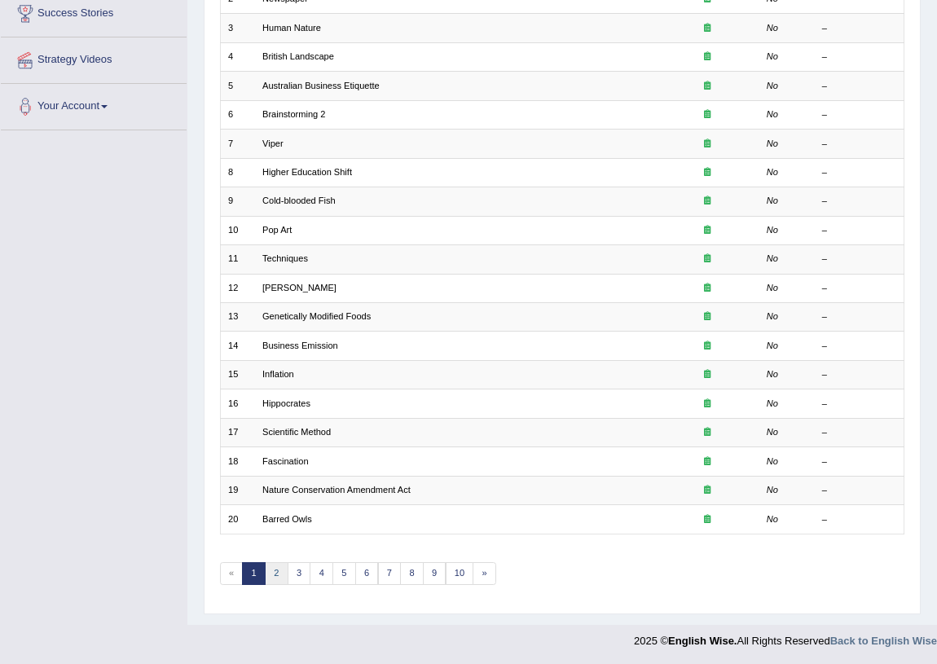
click at [276, 578] on link "2" at bounding box center [277, 573] width 24 height 23
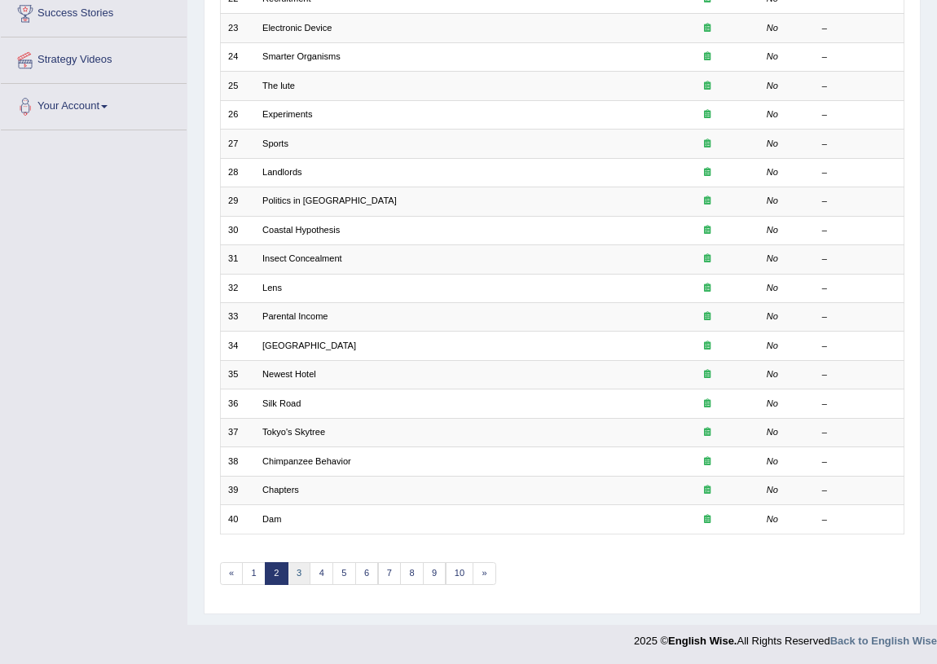
click at [306, 574] on link "3" at bounding box center [300, 573] width 24 height 23
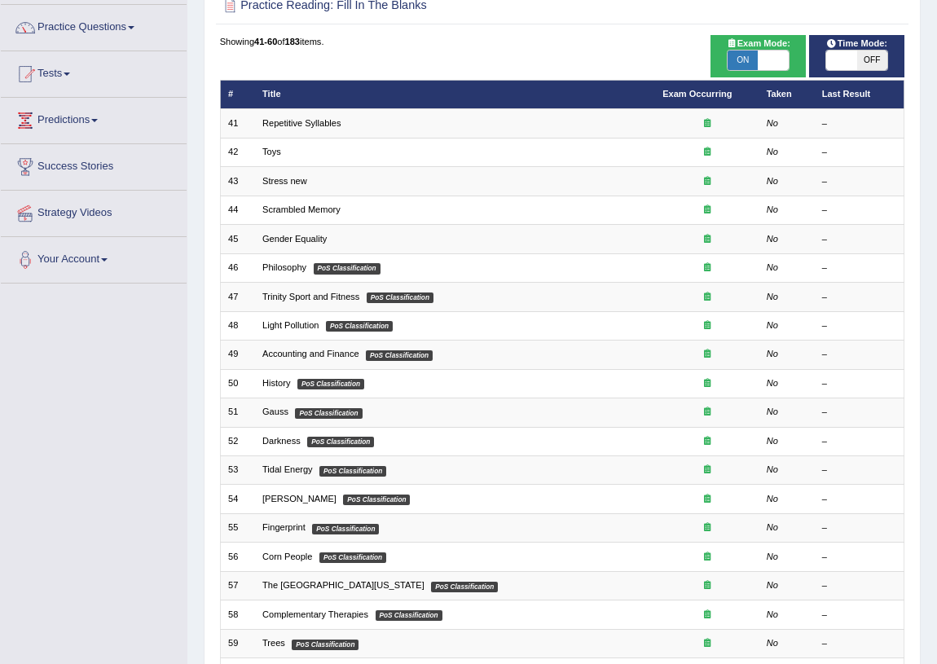
scroll to position [275, 0]
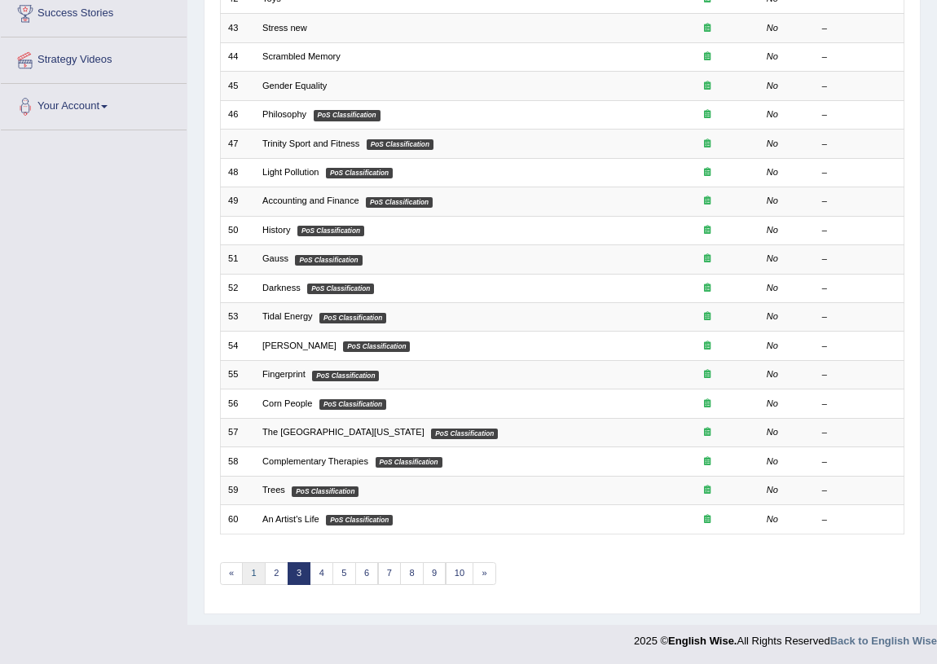
click at [261, 576] on link "1" at bounding box center [254, 573] width 24 height 23
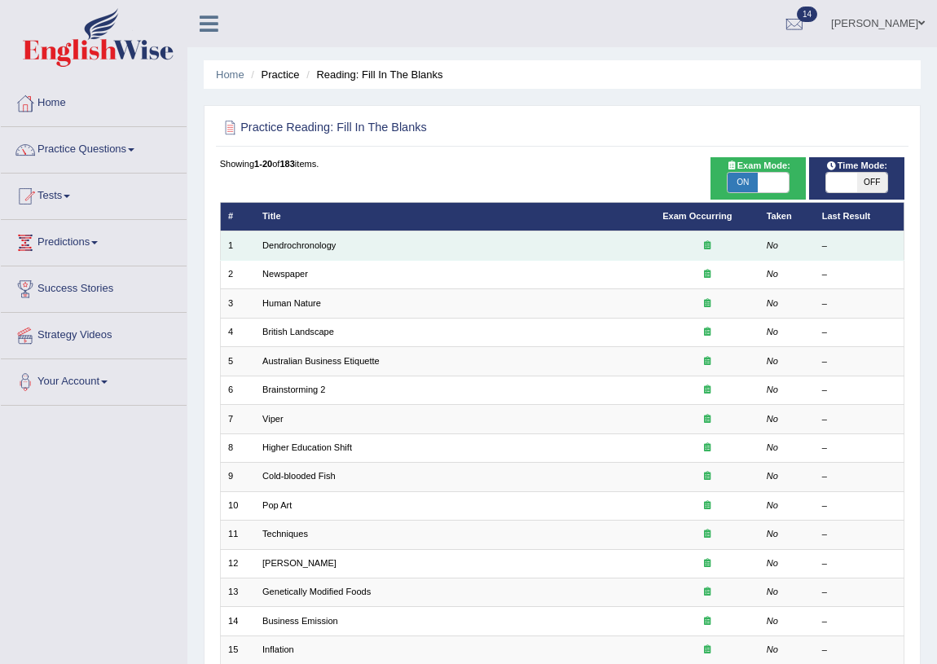
click at [300, 238] on td "Dendrochronology" at bounding box center [455, 245] width 400 height 29
click at [307, 248] on link "Dendrochronology" at bounding box center [298, 245] width 73 height 10
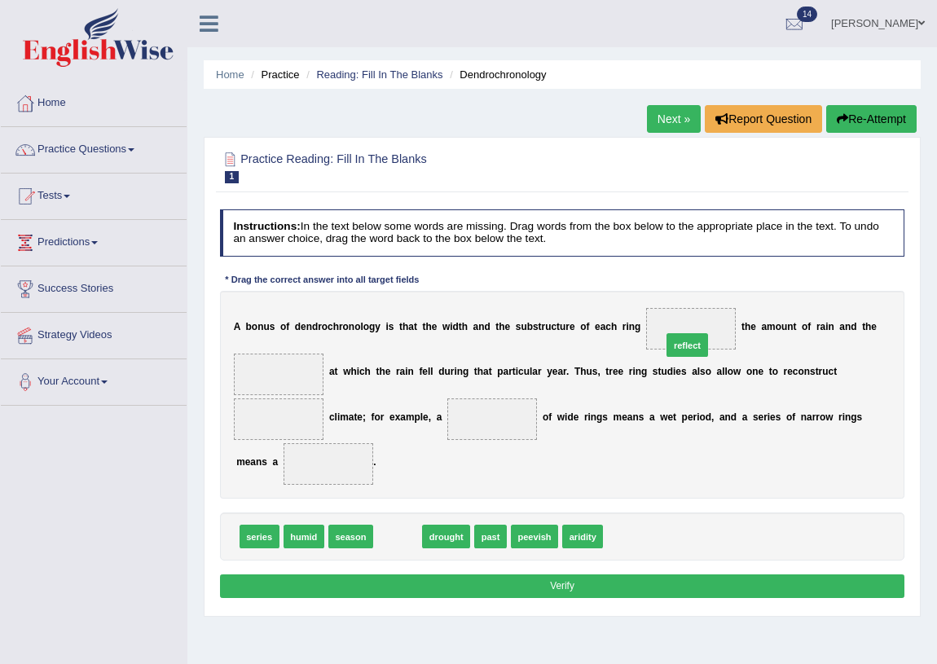
drag, startPoint x: 393, startPoint y: 537, endPoint x: 734, endPoint y: 312, distance: 408.1
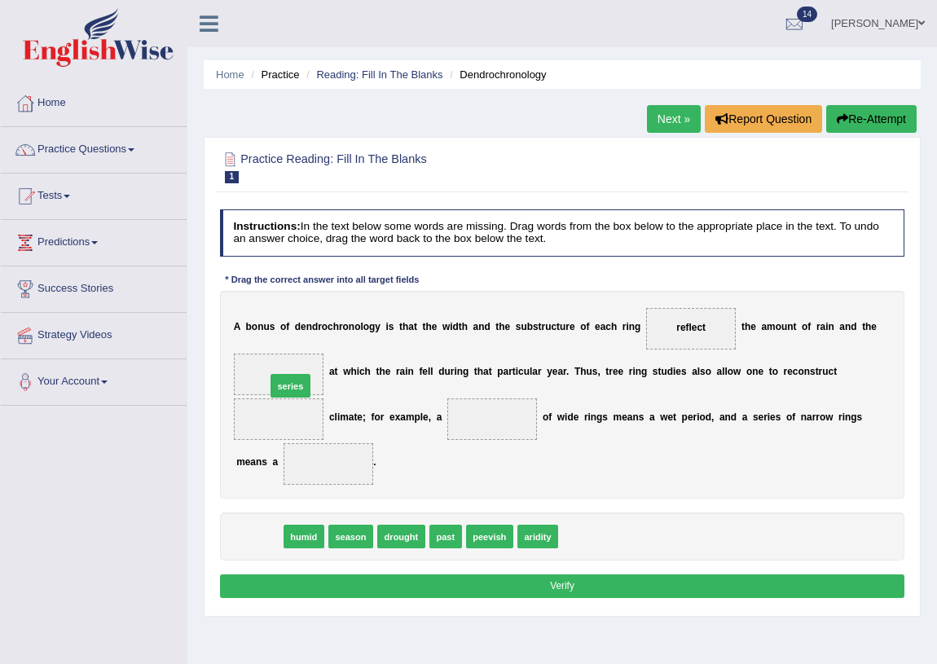
drag, startPoint x: 266, startPoint y: 538, endPoint x: 303, endPoint y: 360, distance: 181.3
drag, startPoint x: 247, startPoint y: 536, endPoint x: 267, endPoint y: 396, distance: 141.6
drag, startPoint x: 260, startPoint y: 530, endPoint x: 275, endPoint y: 350, distance: 181.5
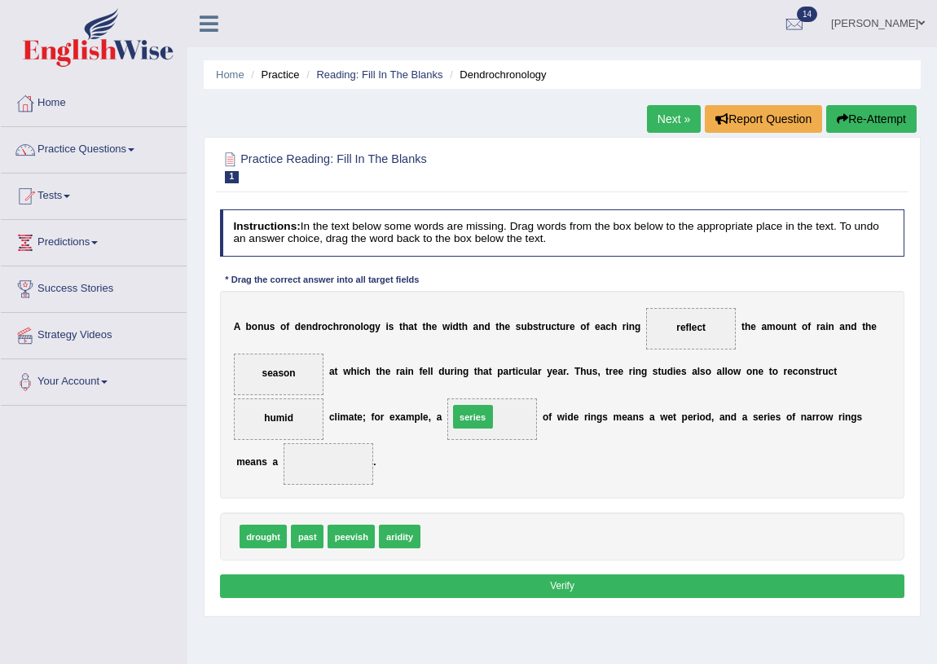
drag, startPoint x: 447, startPoint y: 533, endPoint x: 481, endPoint y: 392, distance: 144.8
drag, startPoint x: 268, startPoint y: 531, endPoint x: 338, endPoint y: 449, distance: 108.1
drag, startPoint x: 393, startPoint y: 540, endPoint x: 285, endPoint y: 407, distance: 172.0
drag, startPoint x: 407, startPoint y: 530, endPoint x: 288, endPoint y: 350, distance: 216.2
click at [464, 580] on button "Verify" at bounding box center [562, 586] width 685 height 24
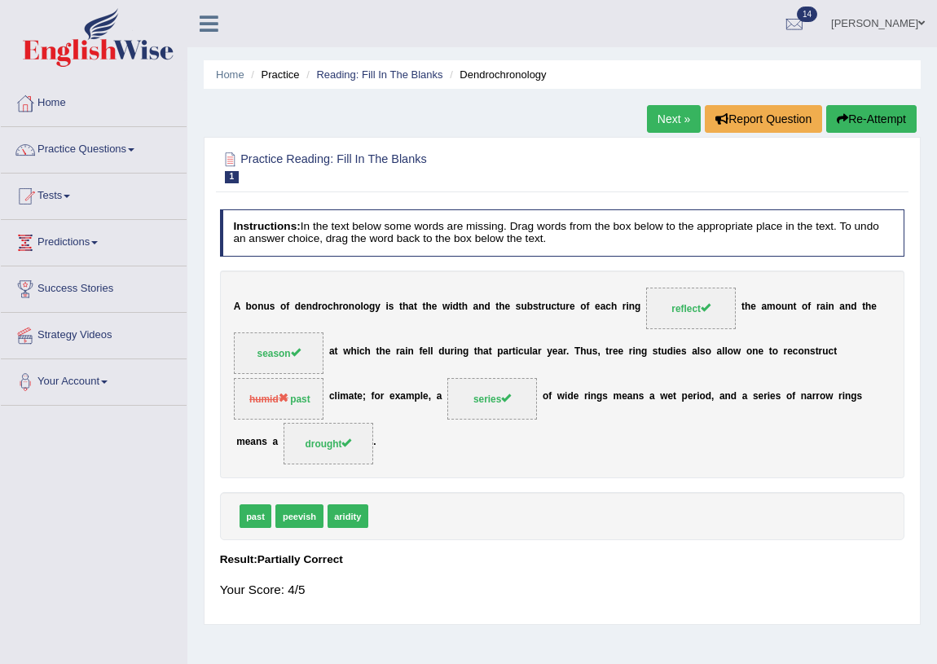
click at [670, 121] on link "Next »" at bounding box center [674, 119] width 54 height 28
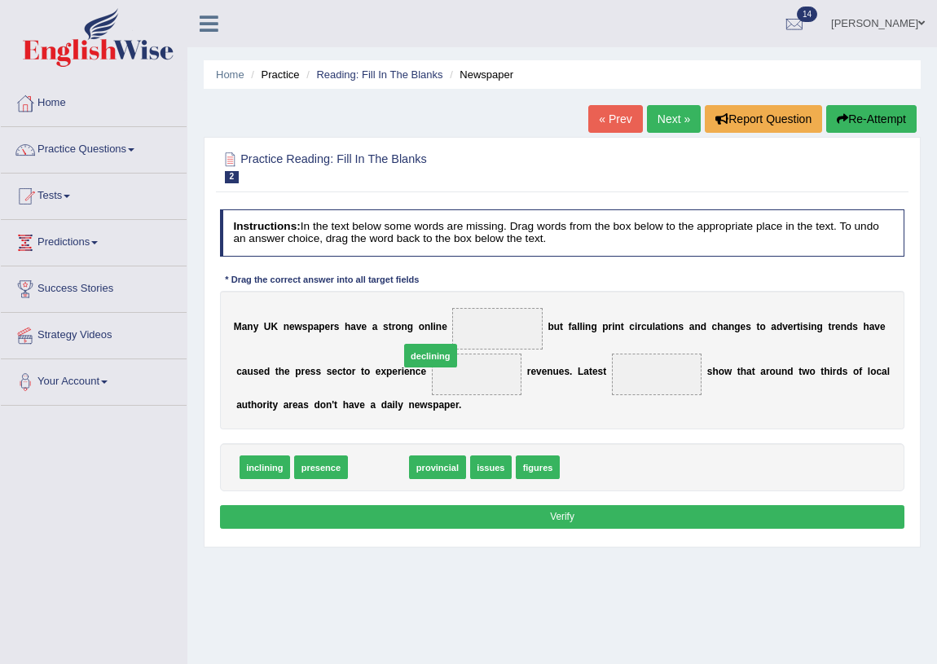
drag, startPoint x: 383, startPoint y: 461, endPoint x: 394, endPoint y: 449, distance: 16.7
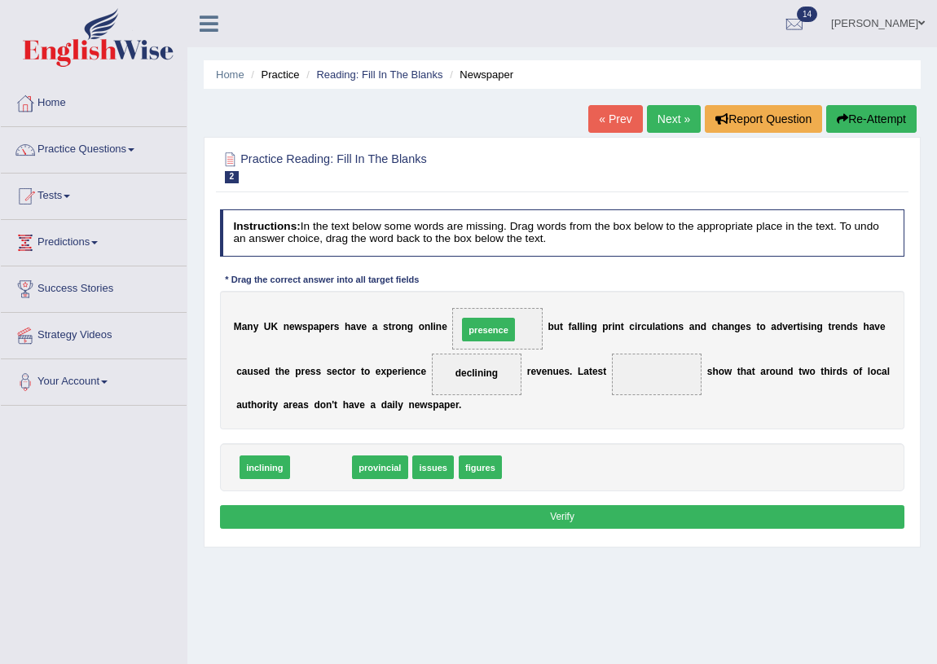
drag, startPoint x: 366, startPoint y: 437, endPoint x: 523, endPoint y: 304, distance: 205.8
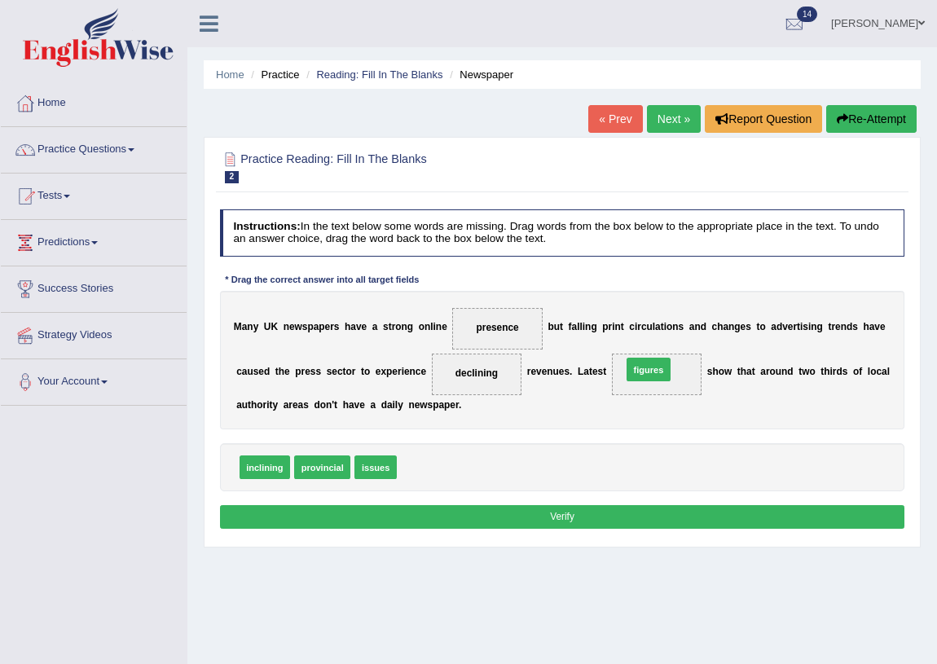
drag, startPoint x: 429, startPoint y: 467, endPoint x: 695, endPoint y: 352, distance: 289.4
click at [562, 517] on button "Verify" at bounding box center [562, 517] width 685 height 24
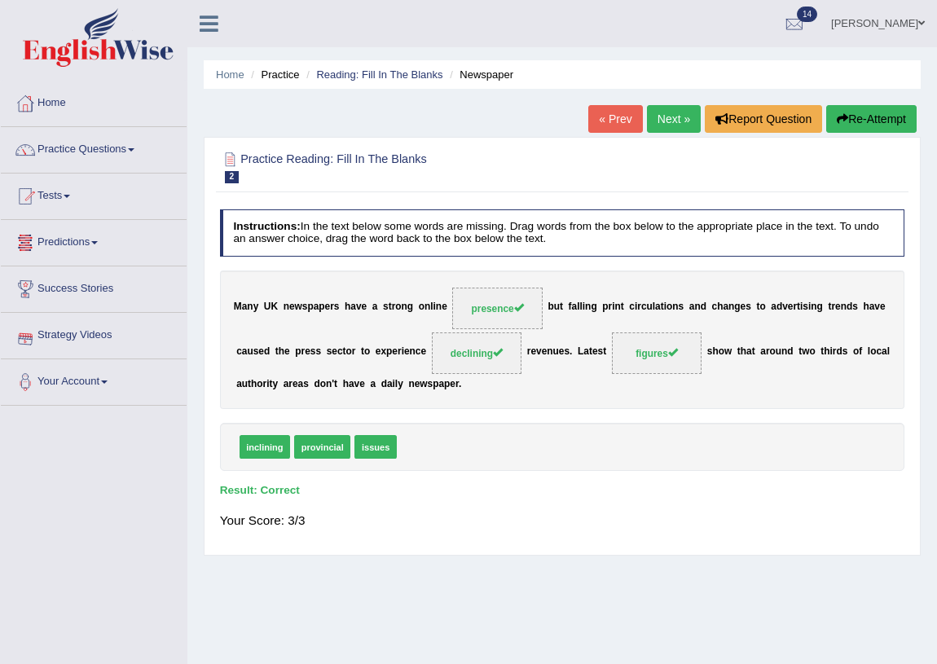
click at [676, 118] on link "Next »" at bounding box center [674, 119] width 54 height 28
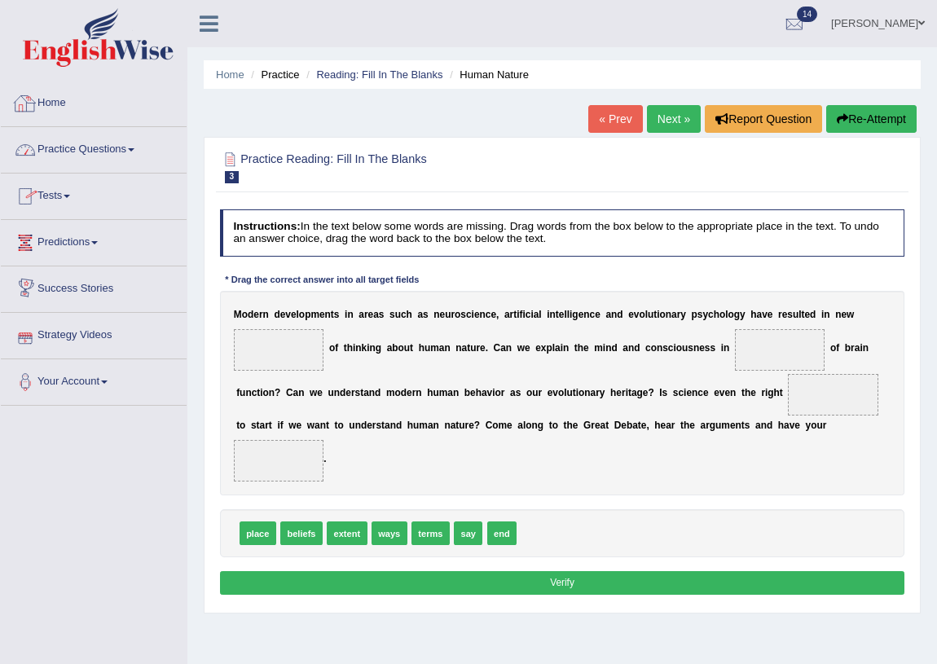
click at [69, 187] on link "Tests" at bounding box center [94, 194] width 186 height 41
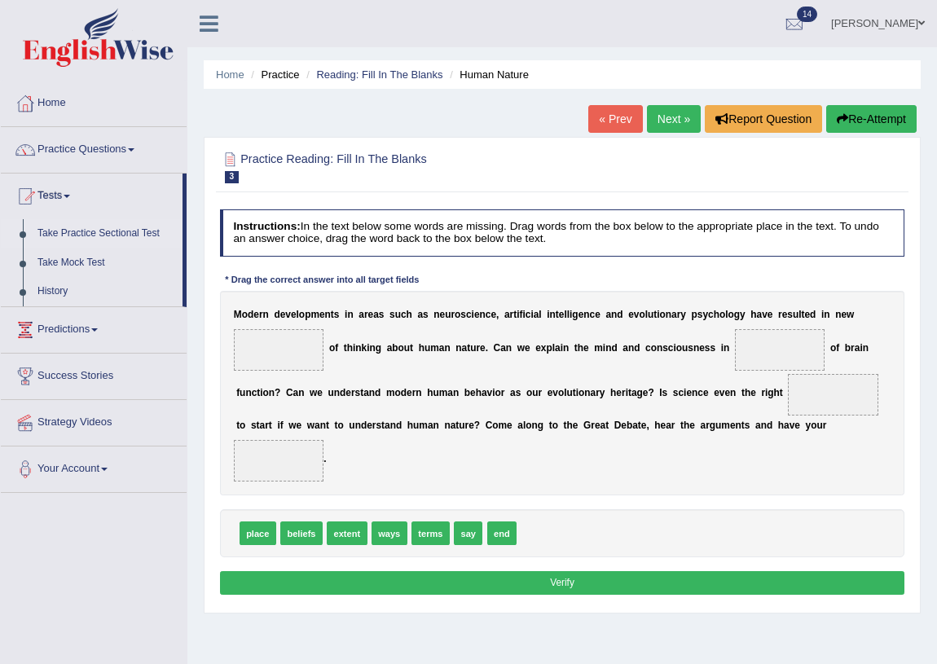
click at [84, 232] on link "Take Practice Sectional Test" at bounding box center [106, 233] width 152 height 29
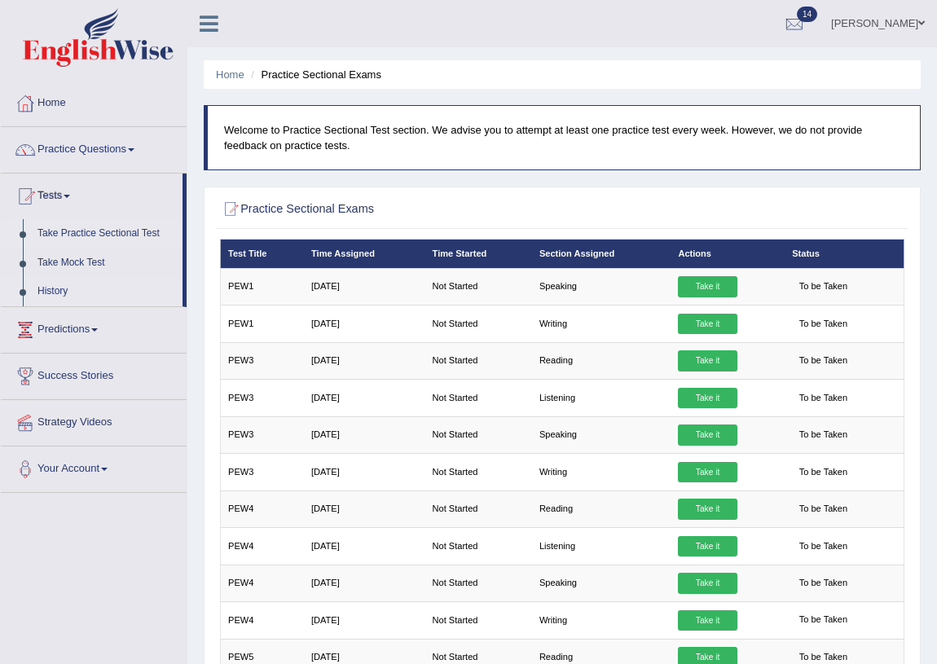
click at [58, 288] on link "History" at bounding box center [106, 291] width 152 height 29
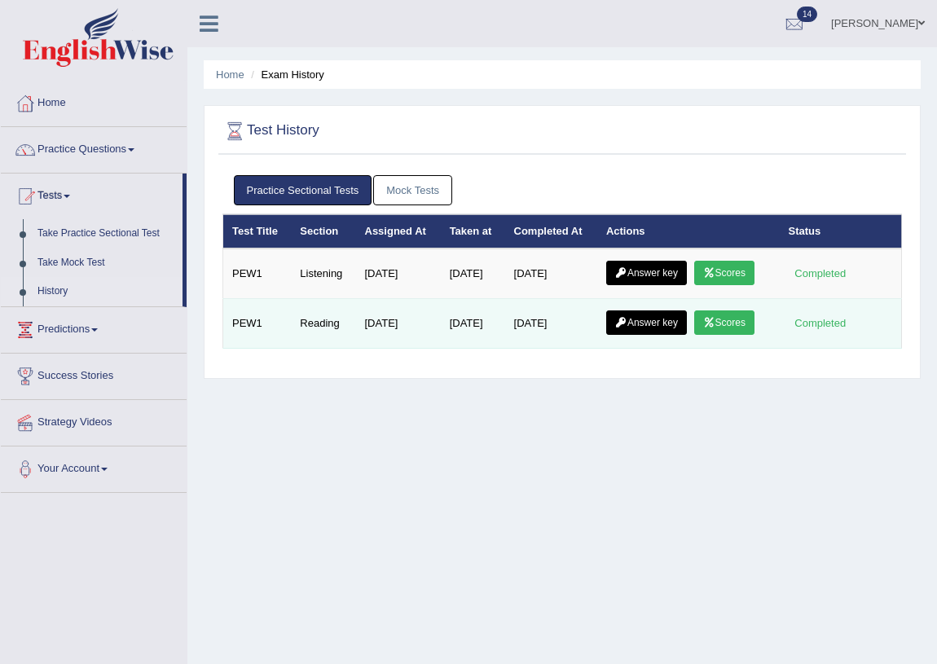
click at [731, 326] on link "Scores" at bounding box center [724, 322] width 60 height 24
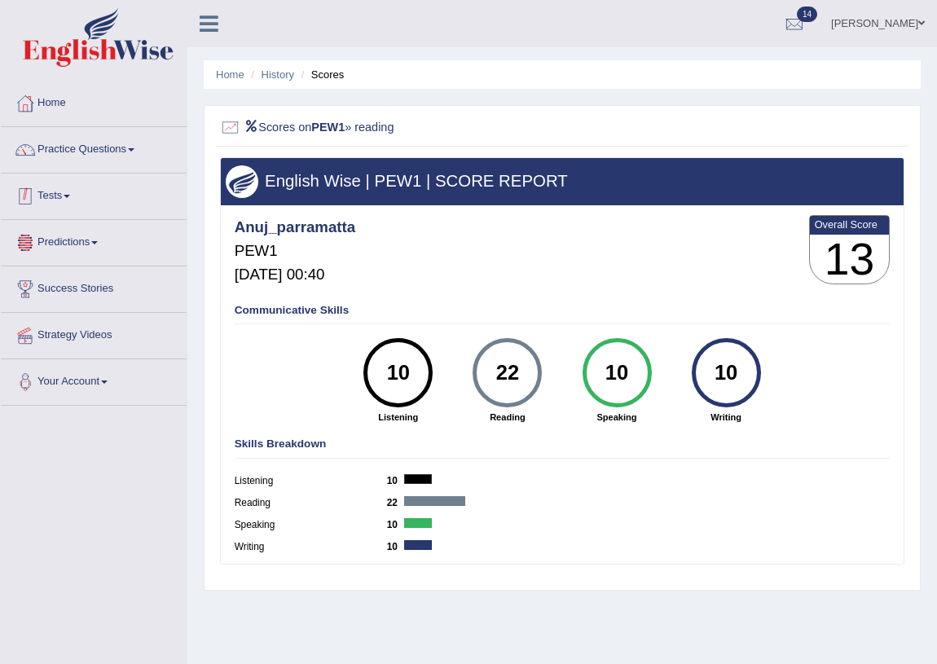
click at [67, 199] on link "Tests" at bounding box center [94, 194] width 186 height 41
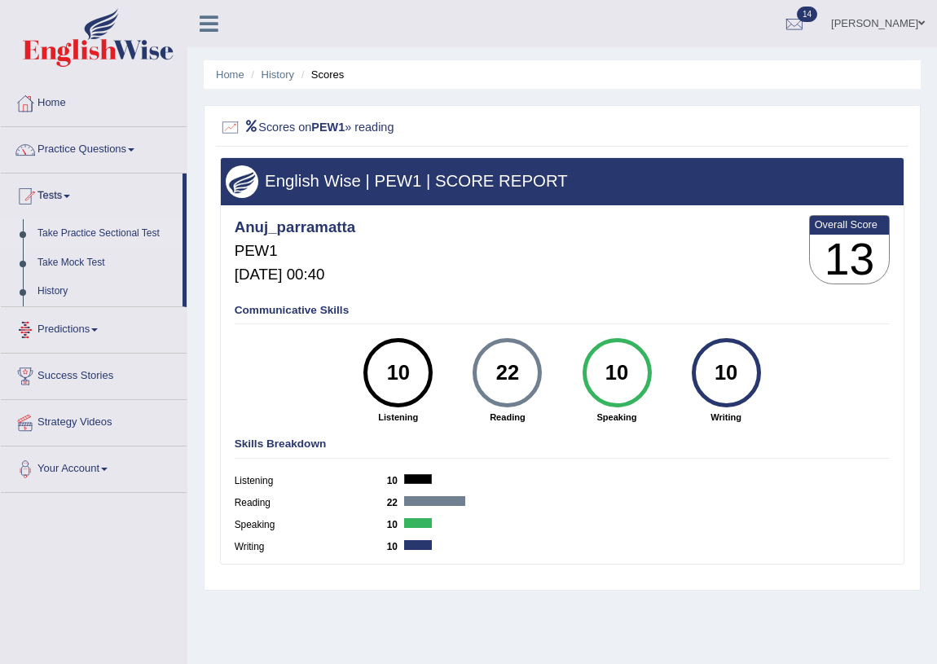
click at [91, 234] on link "Take Practice Sectional Test" at bounding box center [106, 233] width 152 height 29
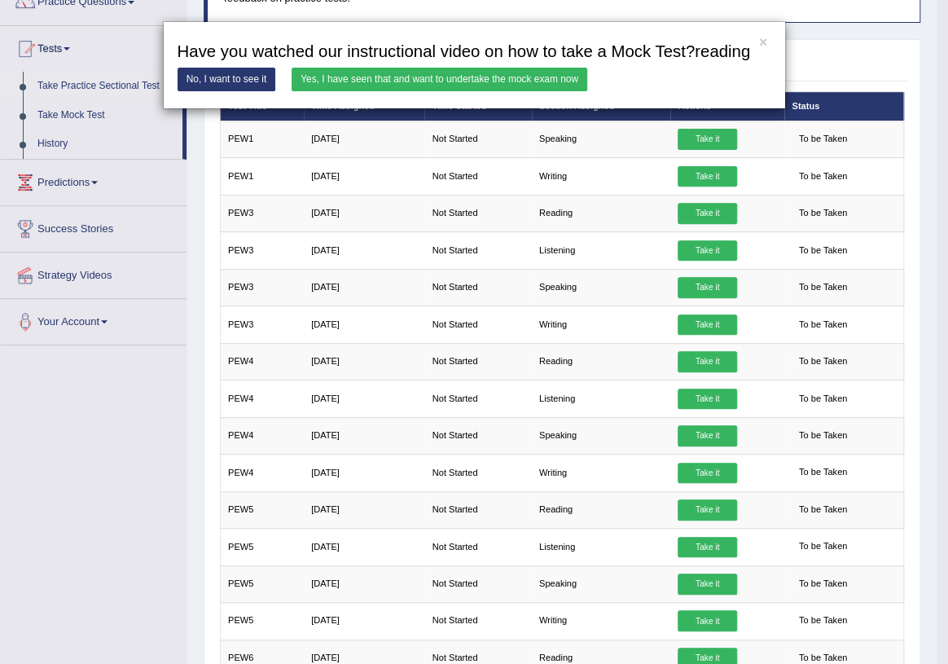
click at [447, 73] on link "Yes, I have seen that and want to undertake the mock exam now" at bounding box center [440, 80] width 296 height 24
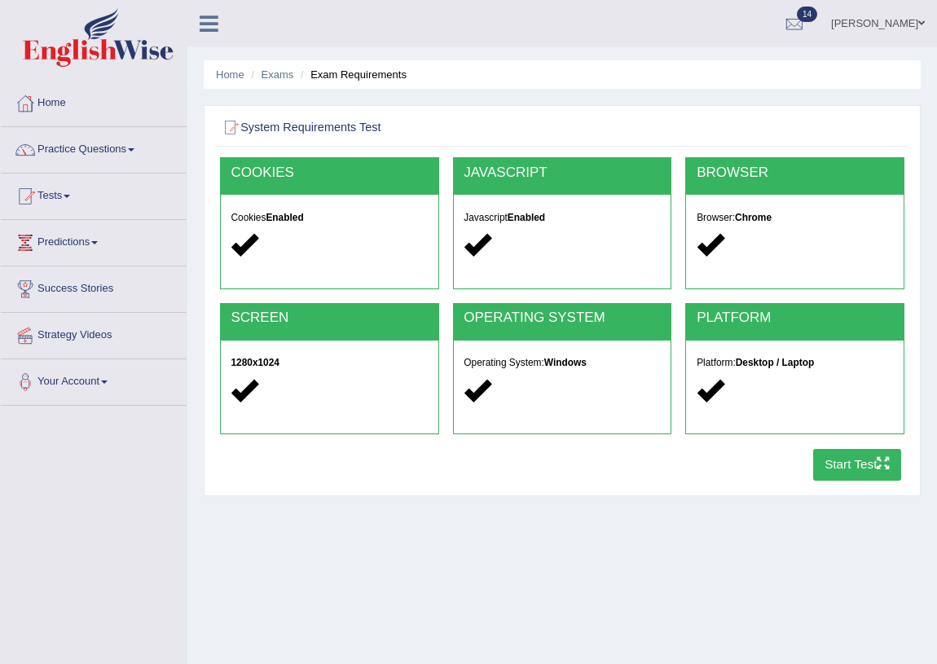
click at [836, 465] on button "Start Test" at bounding box center [857, 465] width 89 height 32
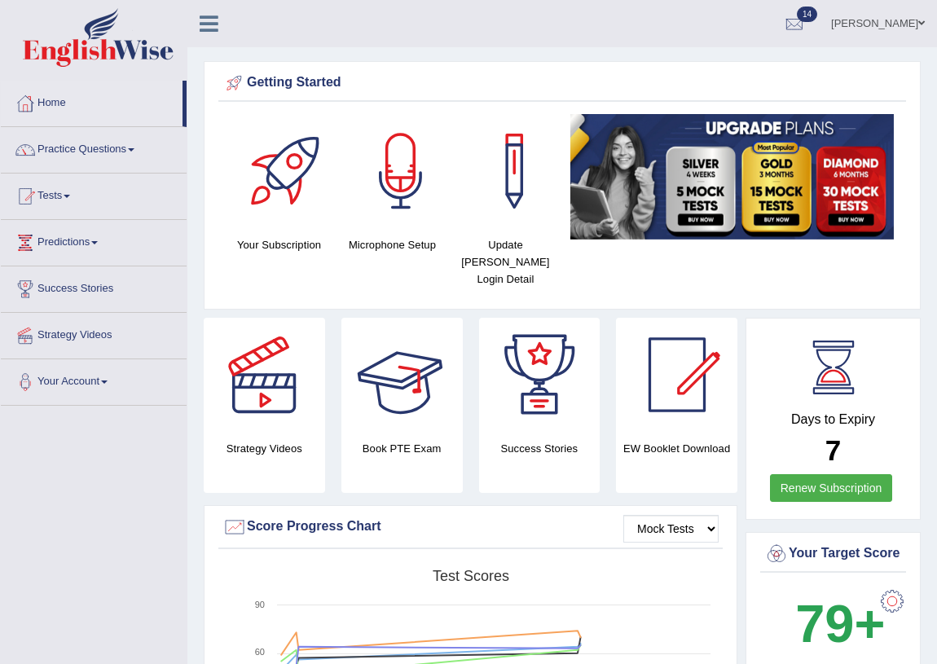
click at [896, 24] on link "[PERSON_NAME]" at bounding box center [878, 21] width 118 height 42
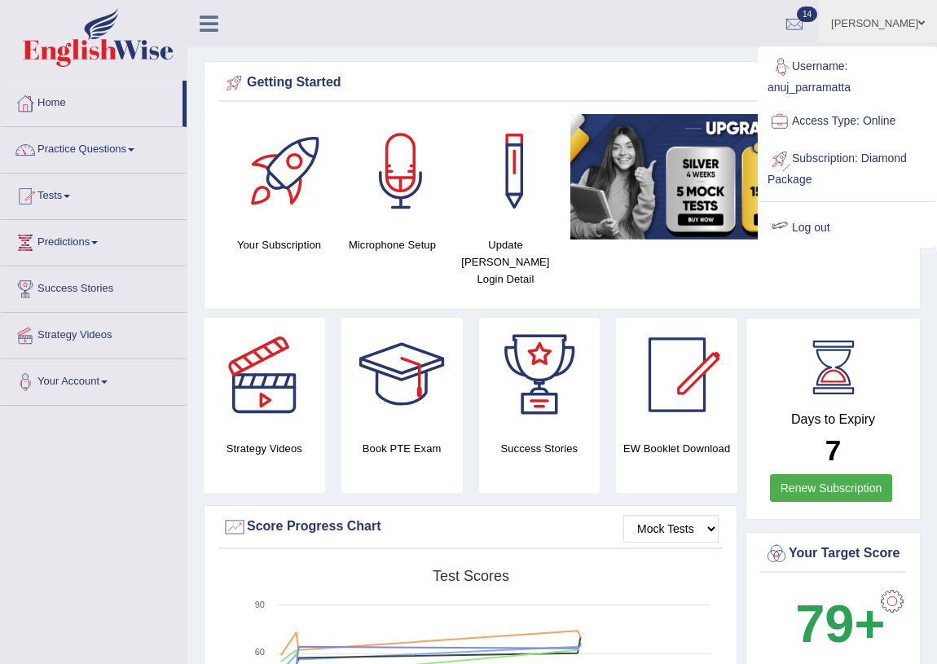
click at [826, 225] on link "Log out" at bounding box center [847, 227] width 176 height 37
